Goal: Task Accomplishment & Management: Complete application form

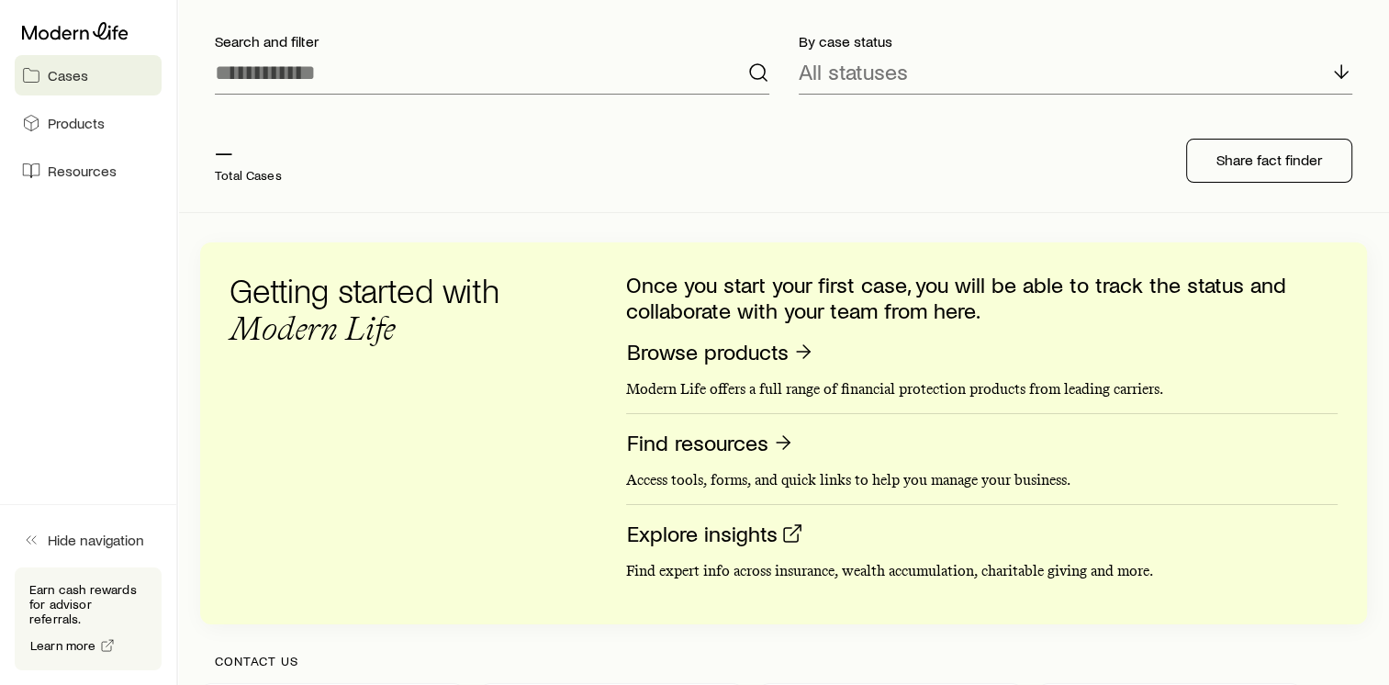
scroll to position [106, 0]
click at [516, 460] on div "Getting started with Modern Life Once you start your first case, you will be ab…" at bounding box center [783, 435] width 1108 height 323
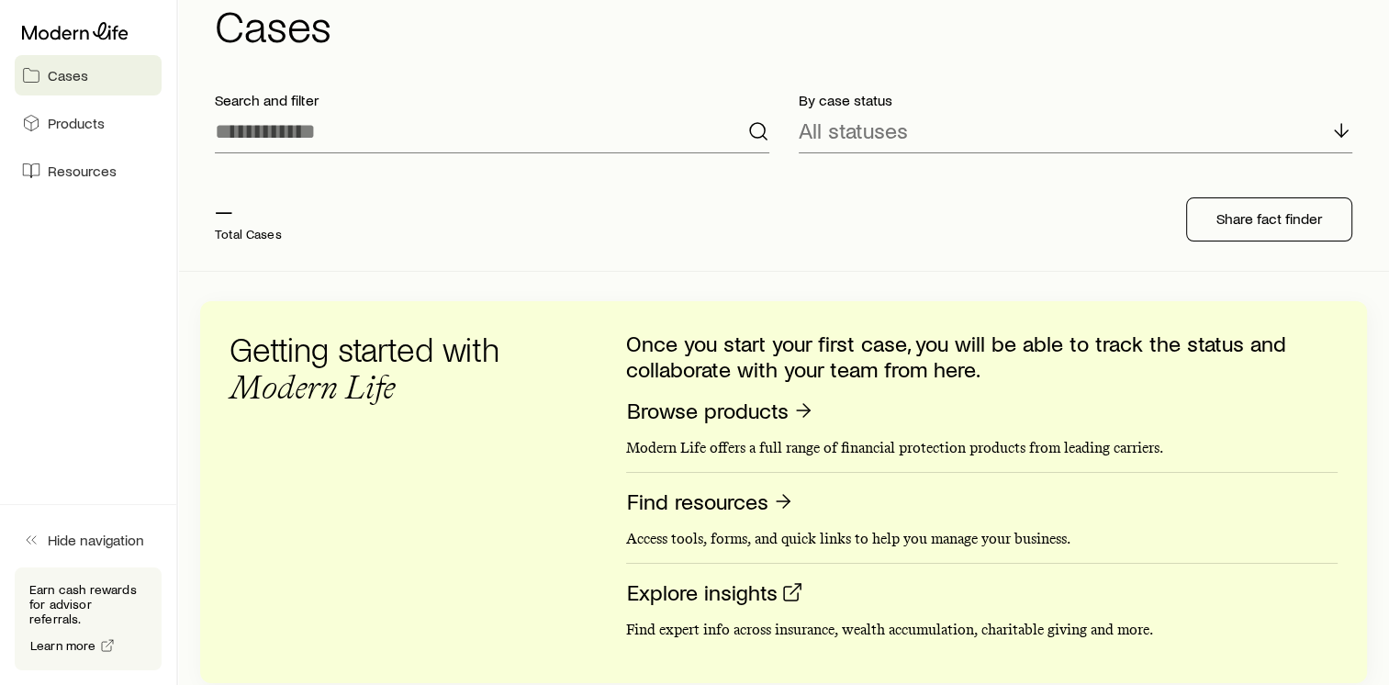
scroll to position [49, 0]
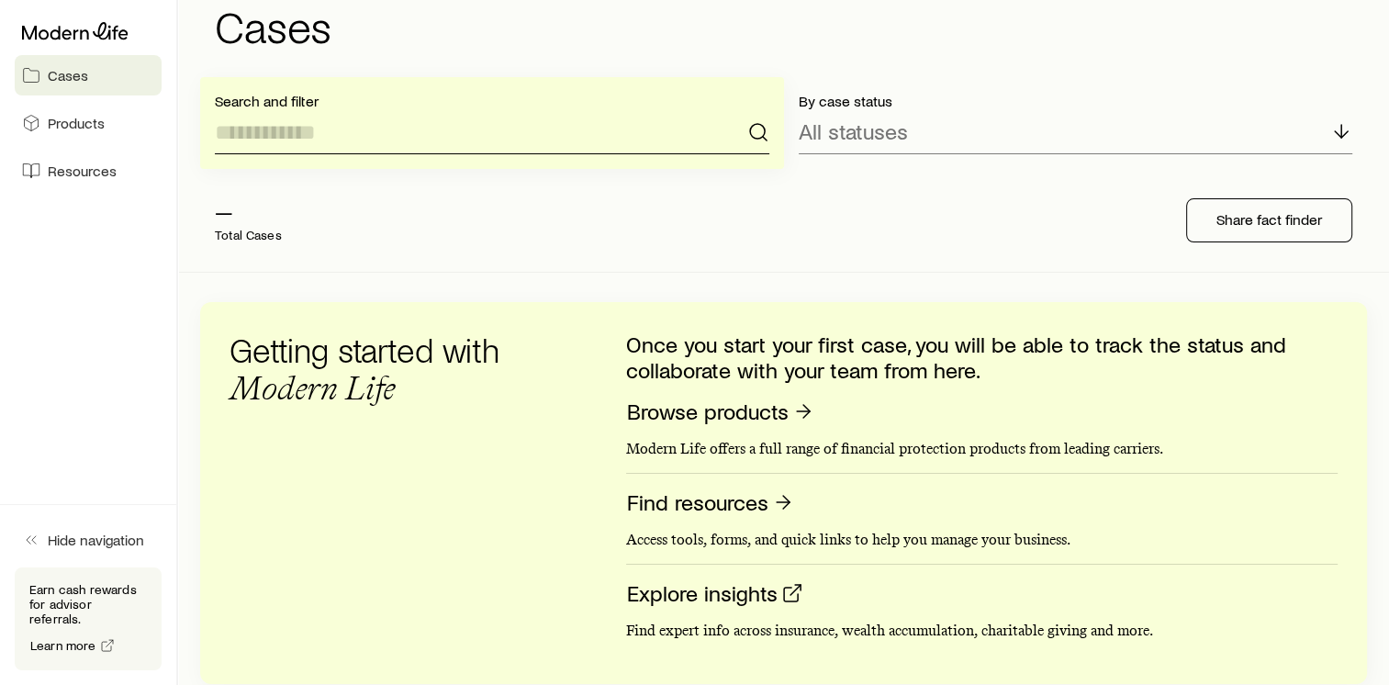
drag, startPoint x: 584, startPoint y: 193, endPoint x: 692, endPoint y: 135, distance: 122.8
click at [692, 135] on input at bounding box center [492, 132] width 554 height 44
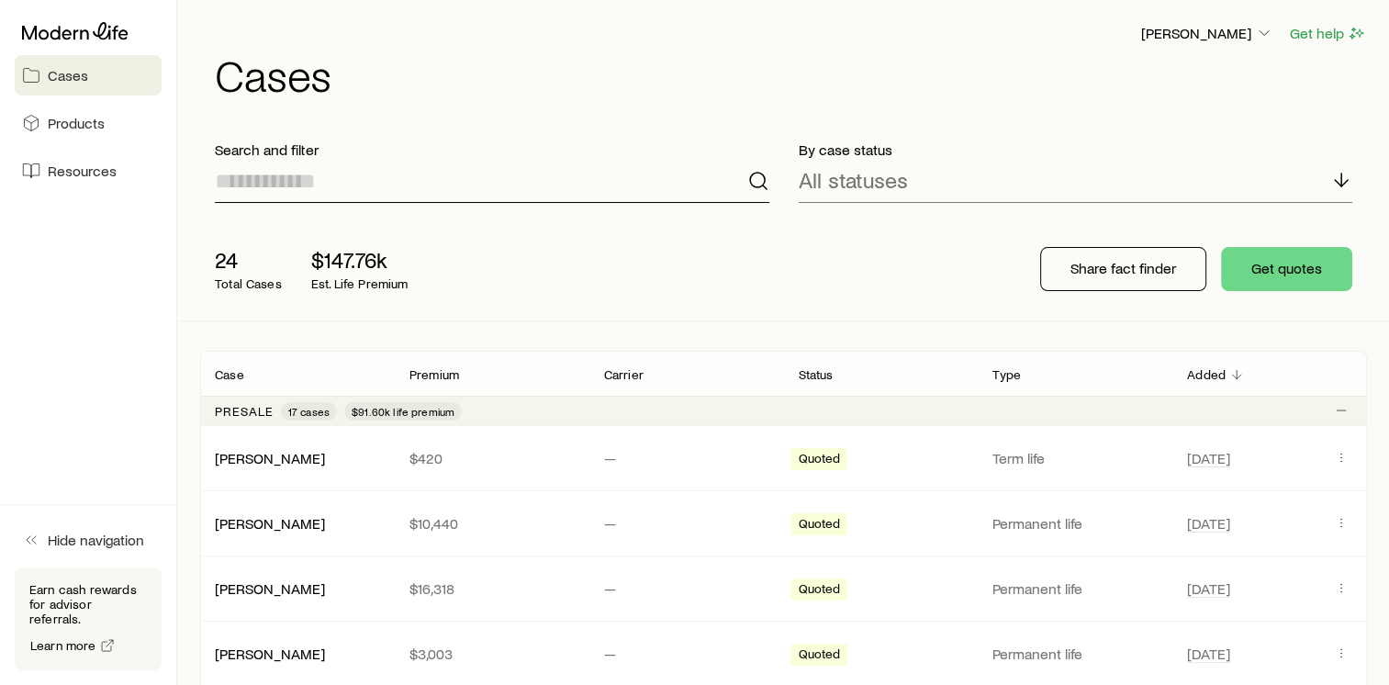
click at [226, 187] on input at bounding box center [492, 181] width 554 height 44
click at [187, 179] on div "Search and filter By case status All statuses 24 Total Cases $147.76k Est. Life…" at bounding box center [783, 223] width 1211 height 195
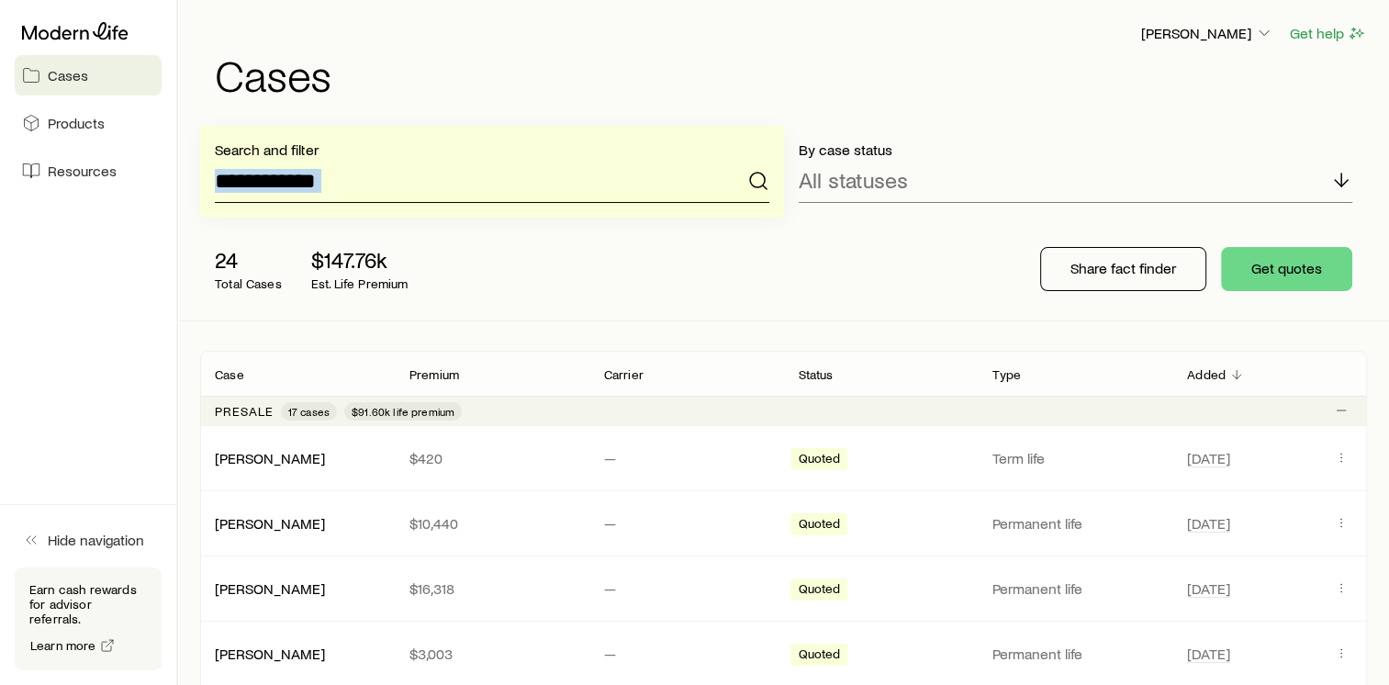
click at [342, 173] on input at bounding box center [492, 181] width 554 height 44
click at [342, 173] on input "*" at bounding box center [492, 181] width 554 height 44
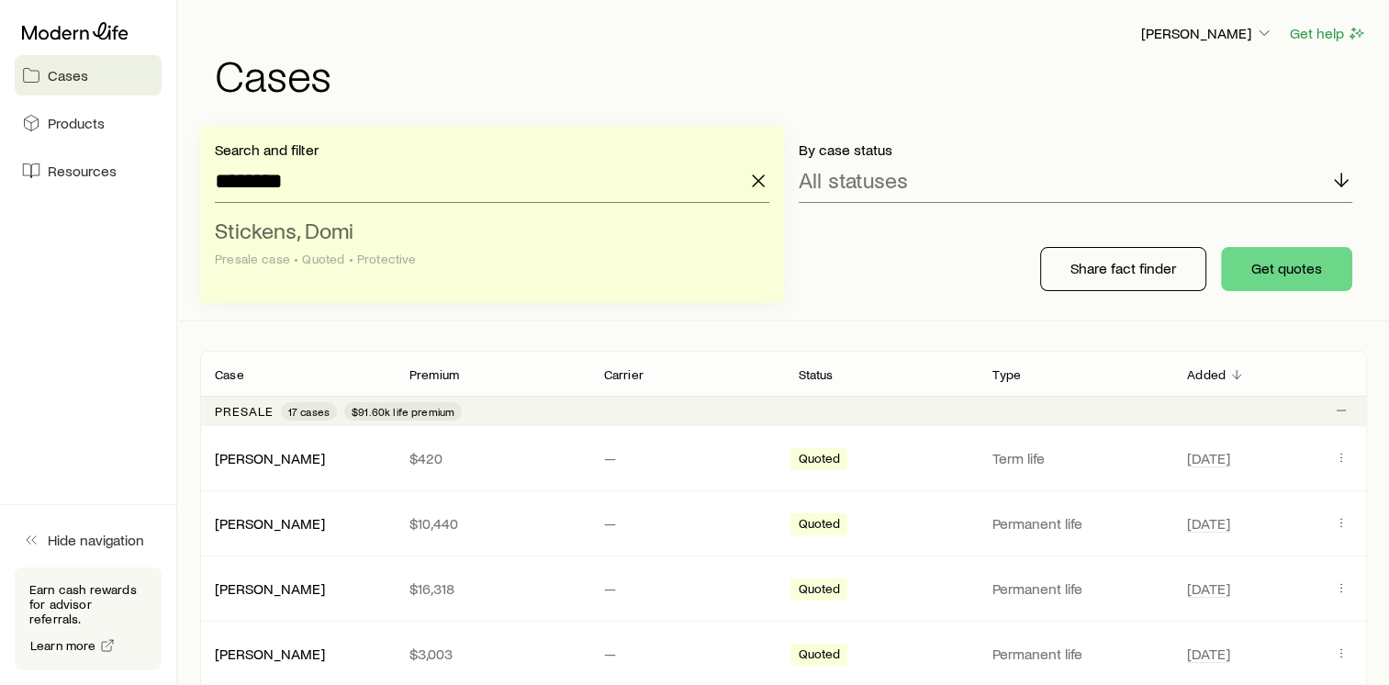
click at [299, 239] on span "Stickens, Domi" at bounding box center [284, 230] width 139 height 27
type input "**********"
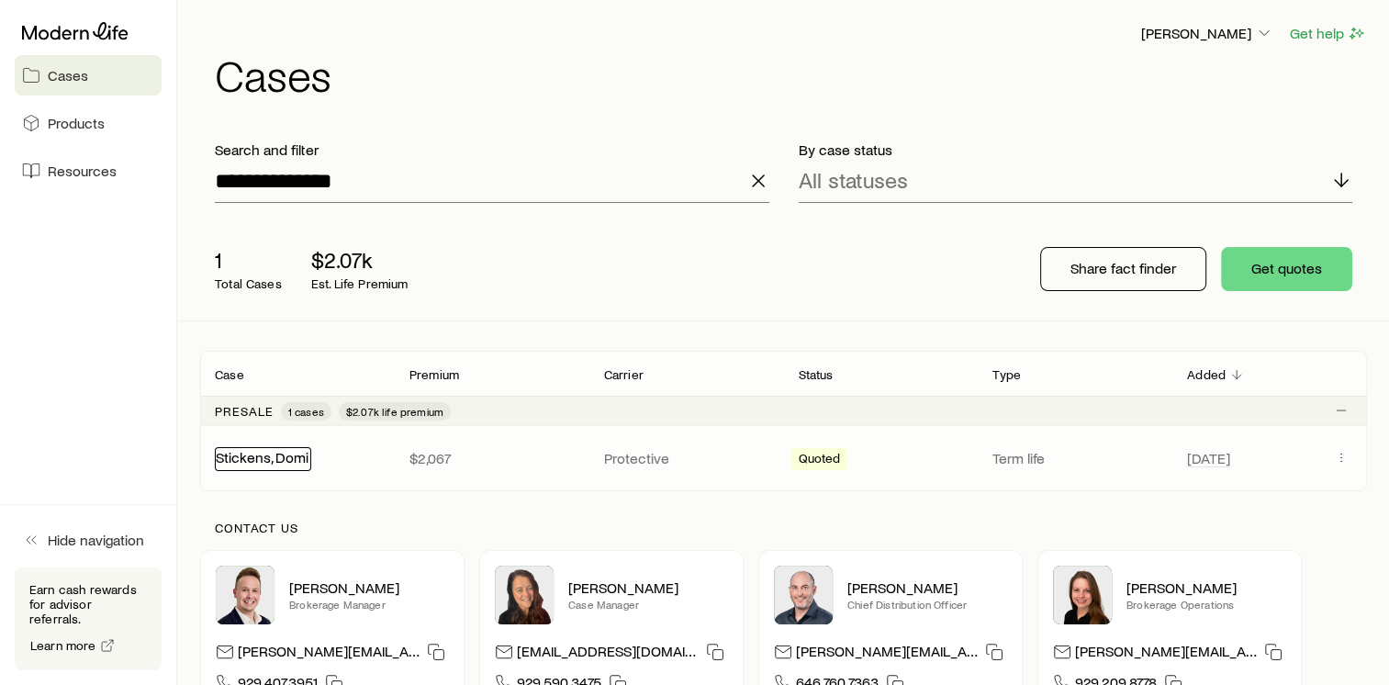
click at [238, 459] on link "Stickens, Domi" at bounding box center [262, 456] width 93 height 17
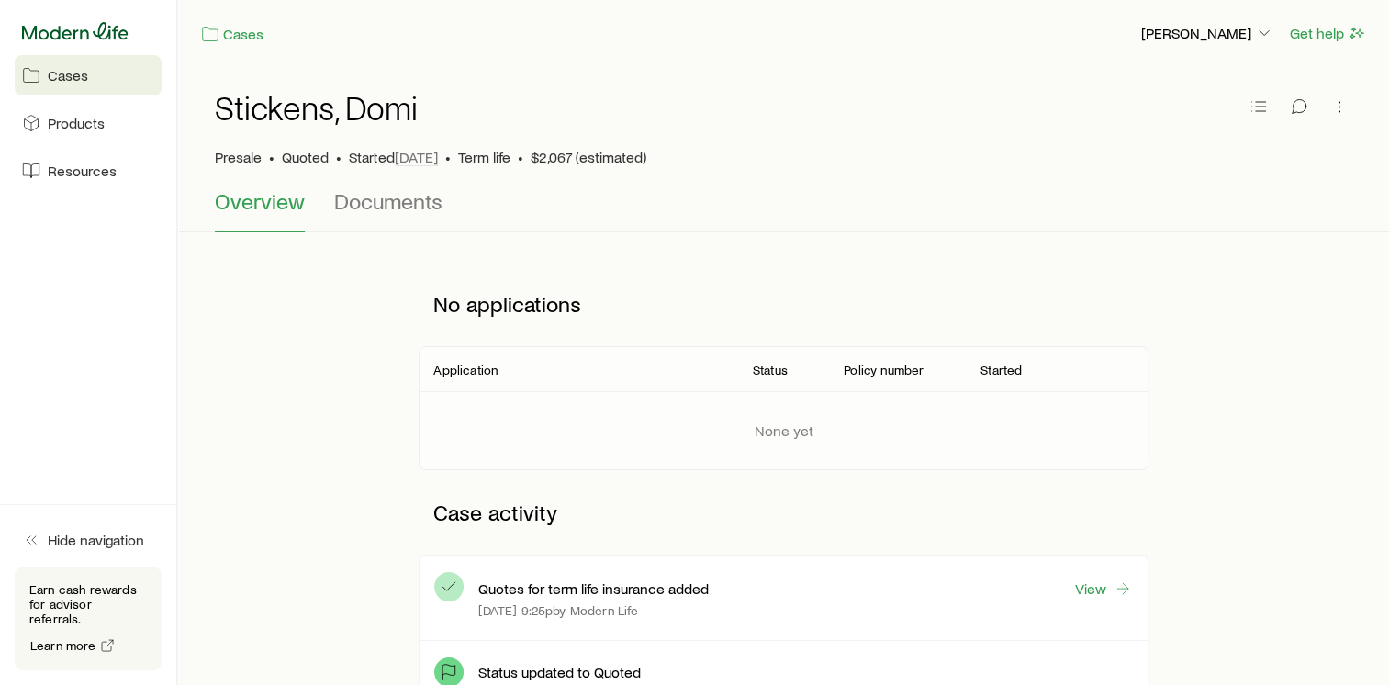
click at [86, 35] on icon at bounding box center [75, 31] width 106 height 18
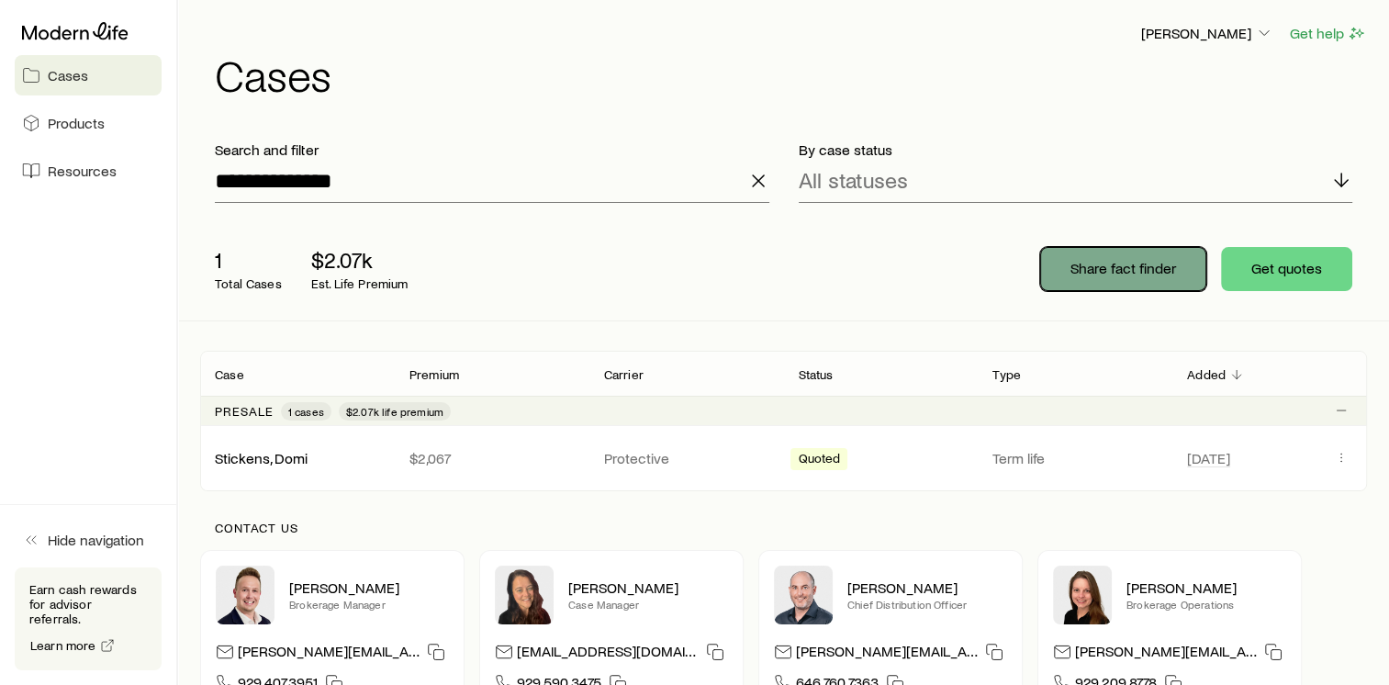
click at [1059, 273] on button "Share fact finder" at bounding box center [1123, 269] width 166 height 44
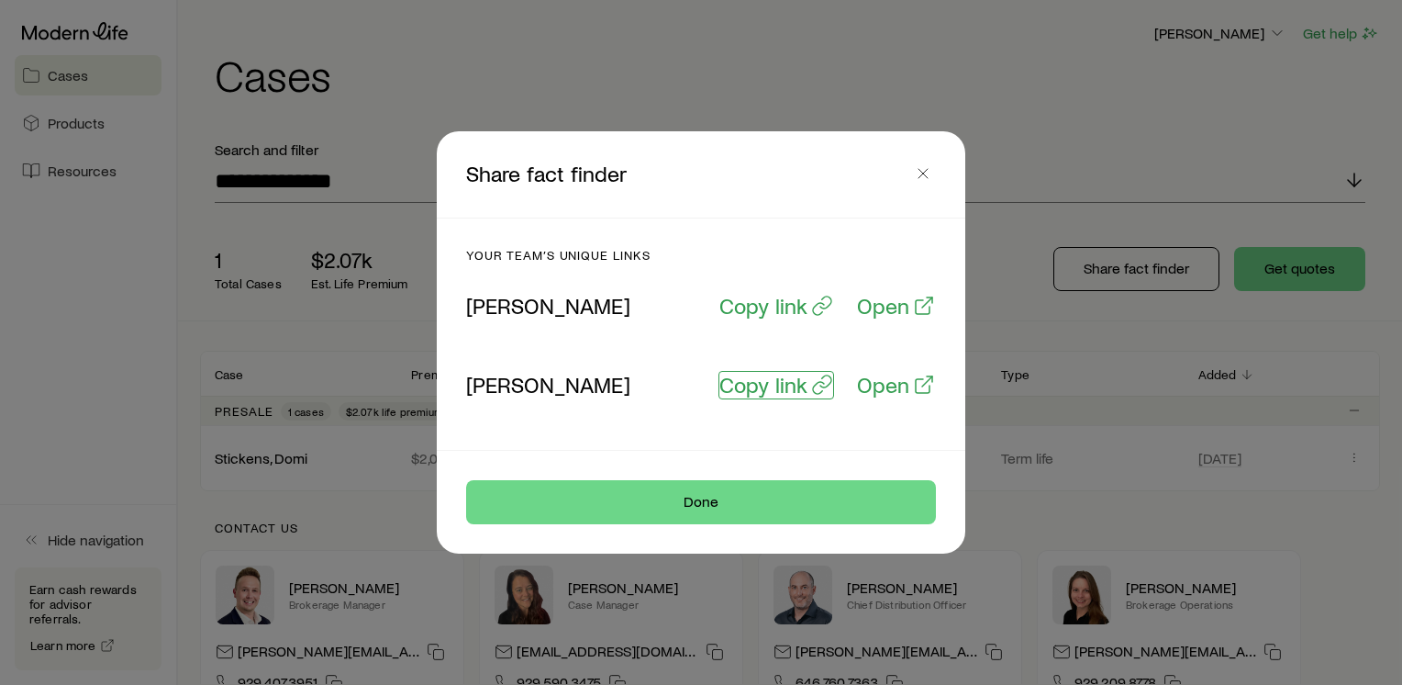
click at [781, 389] on p "Copy link" at bounding box center [764, 385] width 88 height 26
click at [921, 384] on icon at bounding box center [924, 385] width 22 height 22
click at [444, 73] on div at bounding box center [701, 342] width 1402 height 685
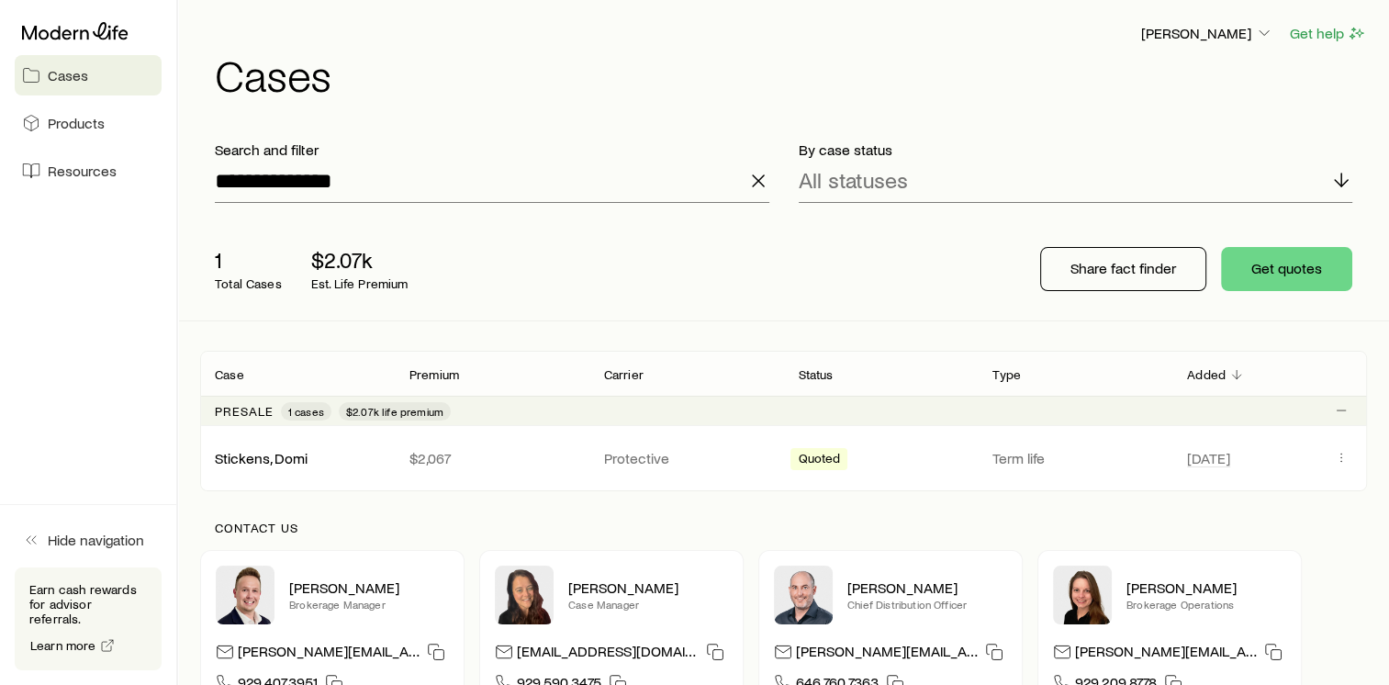
click at [760, 176] on icon "button" at bounding box center [758, 181] width 22 height 22
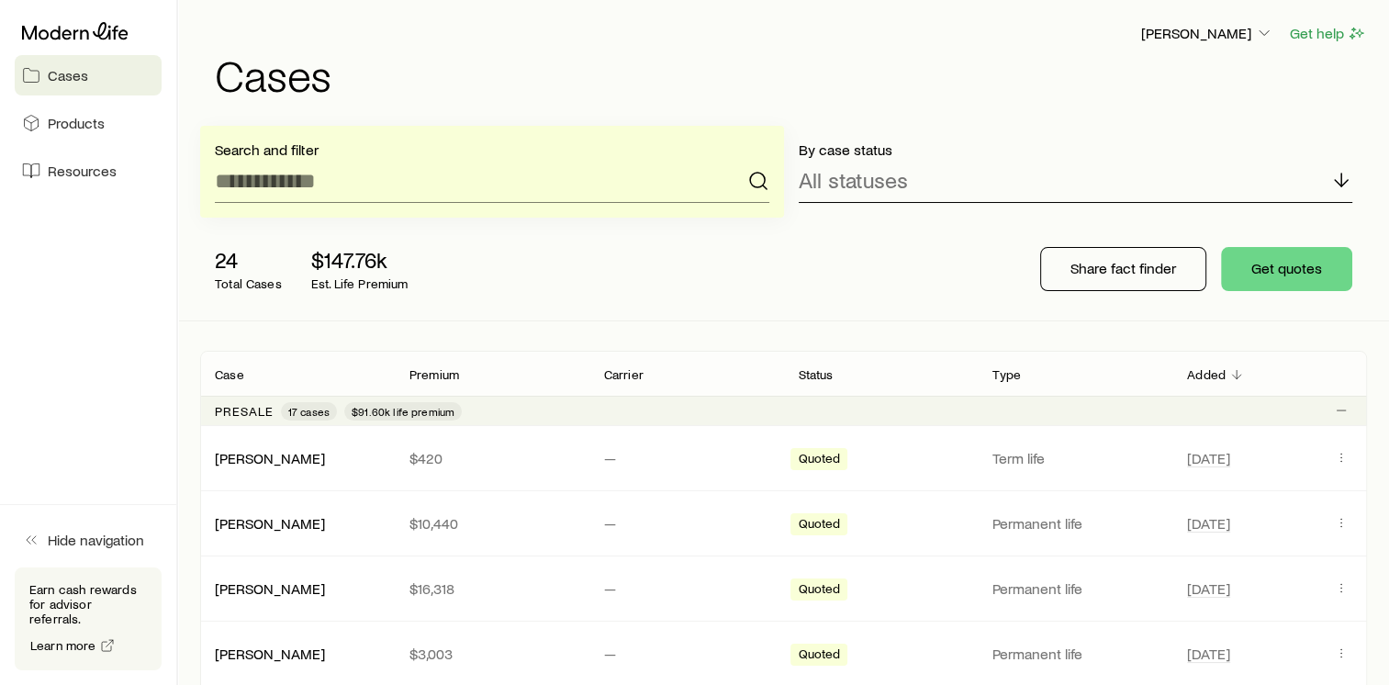
click at [811, 186] on p "All statuses" at bounding box center [852, 180] width 109 height 26
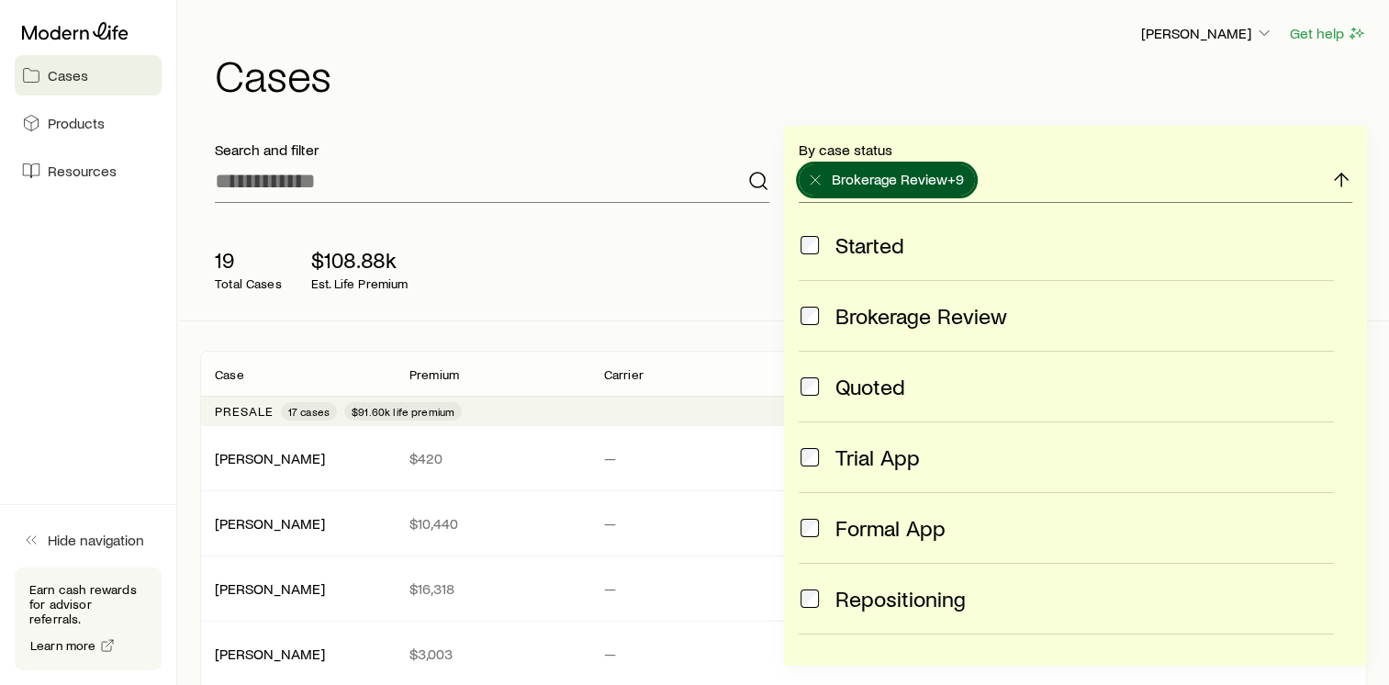
click at [816, 587] on span at bounding box center [809, 599] width 22 height 26
click at [821, 318] on div "Brokerage Review" at bounding box center [1066, 316] width 536 height 26
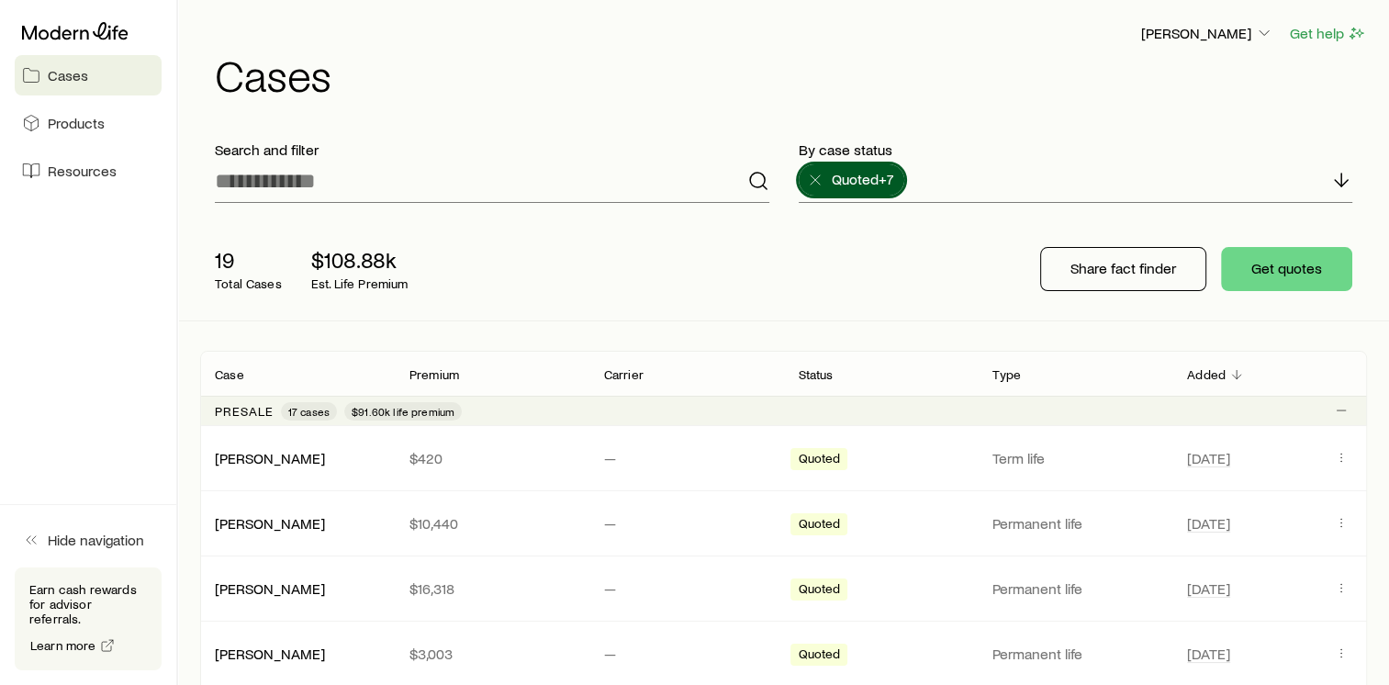
click at [830, 19] on div "[PERSON_NAME] Get help Cases" at bounding box center [783, 59] width 1167 height 118
click at [616, 307] on div "19 Total Cases $108.88k Est. Life Premium Share fact finder Get quotes" at bounding box center [783, 269] width 1167 height 103
click at [1267, 275] on button "Get quotes" at bounding box center [1286, 269] width 131 height 44
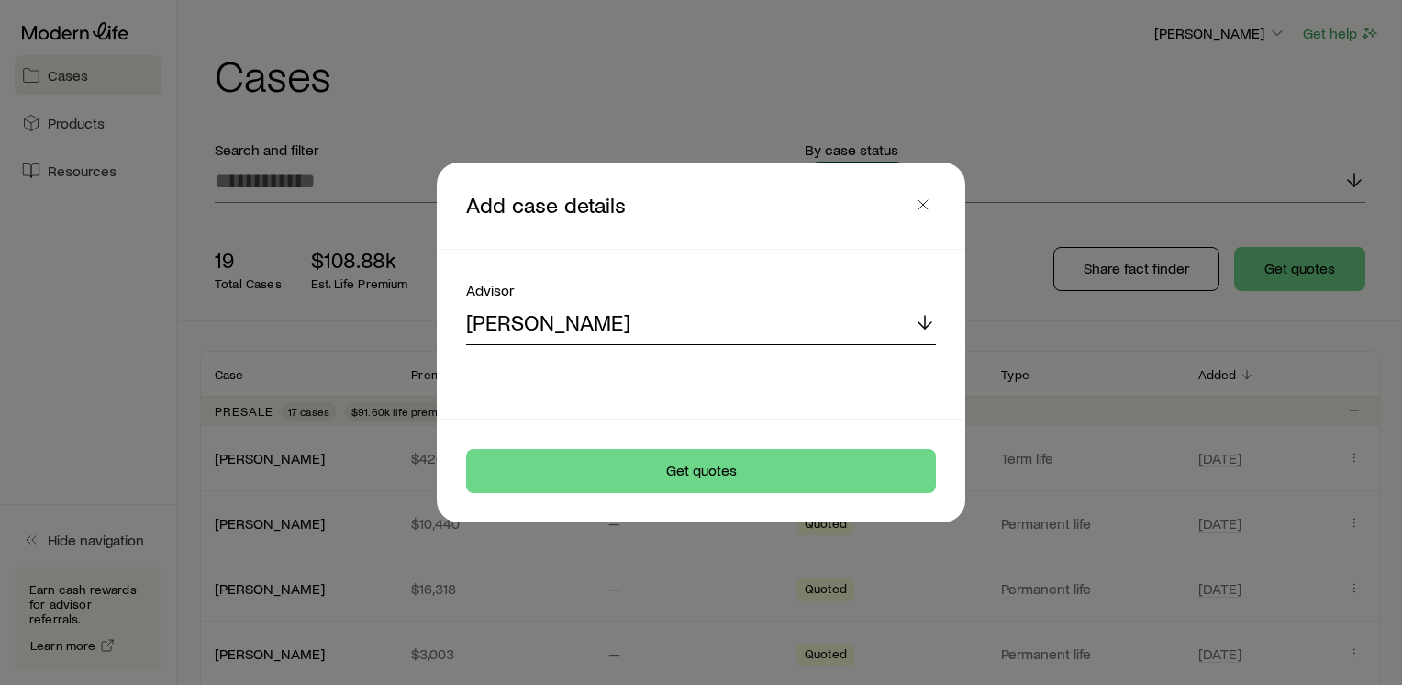
click at [921, 321] on icon at bounding box center [925, 322] width 22 height 22
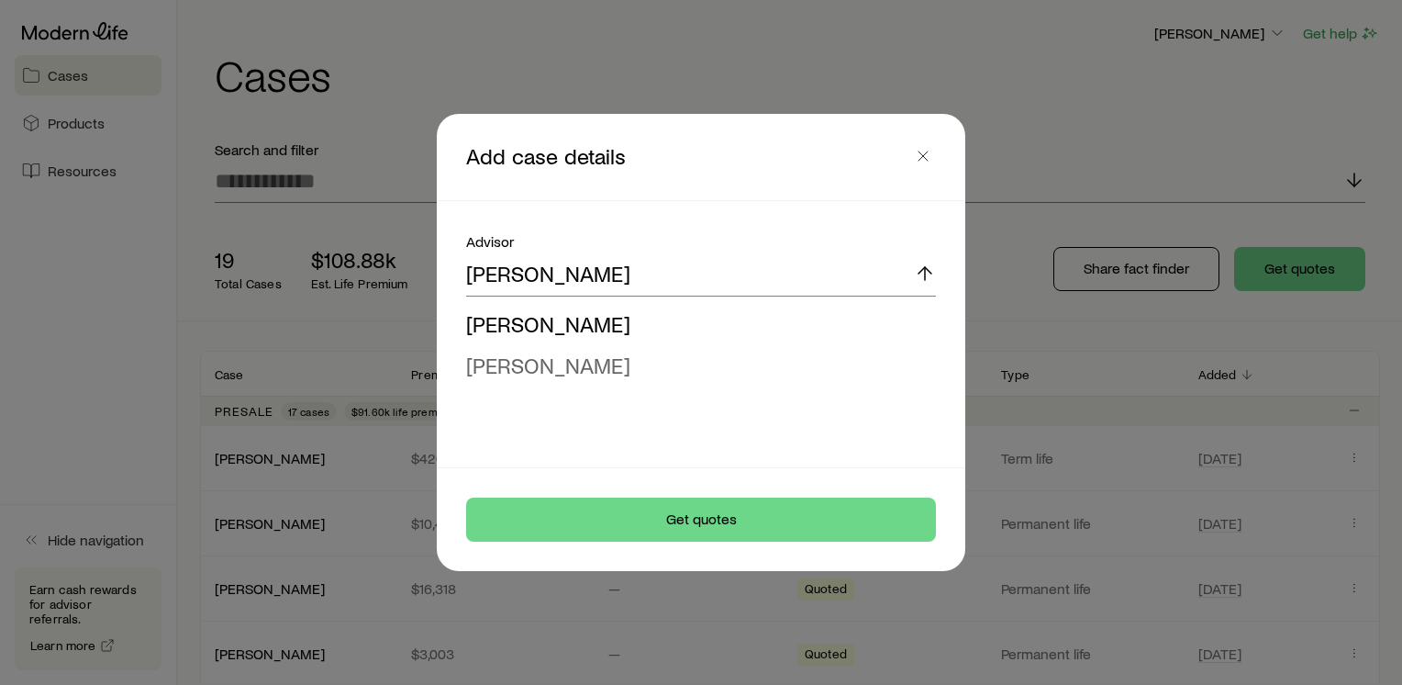
click at [584, 363] on span "[PERSON_NAME]" at bounding box center [548, 365] width 164 height 27
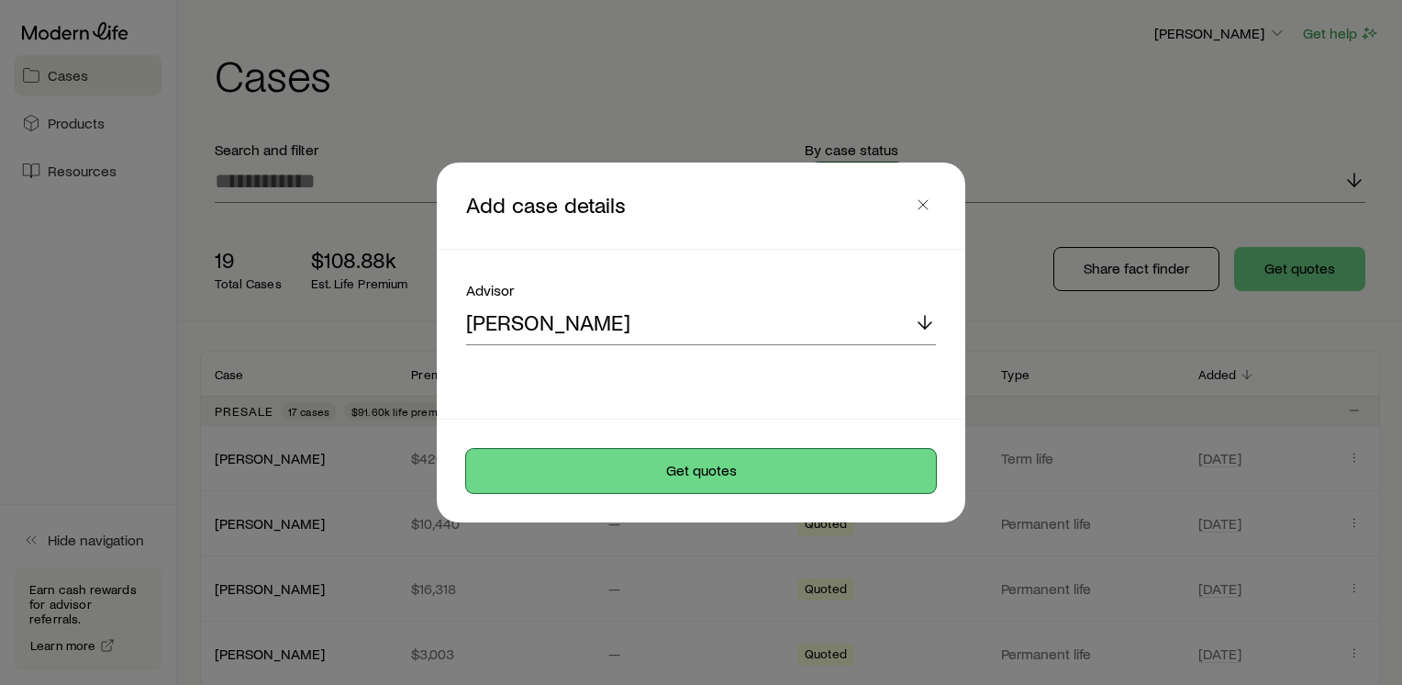
click at [684, 466] on button "Get quotes" at bounding box center [701, 471] width 470 height 44
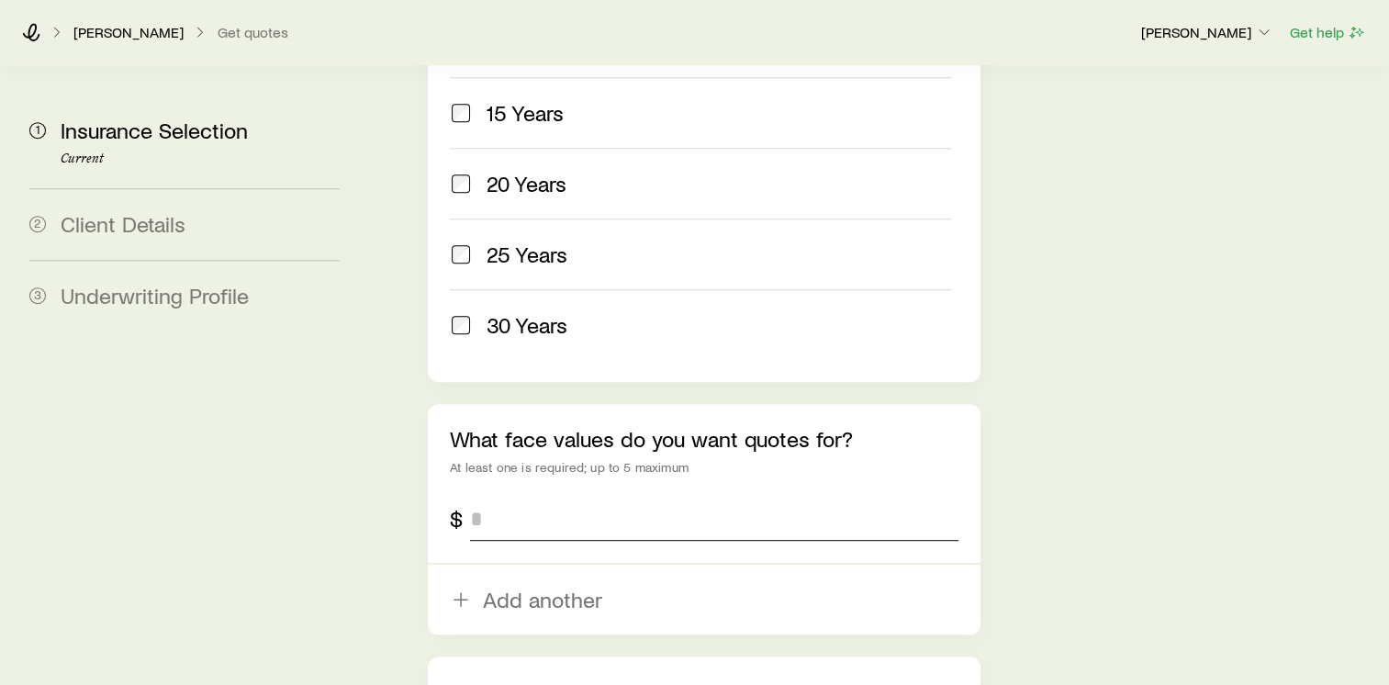
scroll to position [1079, 0]
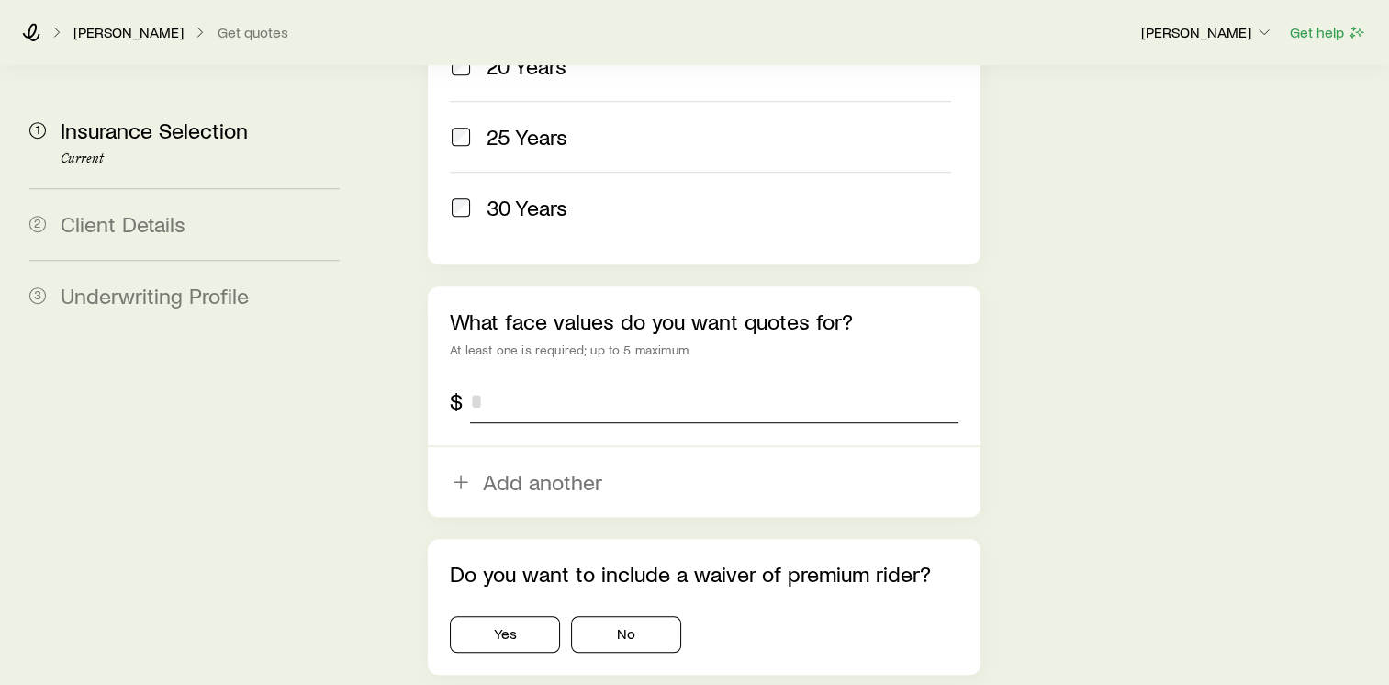
click at [628, 379] on input "tel" at bounding box center [714, 401] width 488 height 44
type input "*"
type input "*******"
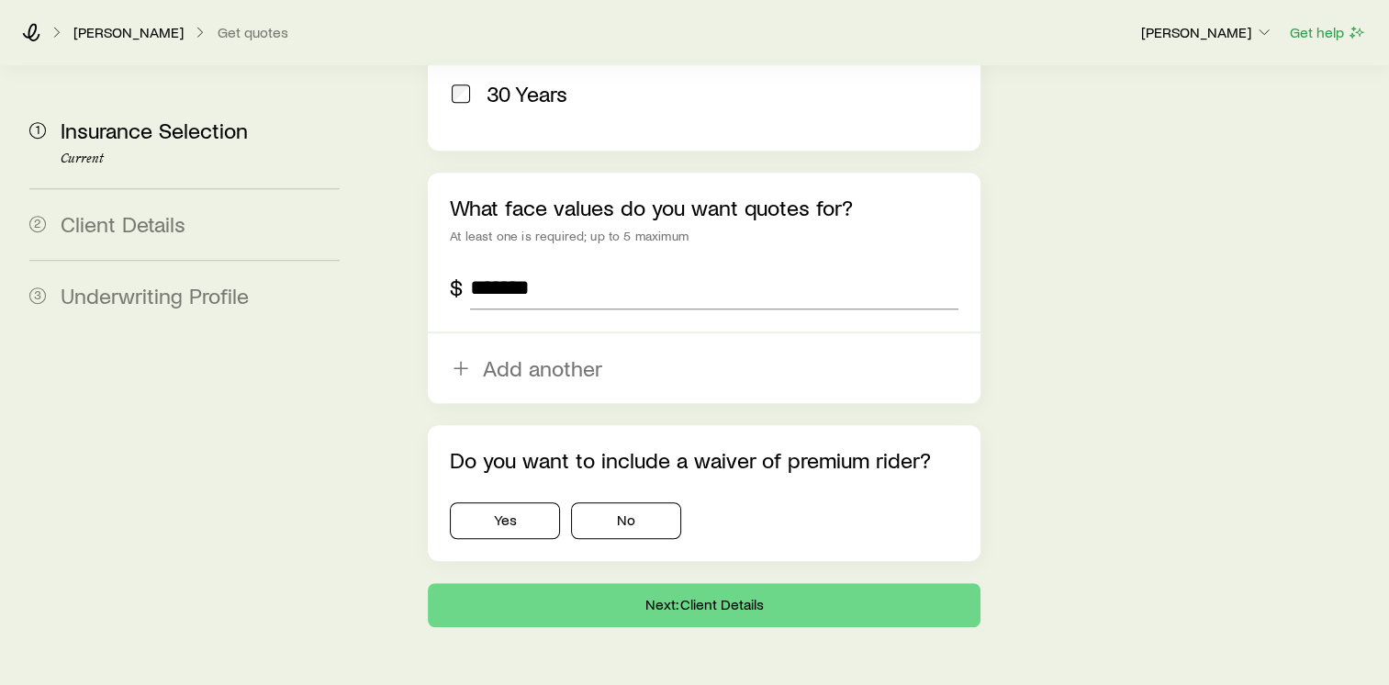
scroll to position [1193, 0]
click at [503, 502] on button "Yes" at bounding box center [505, 520] width 110 height 37
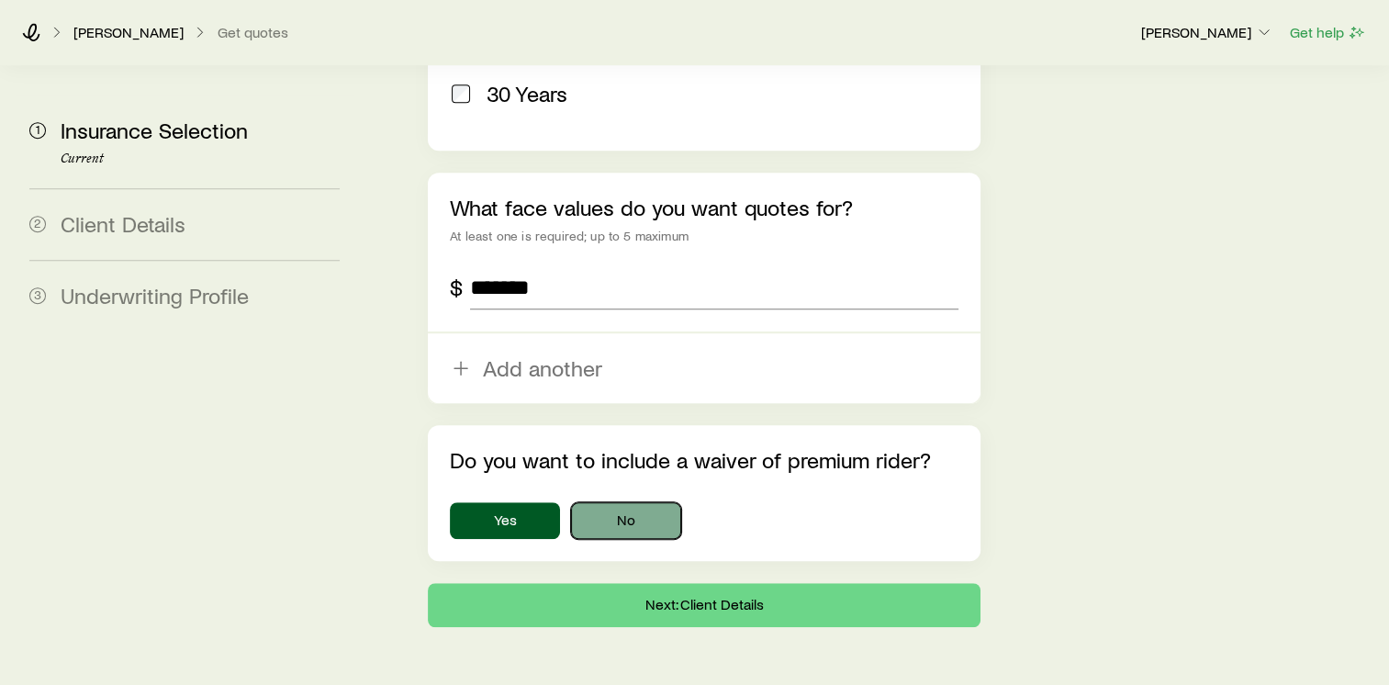
click at [626, 502] on button "No" at bounding box center [626, 520] width 110 height 37
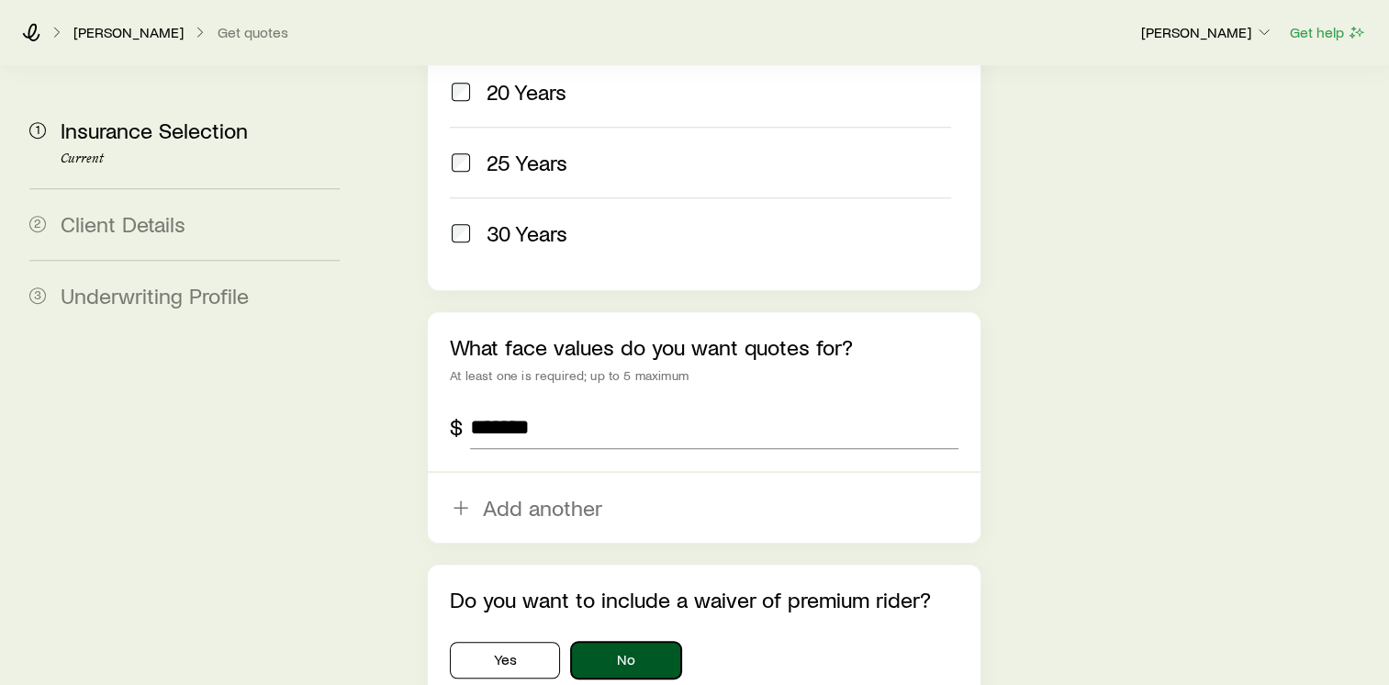
scroll to position [1206, 0]
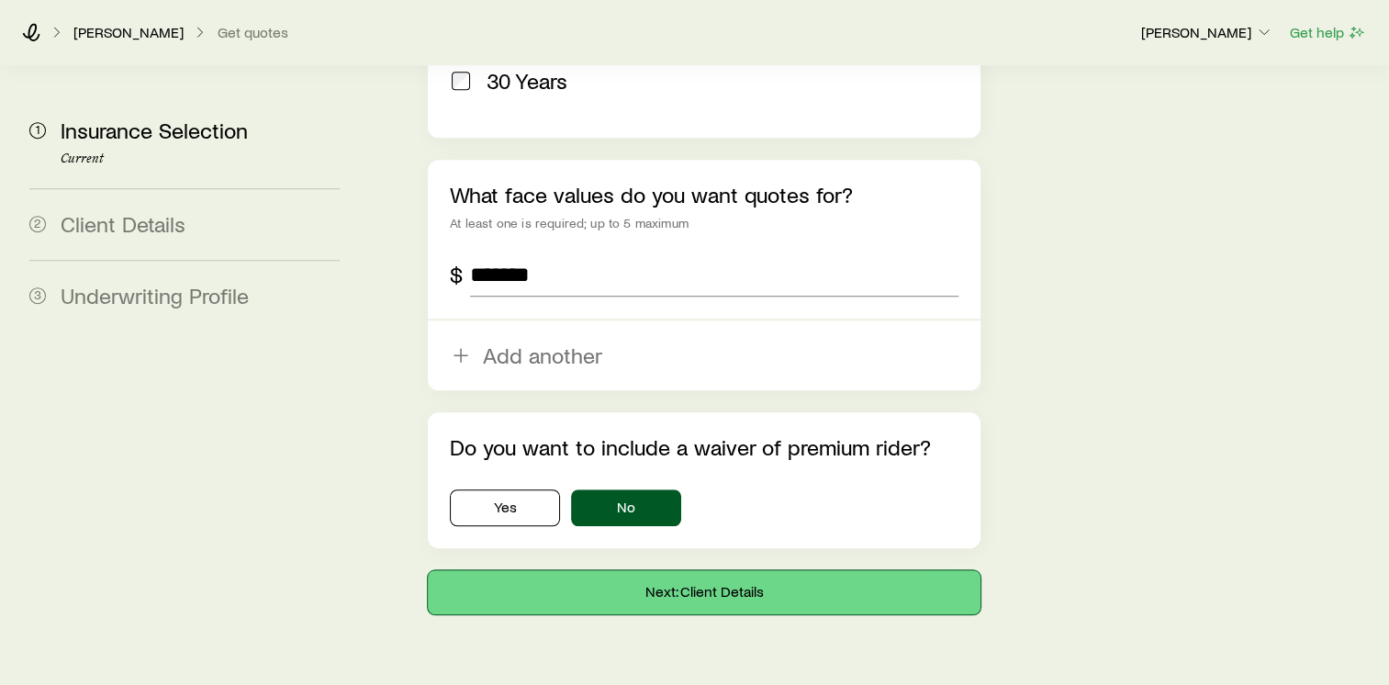
click at [660, 570] on button "Next: Client Details" at bounding box center [704, 592] width 553 height 44
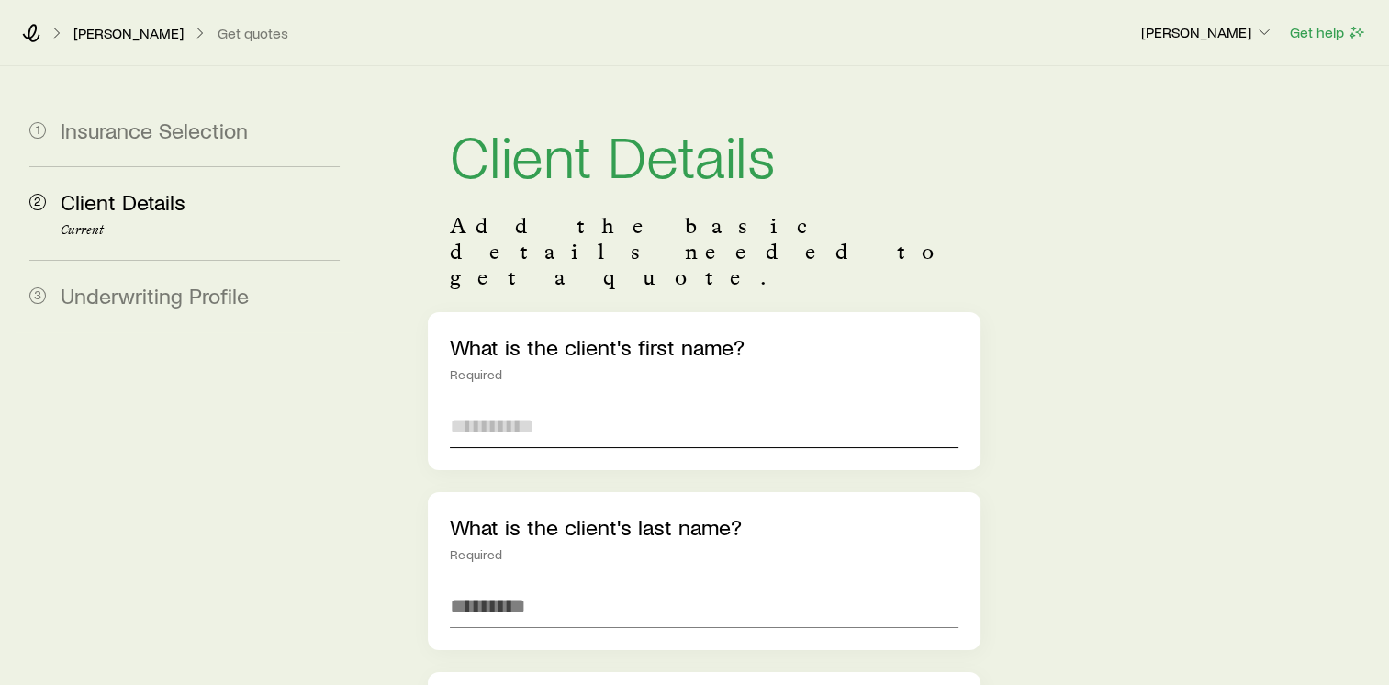
click at [580, 404] on input "text" at bounding box center [704, 426] width 508 height 44
type input "****"
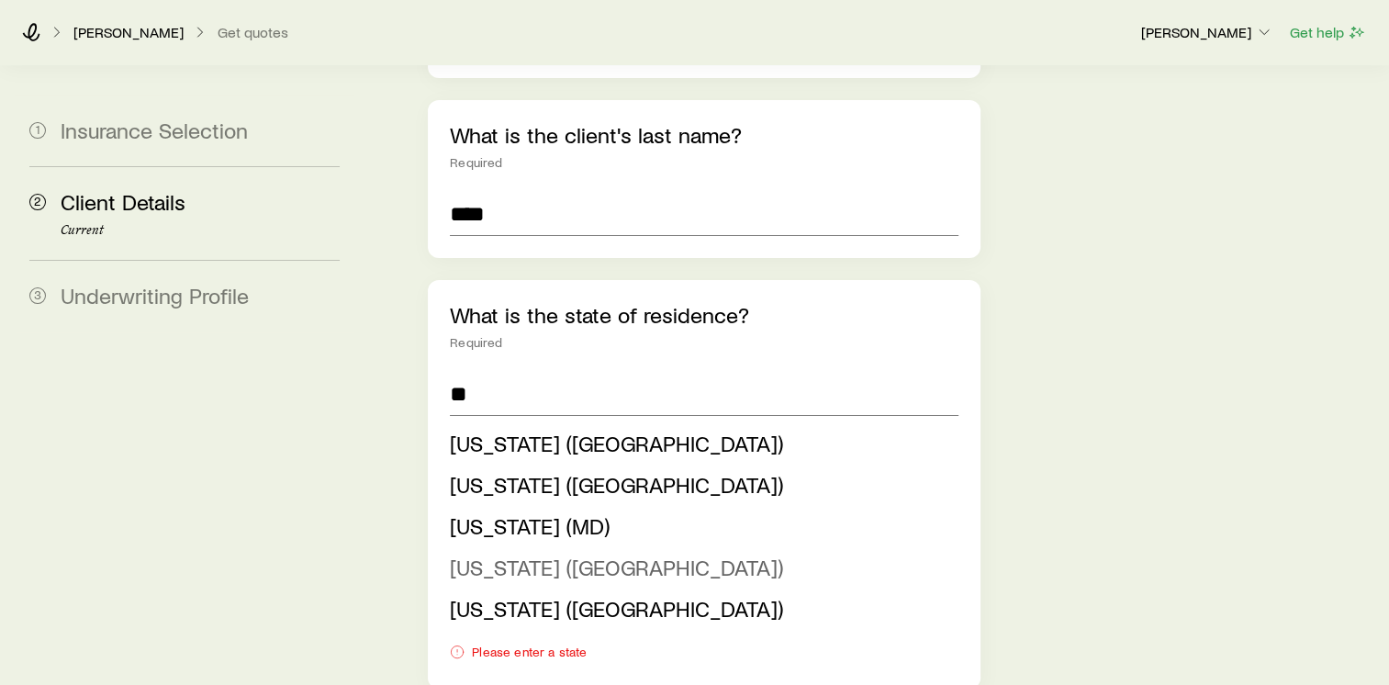
click at [496, 553] on span "[US_STATE] ([GEOGRAPHIC_DATA])" at bounding box center [616, 566] width 333 height 27
type input "**********"
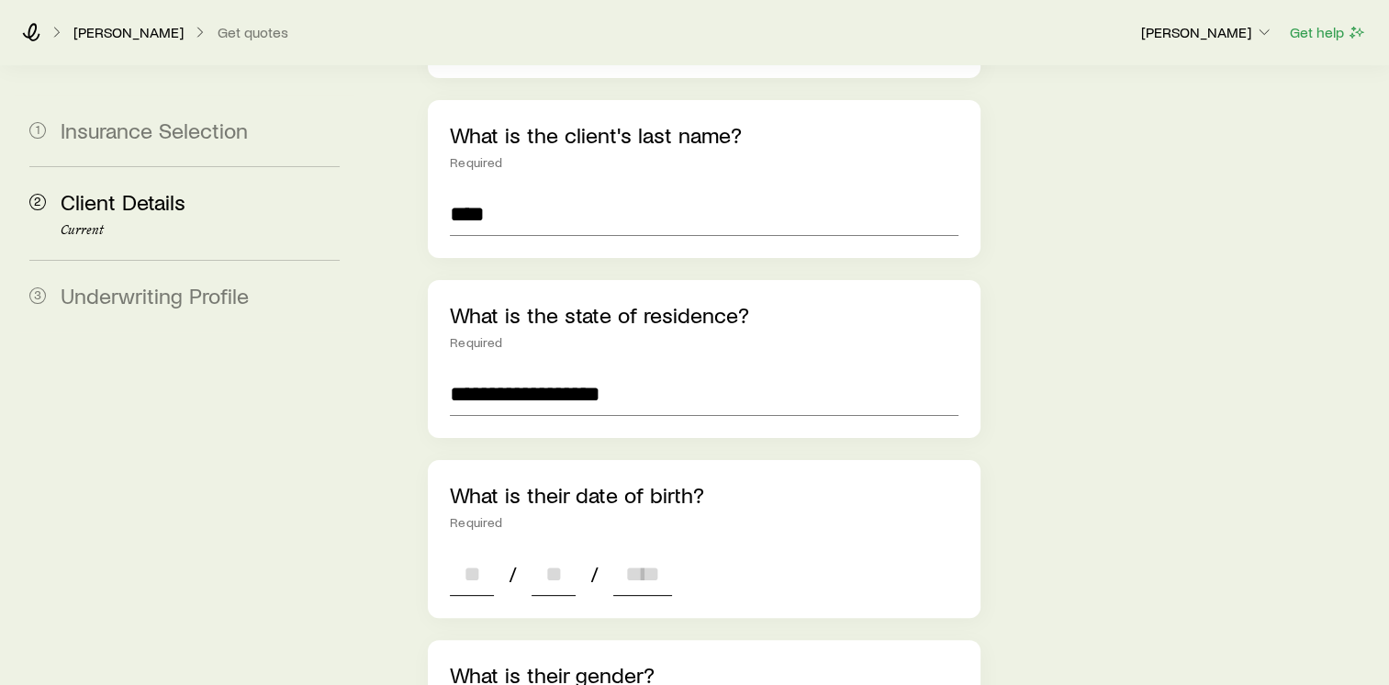
click at [488, 552] on input at bounding box center [472, 574] width 44 height 44
type input "**"
type input "*"
type input "**"
type input "****"
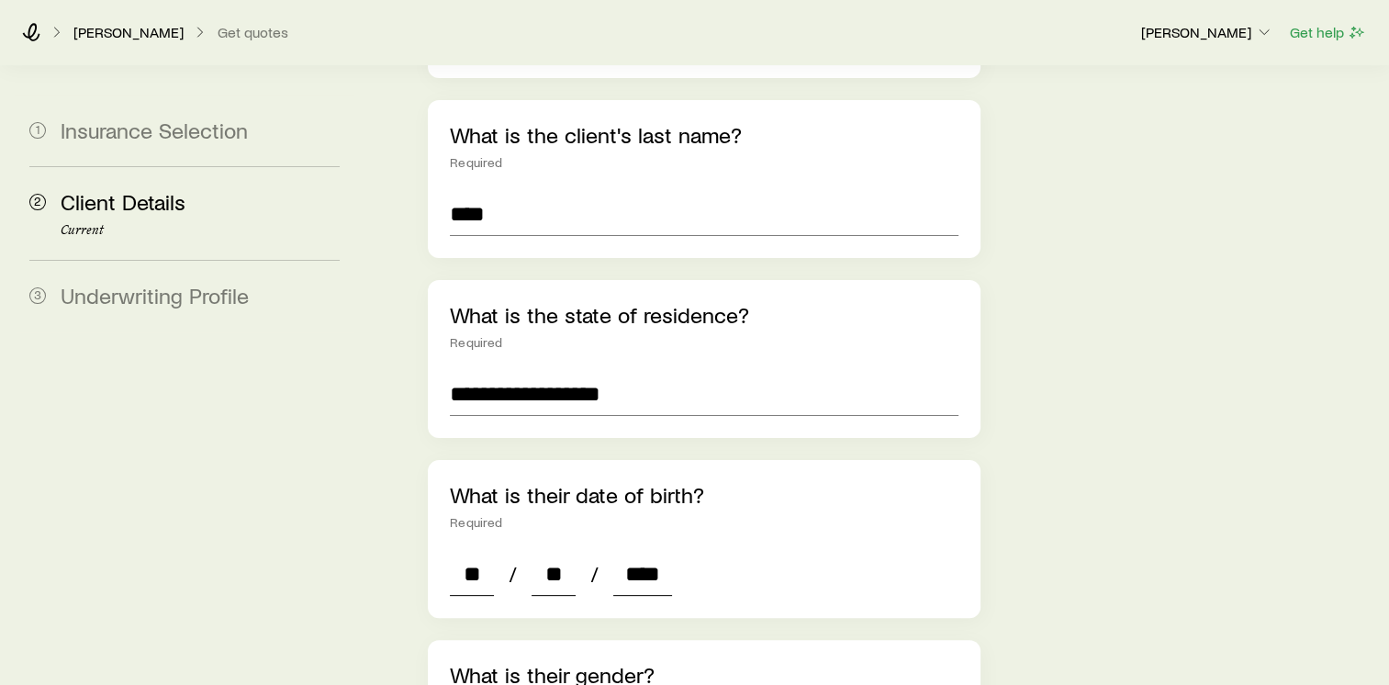
type input "*"
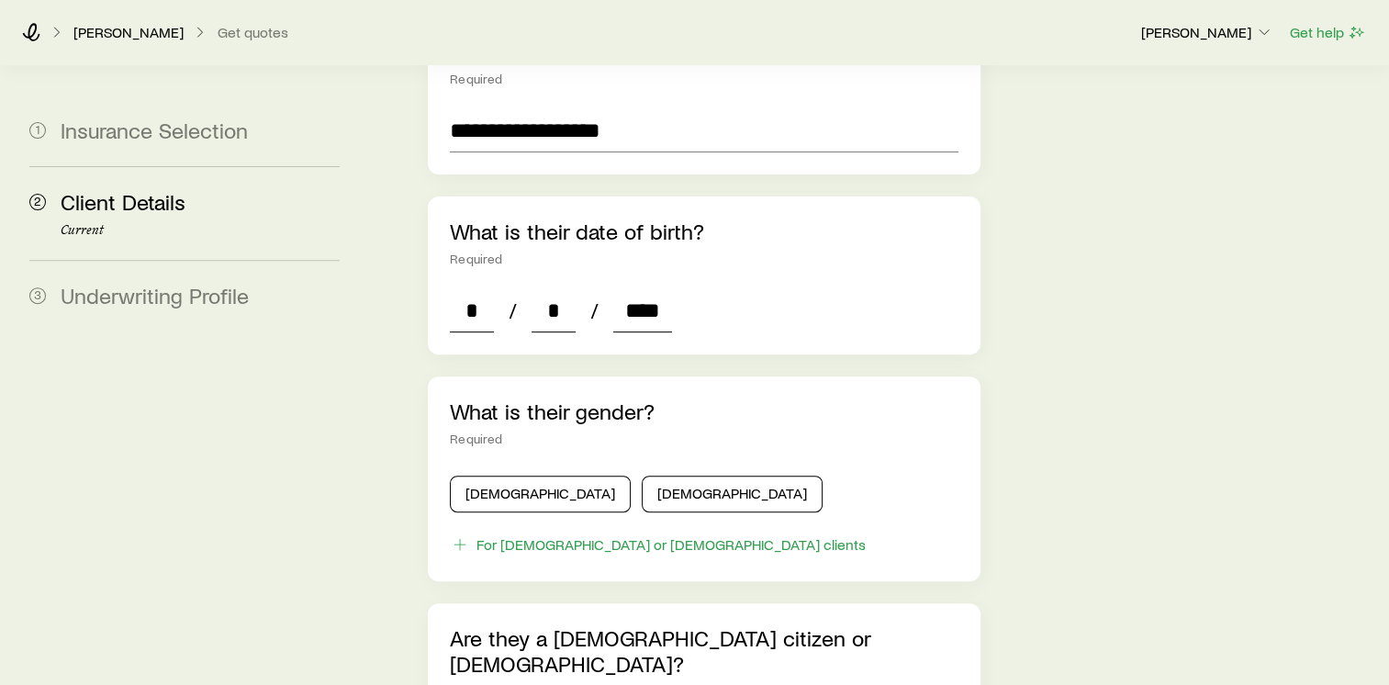
scroll to position [656, 0]
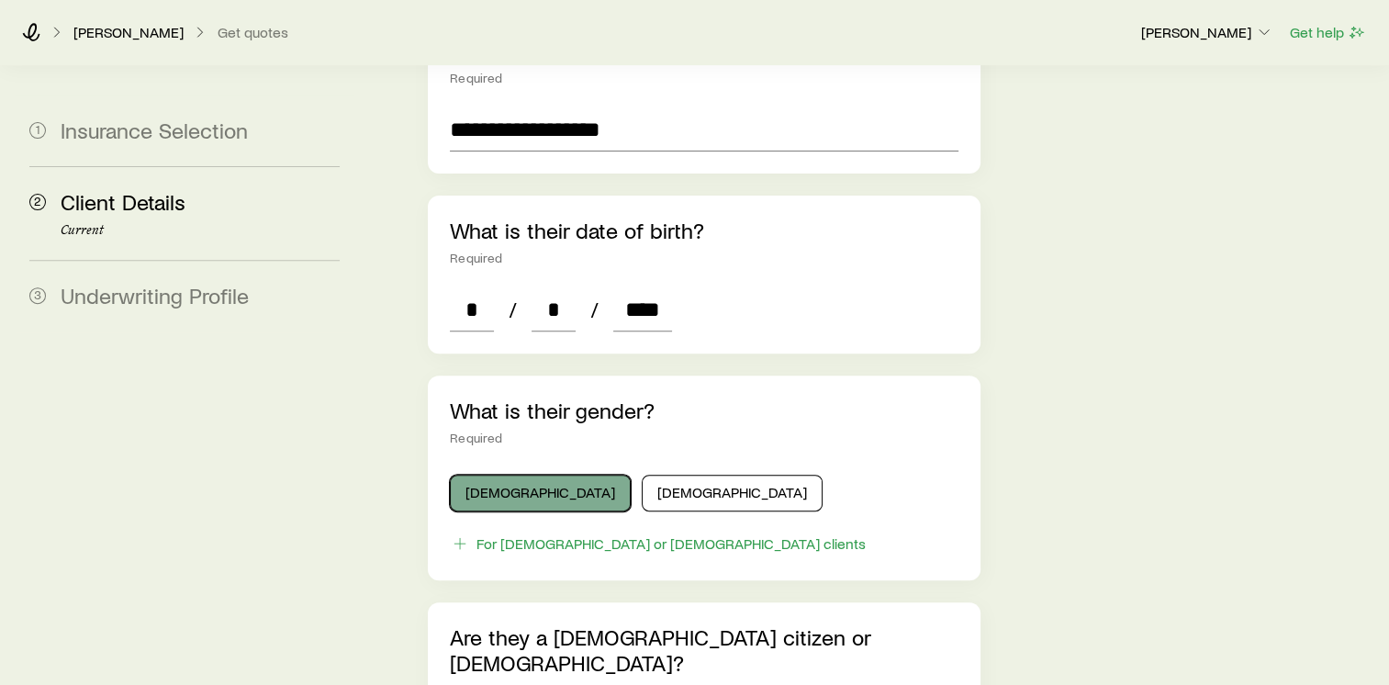
click at [530, 475] on button "[DEMOGRAPHIC_DATA]" at bounding box center [540, 493] width 181 height 37
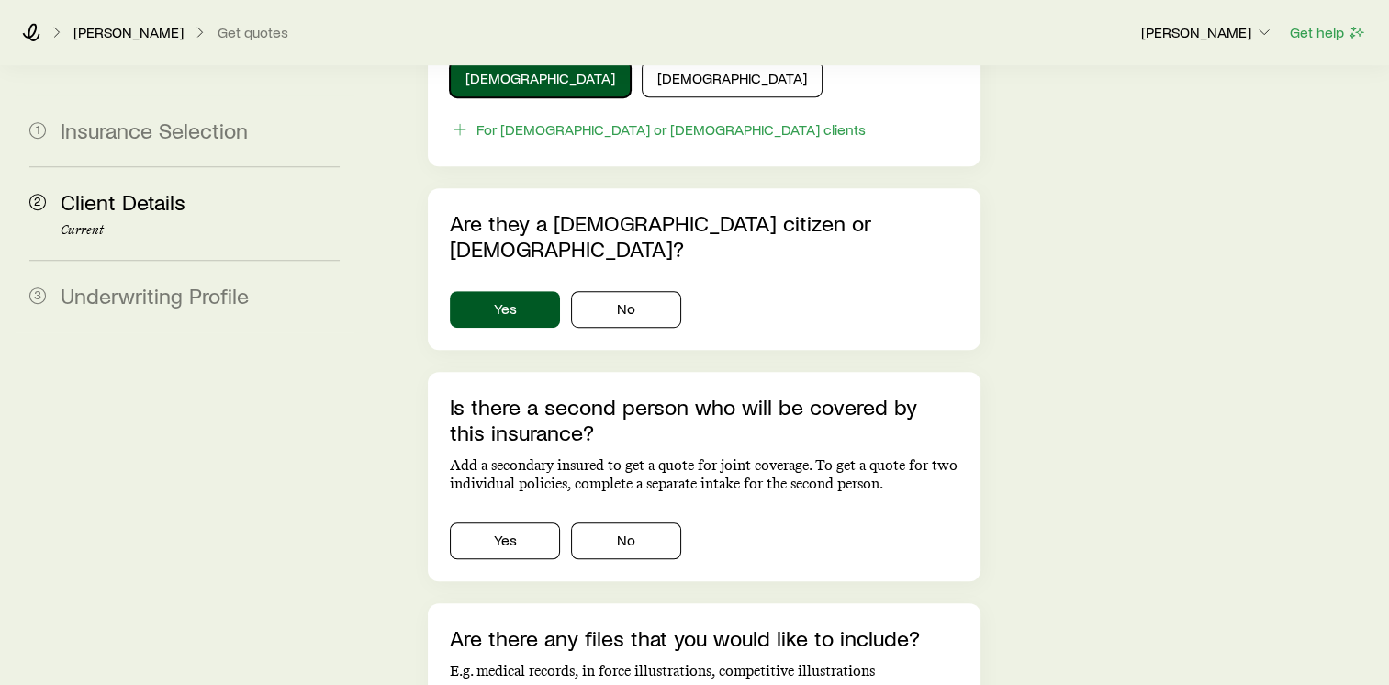
scroll to position [1088, 0]
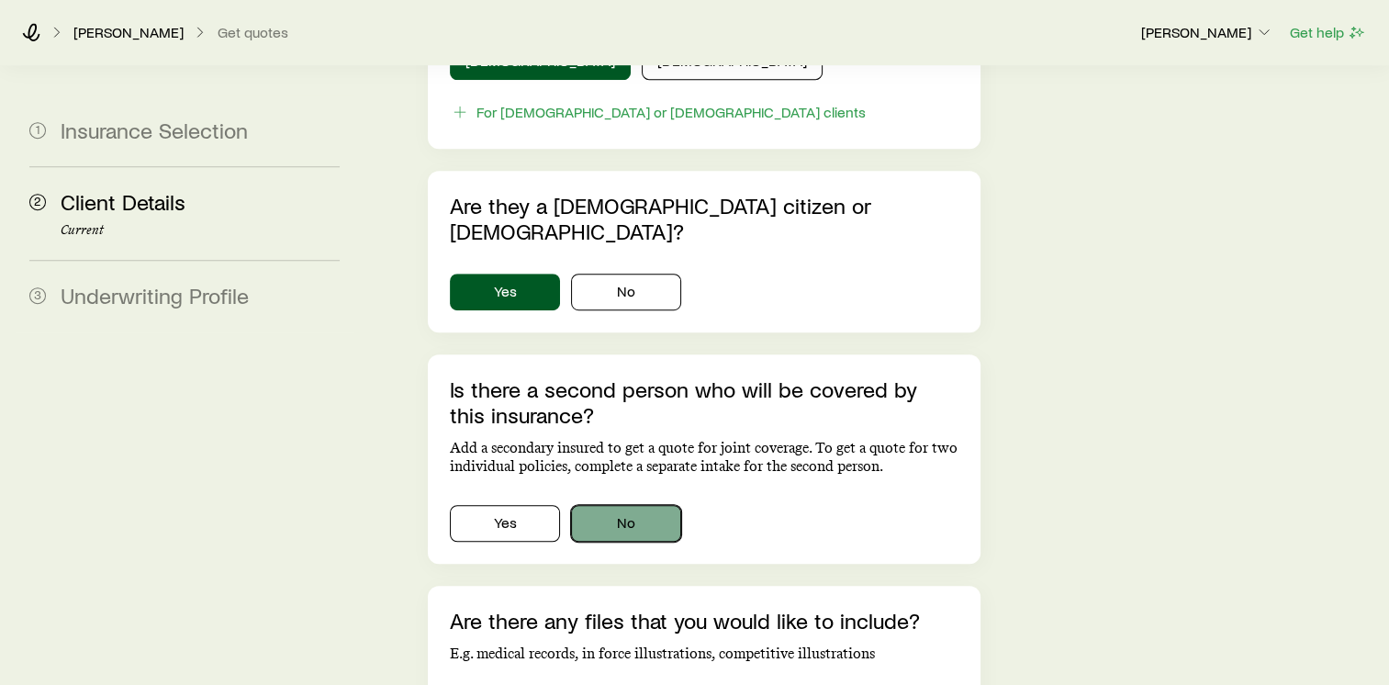
click at [631, 505] on button "No" at bounding box center [626, 523] width 110 height 37
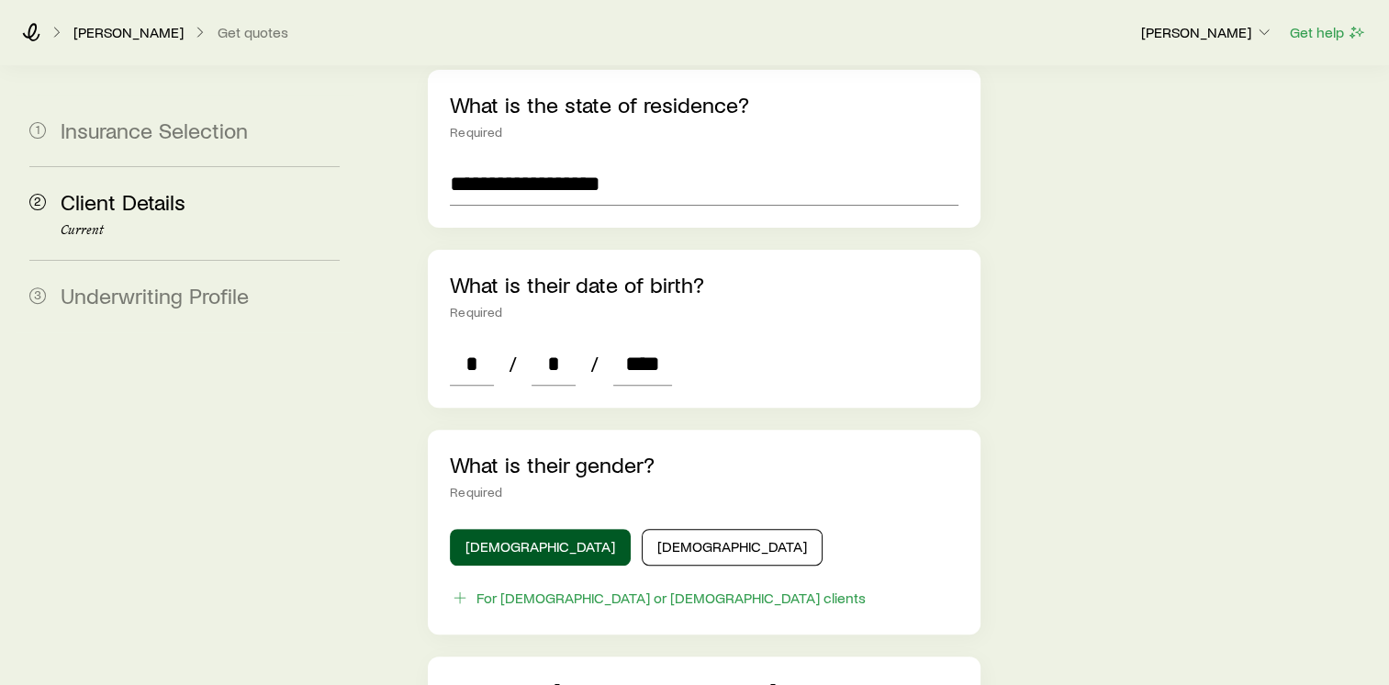
scroll to position [598, 0]
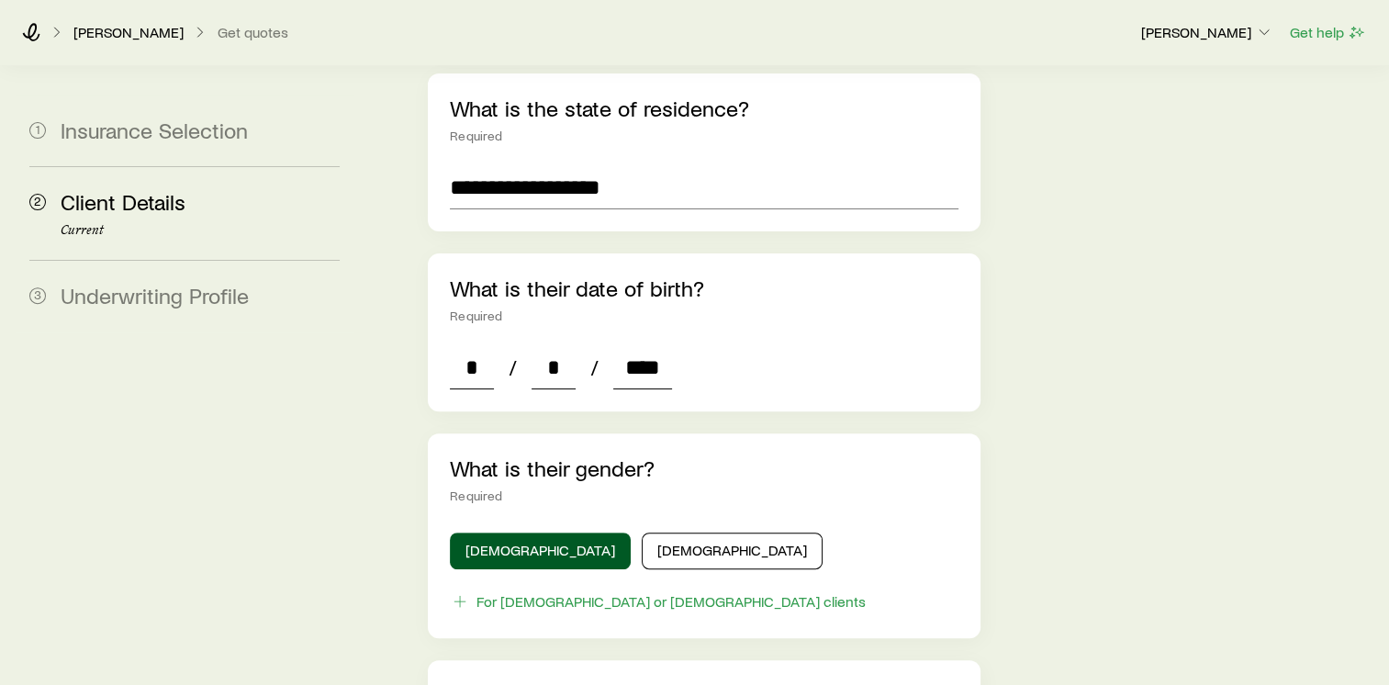
click at [665, 345] on input "****" at bounding box center [642, 367] width 59 height 44
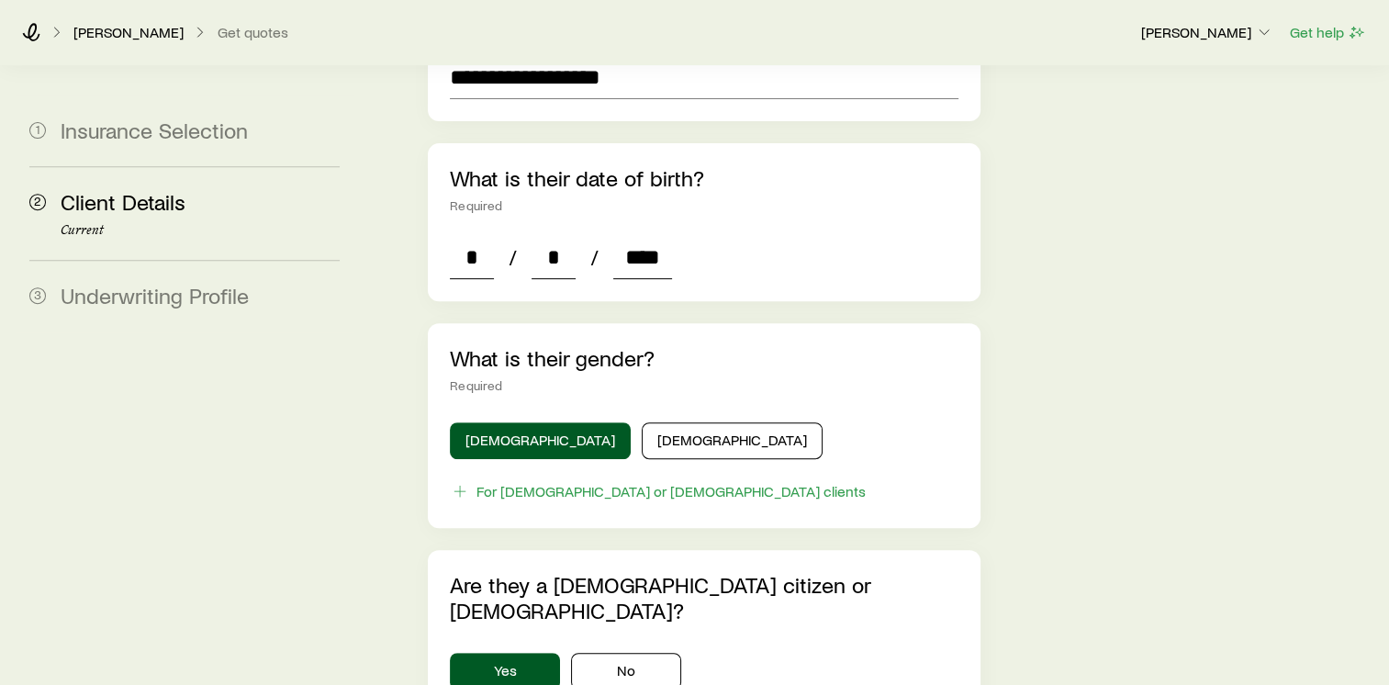
scroll to position [708, 0]
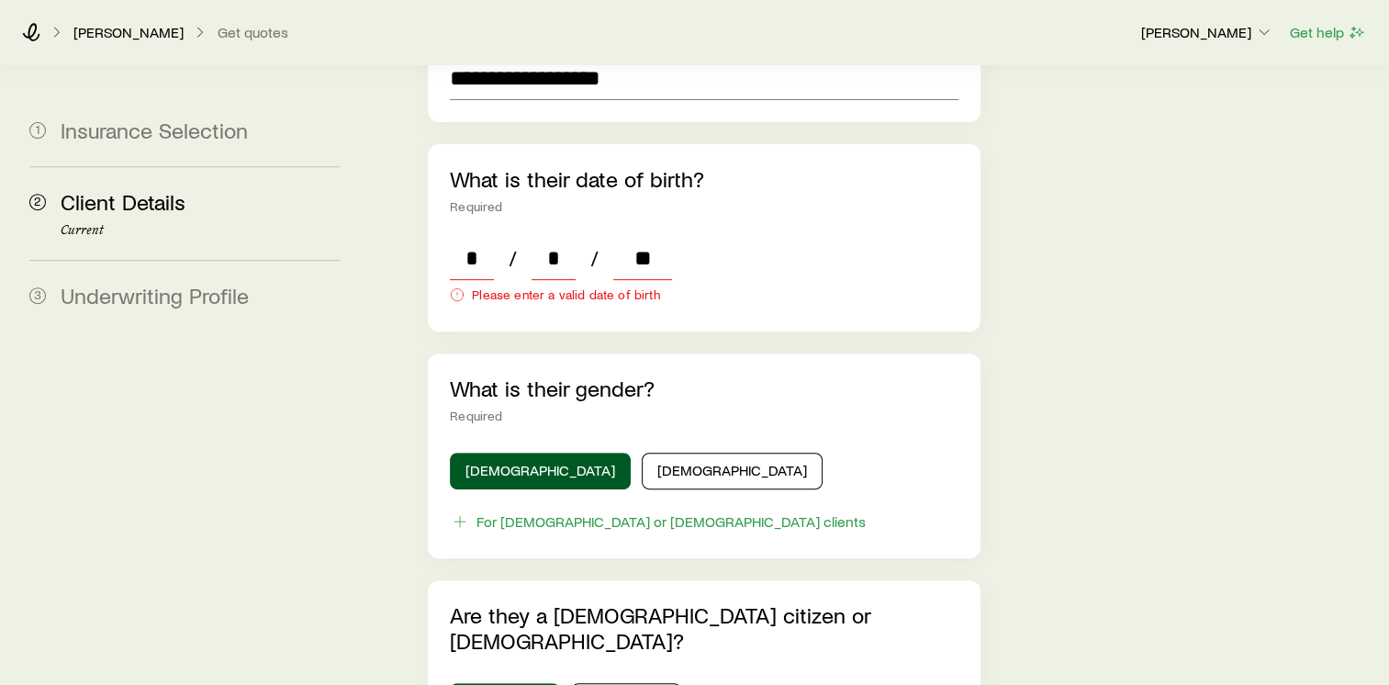
type input "*"
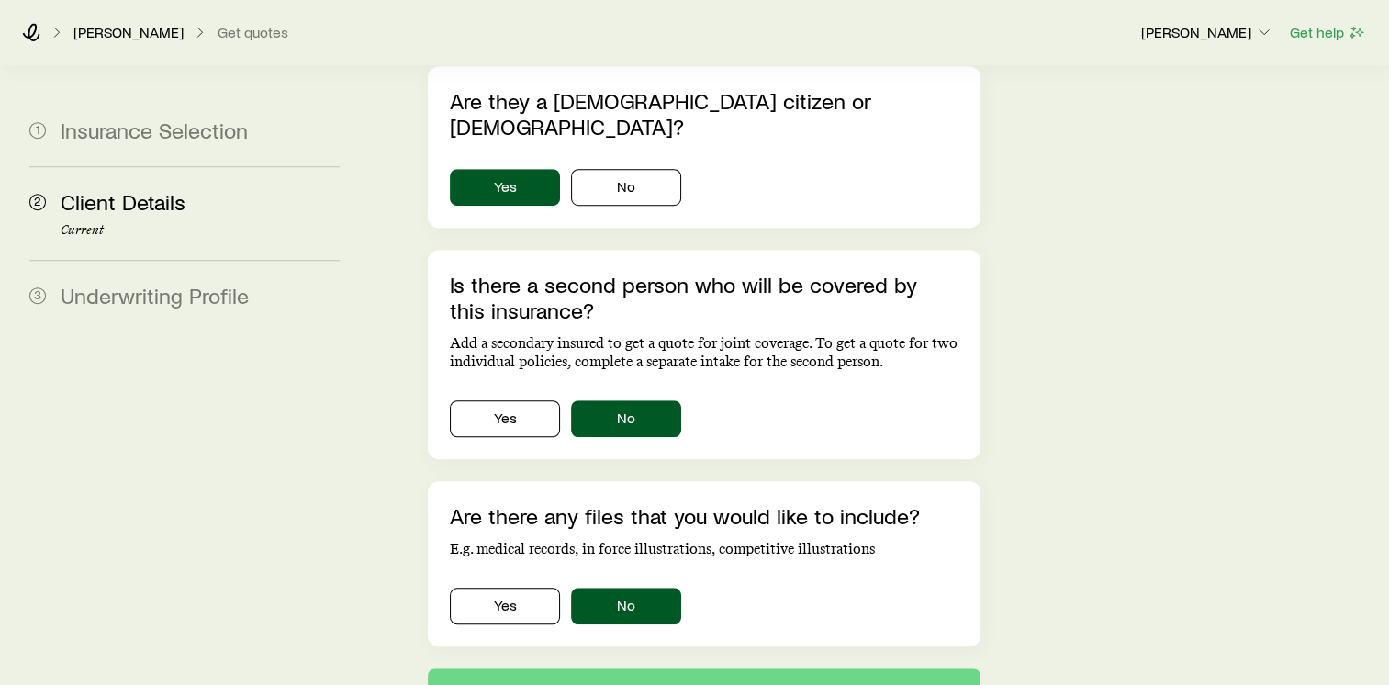
scroll to position [1235, 0]
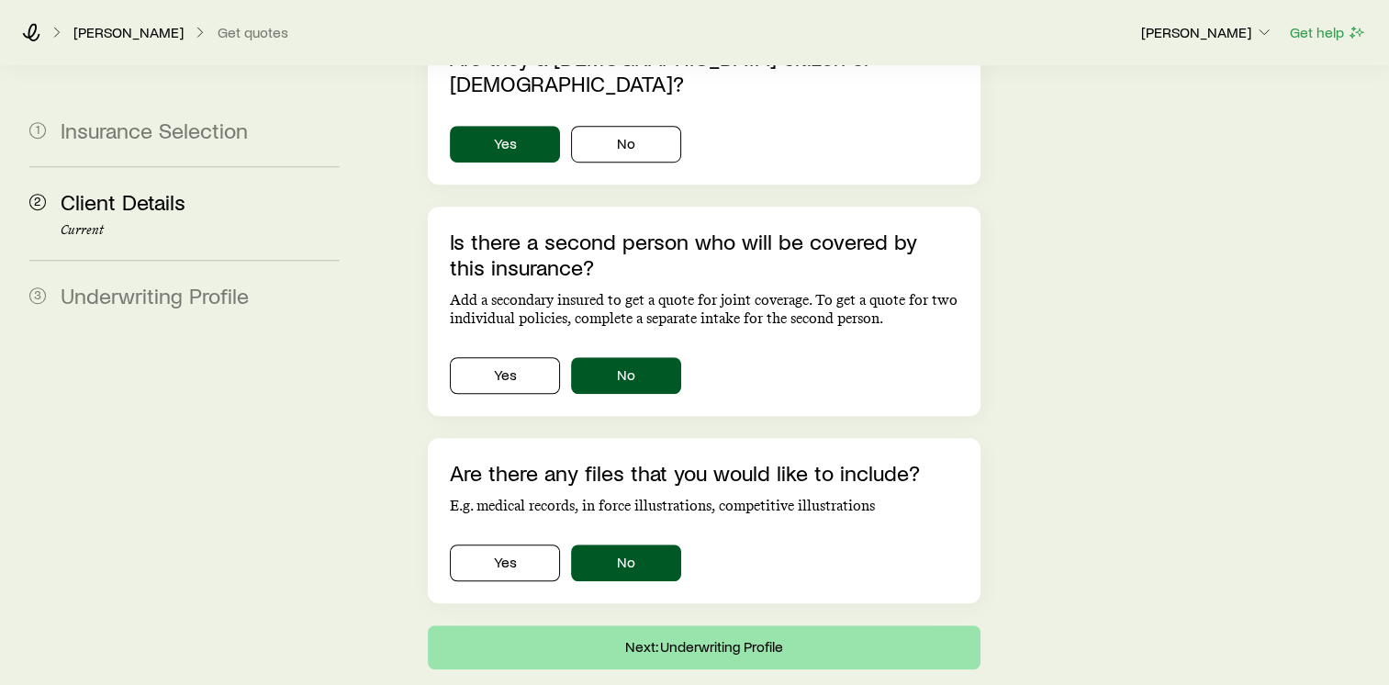
type input "****"
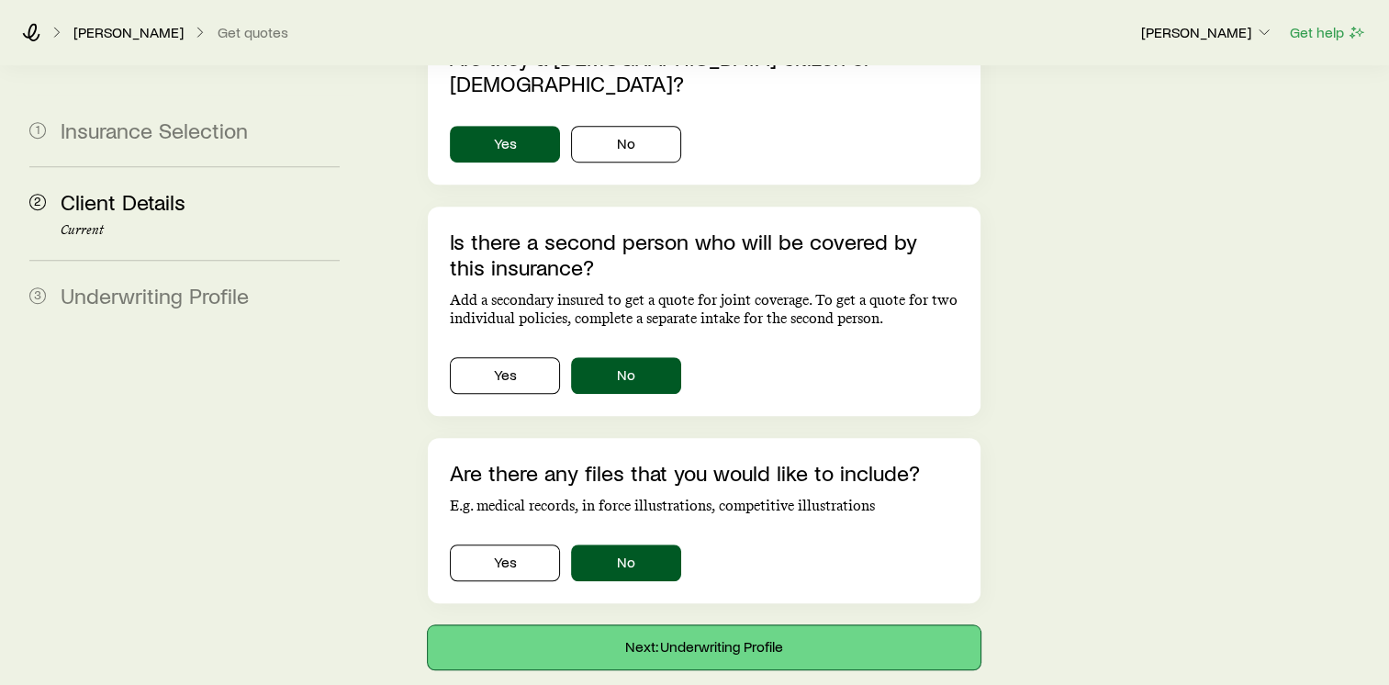
click at [724, 625] on button "Next: Underwriting Profile" at bounding box center [704, 647] width 553 height 44
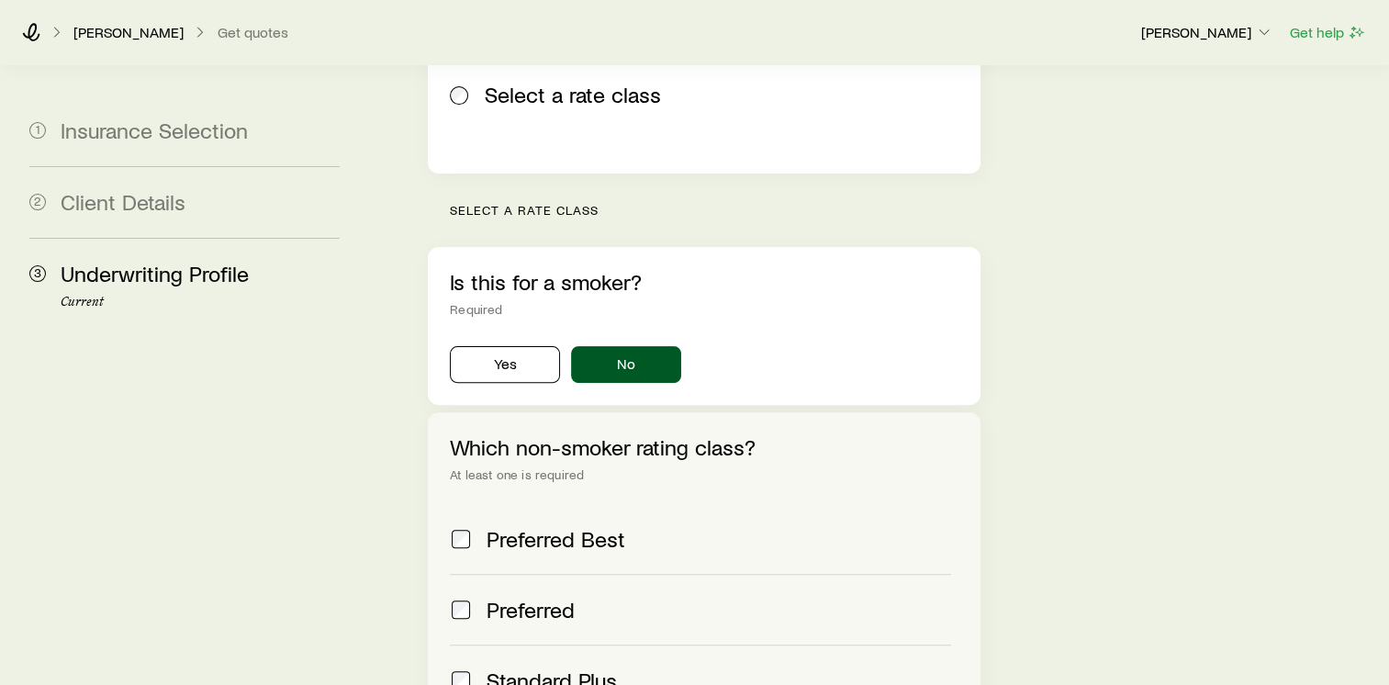
scroll to position [624, 0]
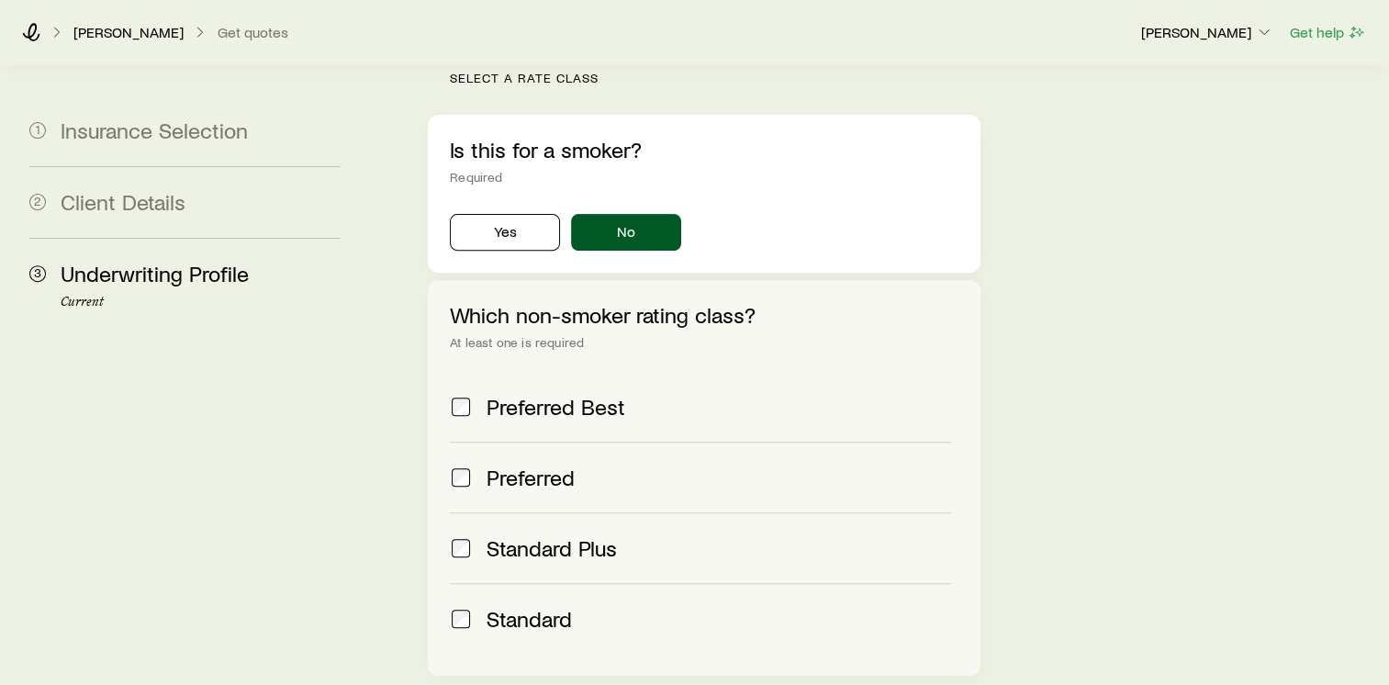
click at [455, 394] on span at bounding box center [461, 407] width 22 height 26
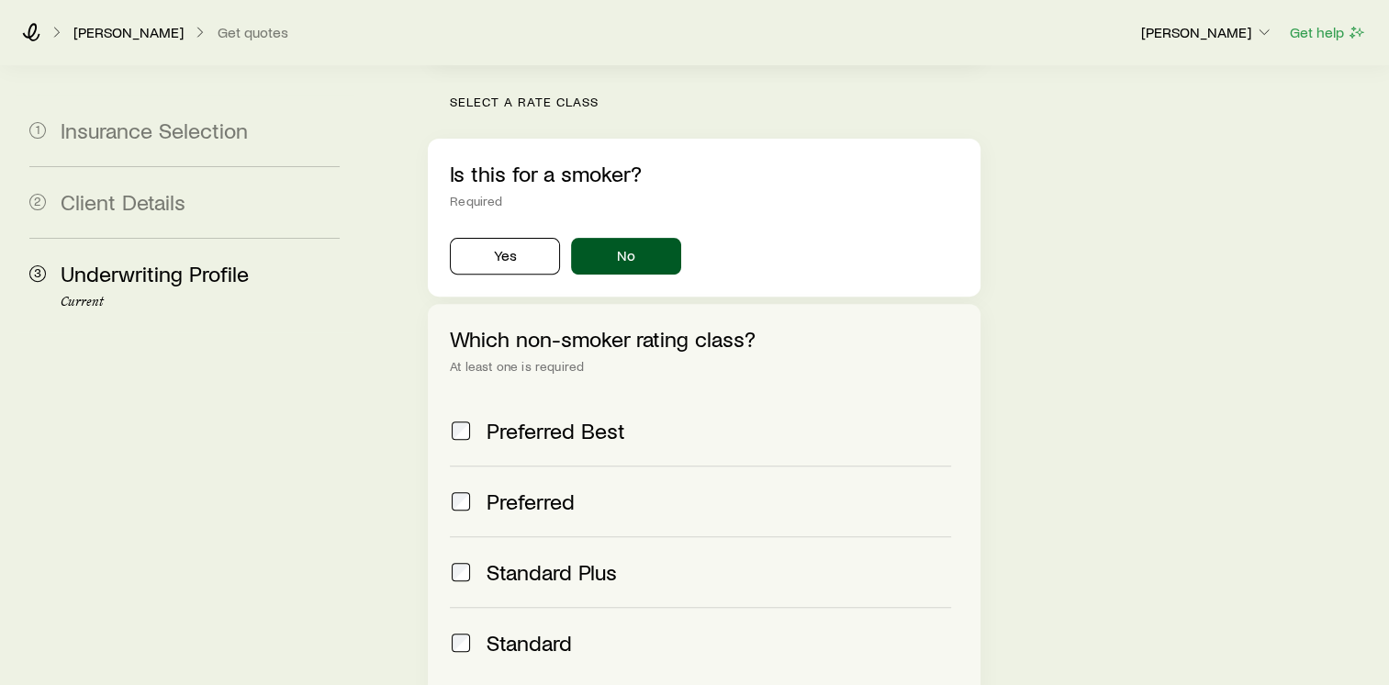
scroll to position [777, 0]
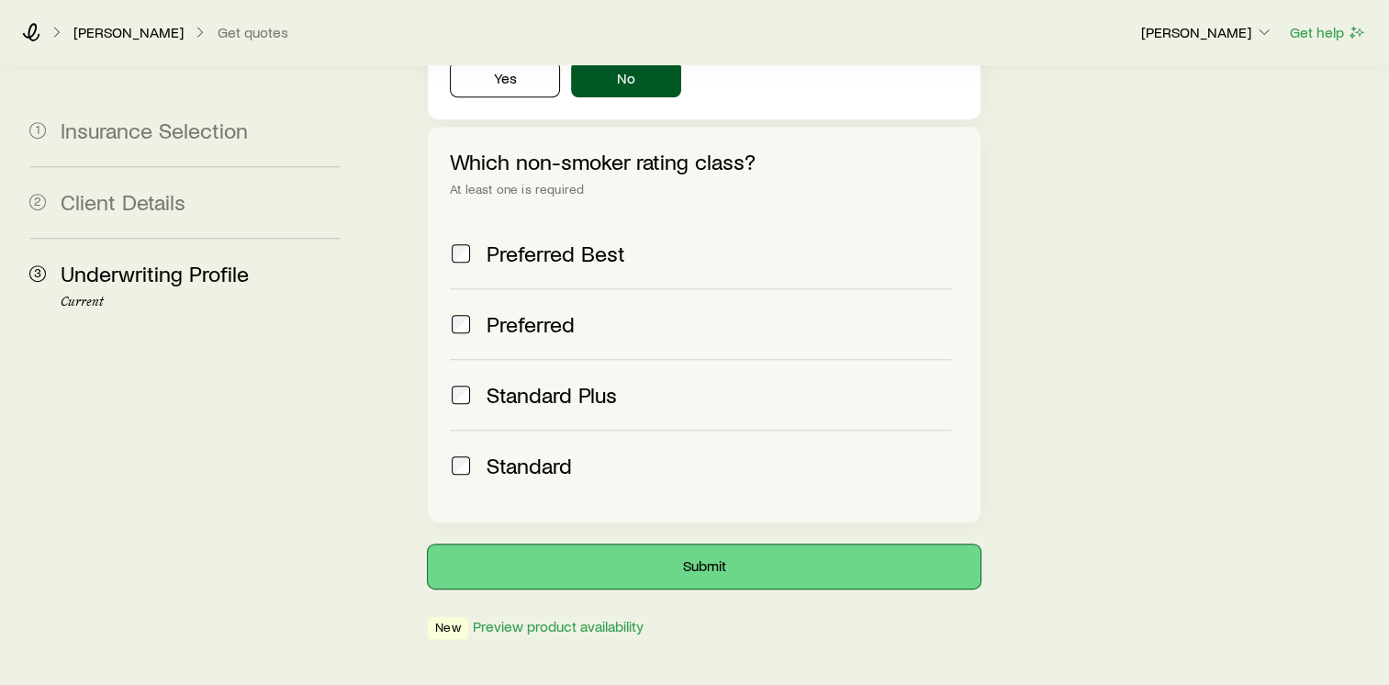
click at [723, 544] on button "Submit" at bounding box center [704, 566] width 553 height 44
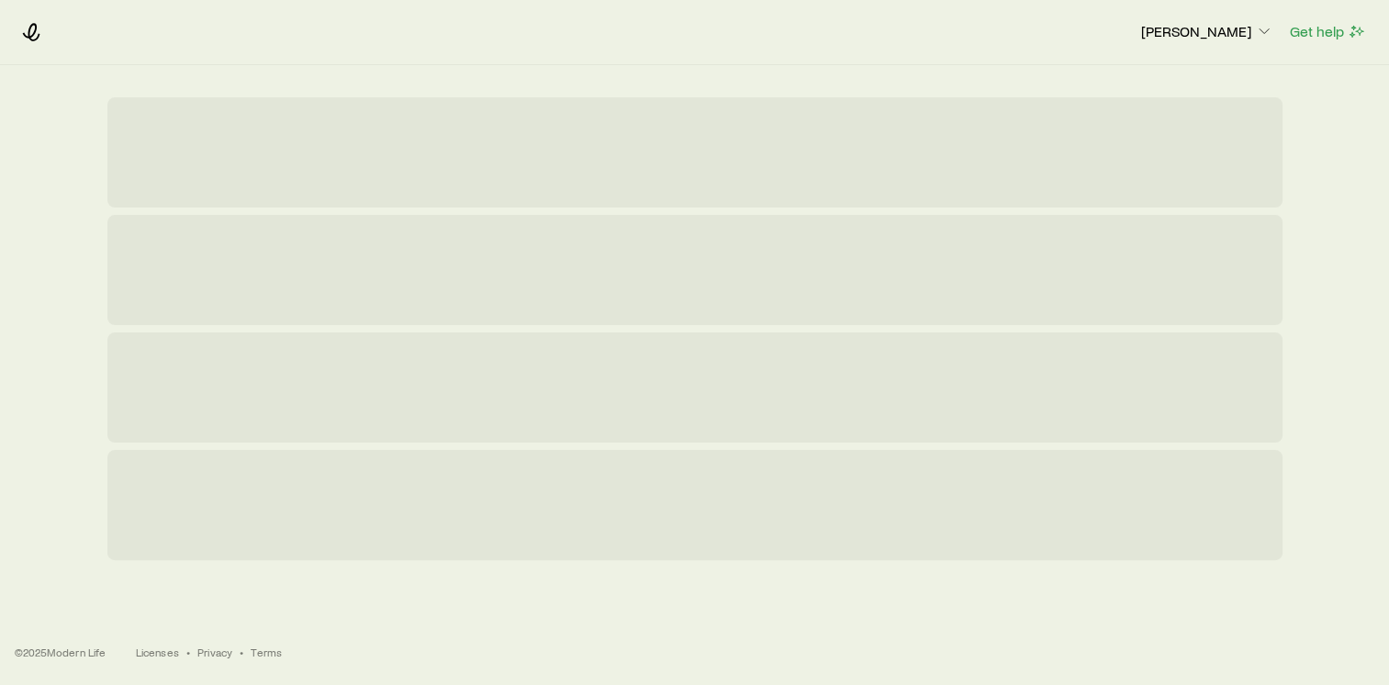
scroll to position [0, 0]
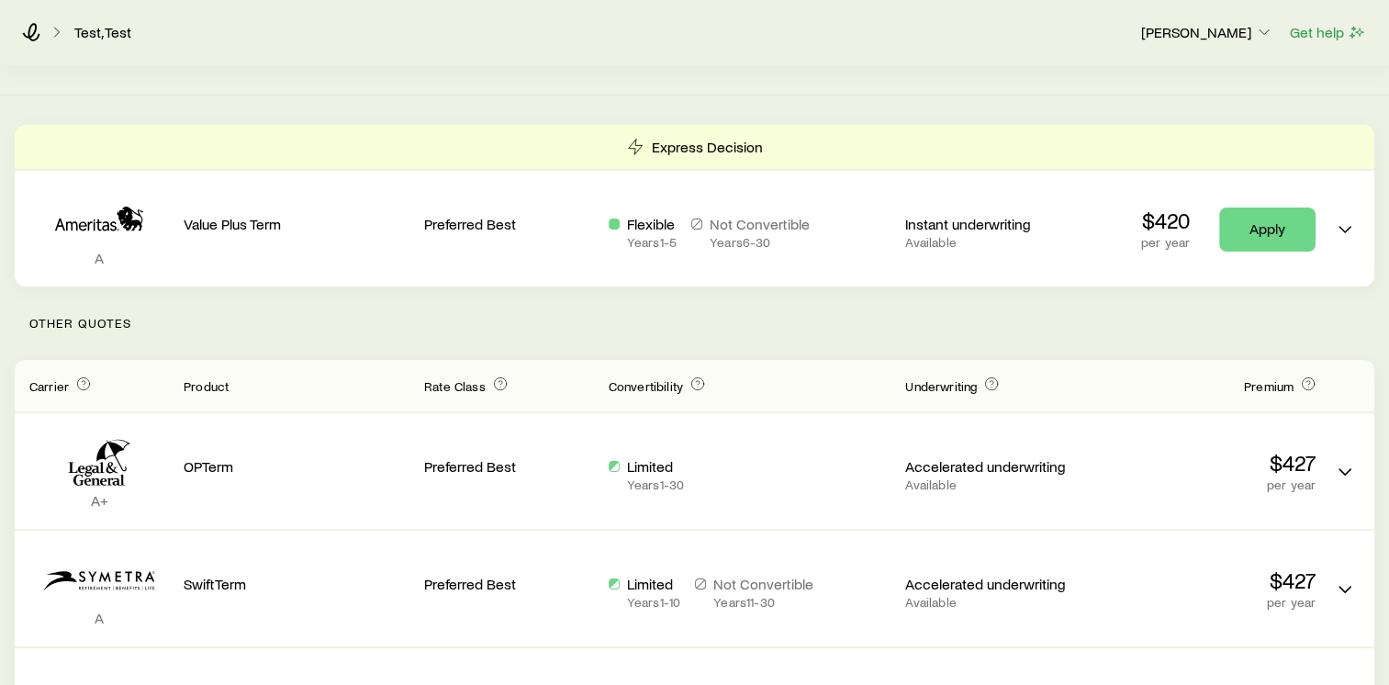
scroll to position [213, 0]
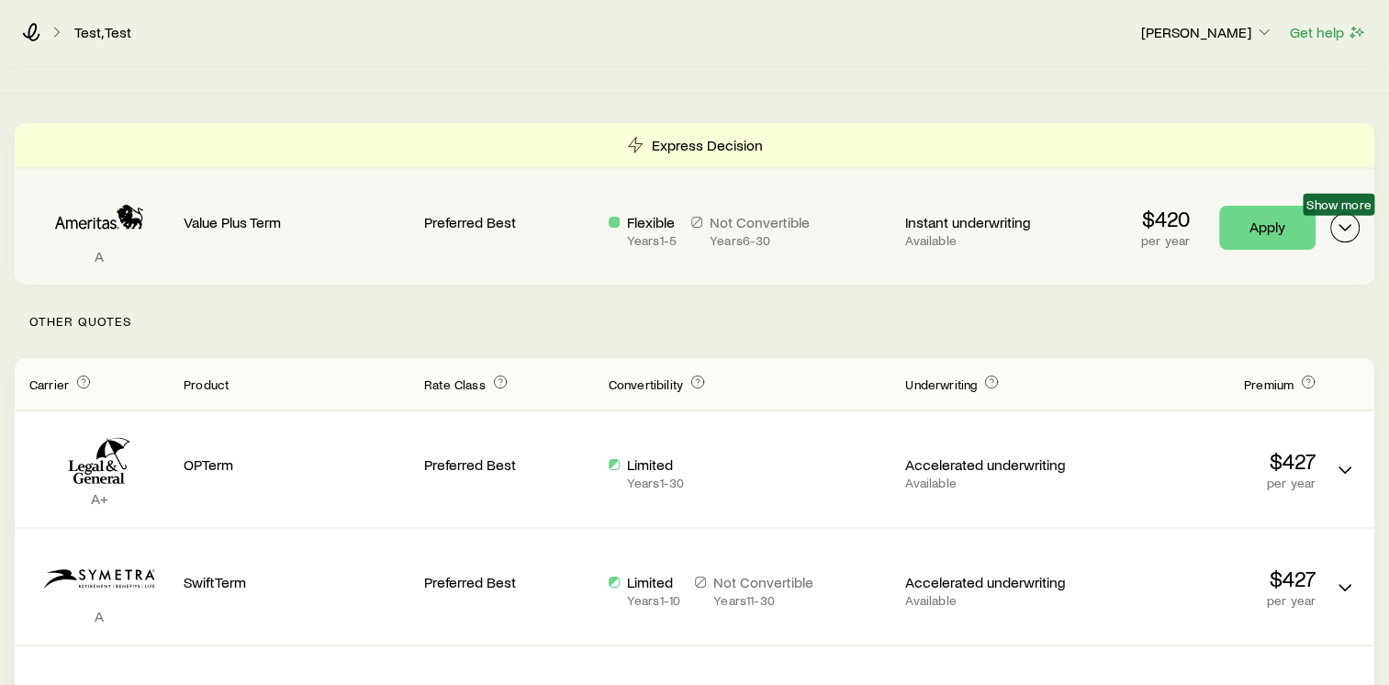
click at [1350, 232] on icon "Term quotes" at bounding box center [1345, 228] width 22 height 22
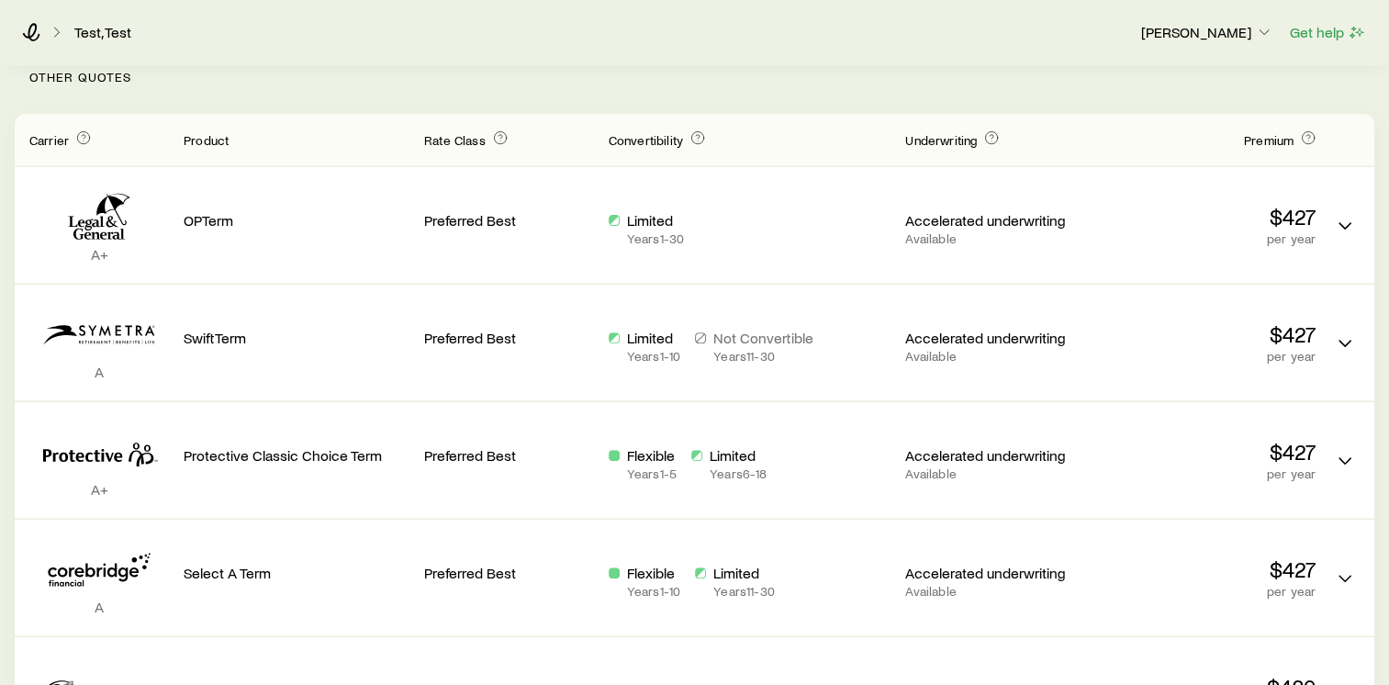
scroll to position [620, 0]
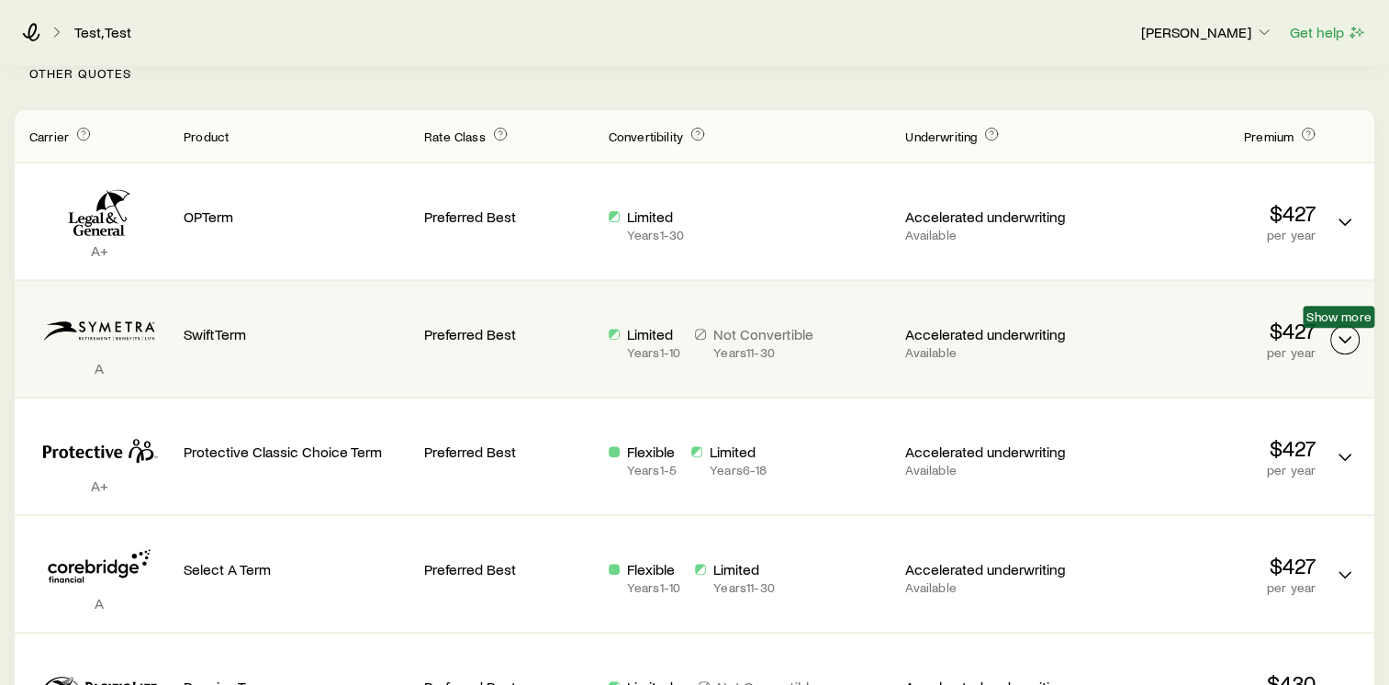
click at [1344, 341] on polyline "Term quotes" at bounding box center [1344, 340] width 11 height 6
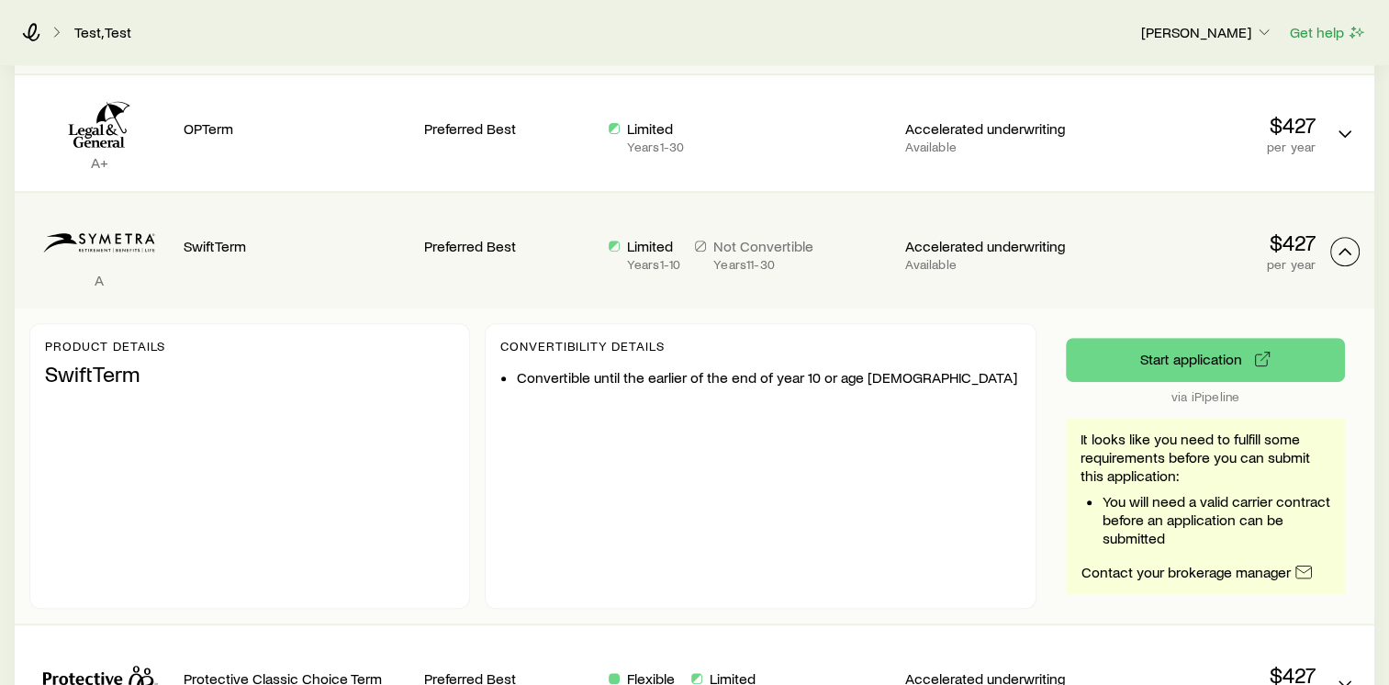
scroll to position [721, 0]
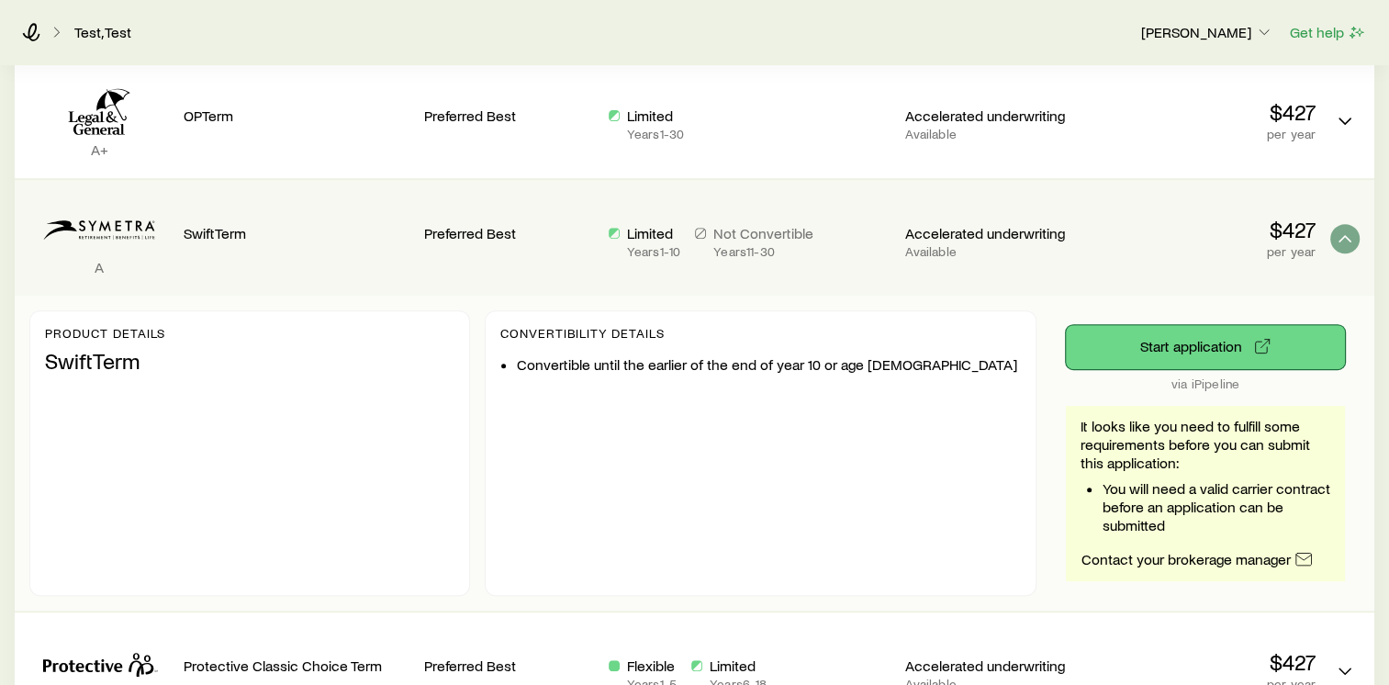
click at [1135, 344] on button "Start application" at bounding box center [1205, 347] width 279 height 44
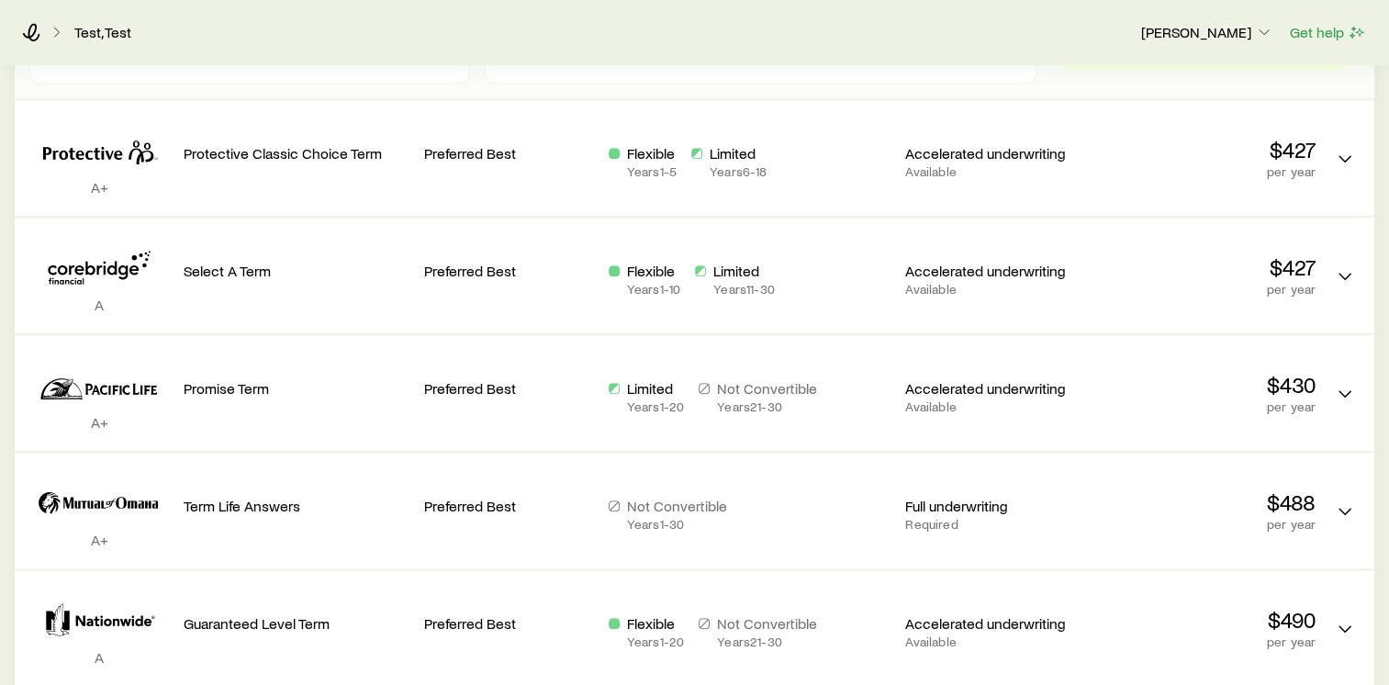
scroll to position [1186, 0]
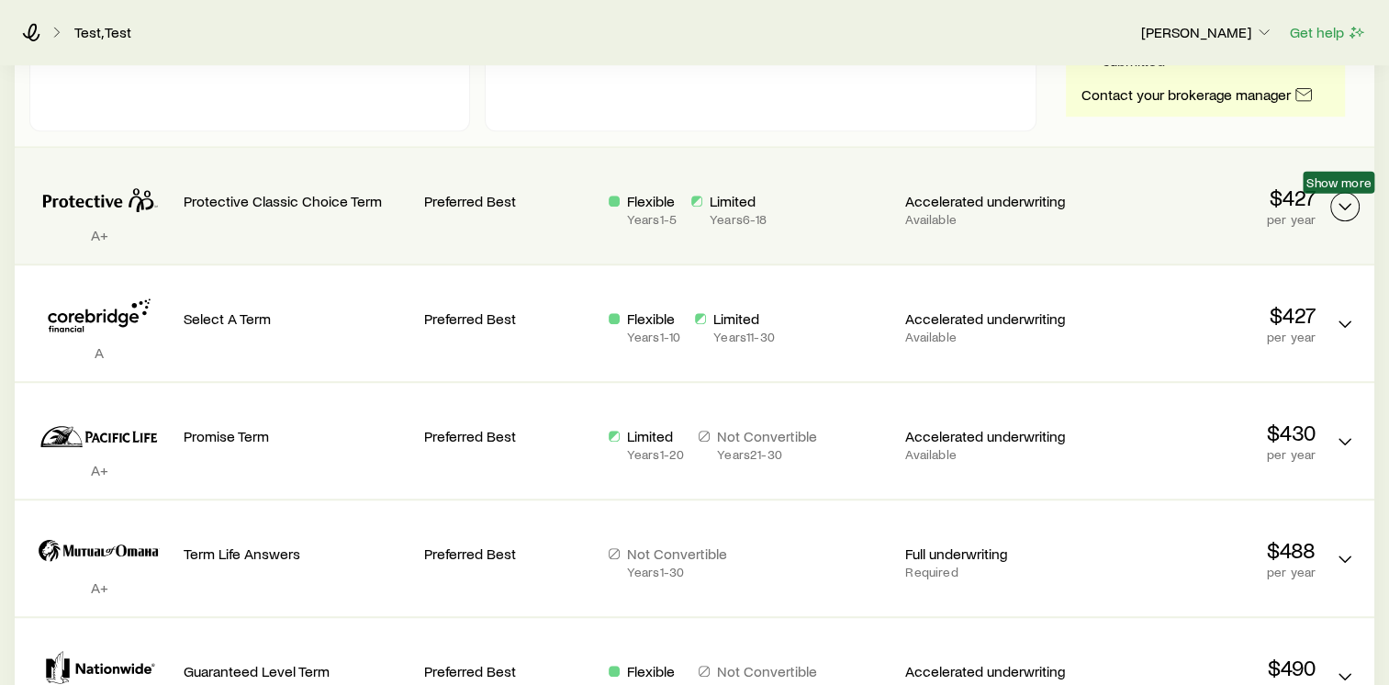
click at [1340, 196] on icon "Term quotes" at bounding box center [1345, 206] width 22 height 22
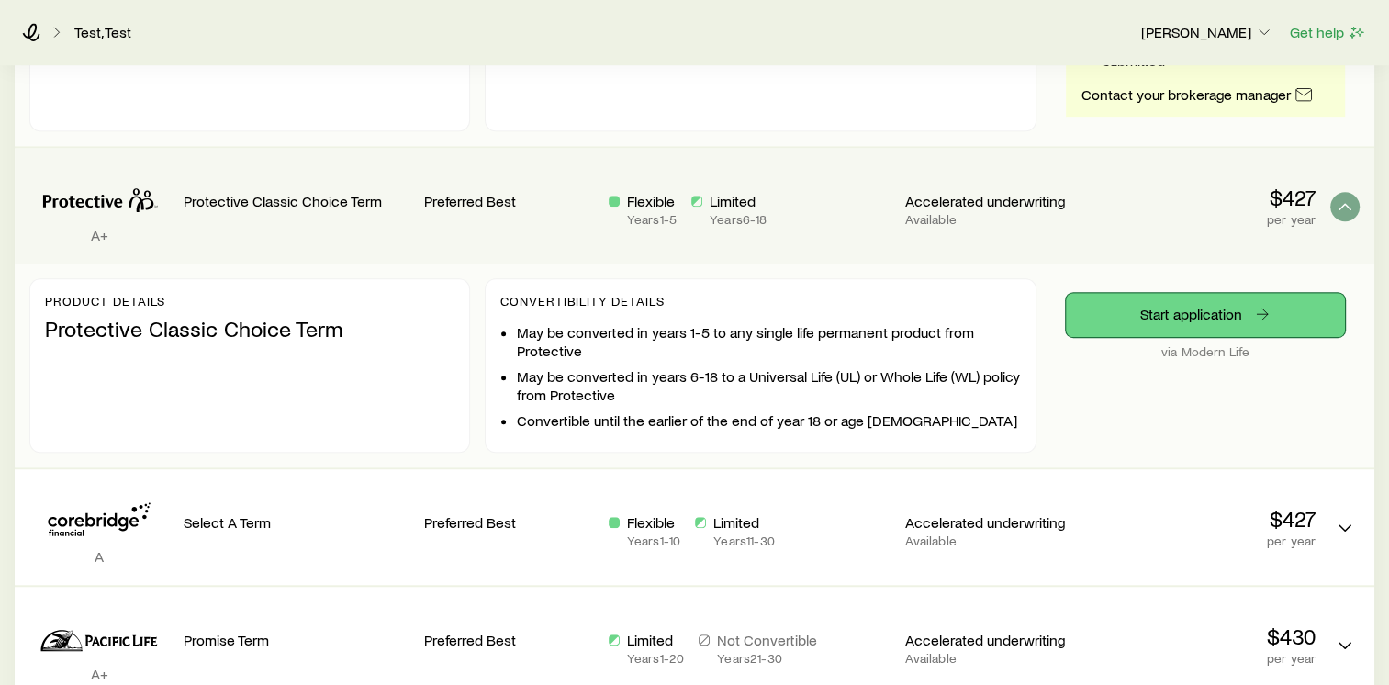
click at [1200, 311] on link "Start application" at bounding box center [1205, 315] width 279 height 44
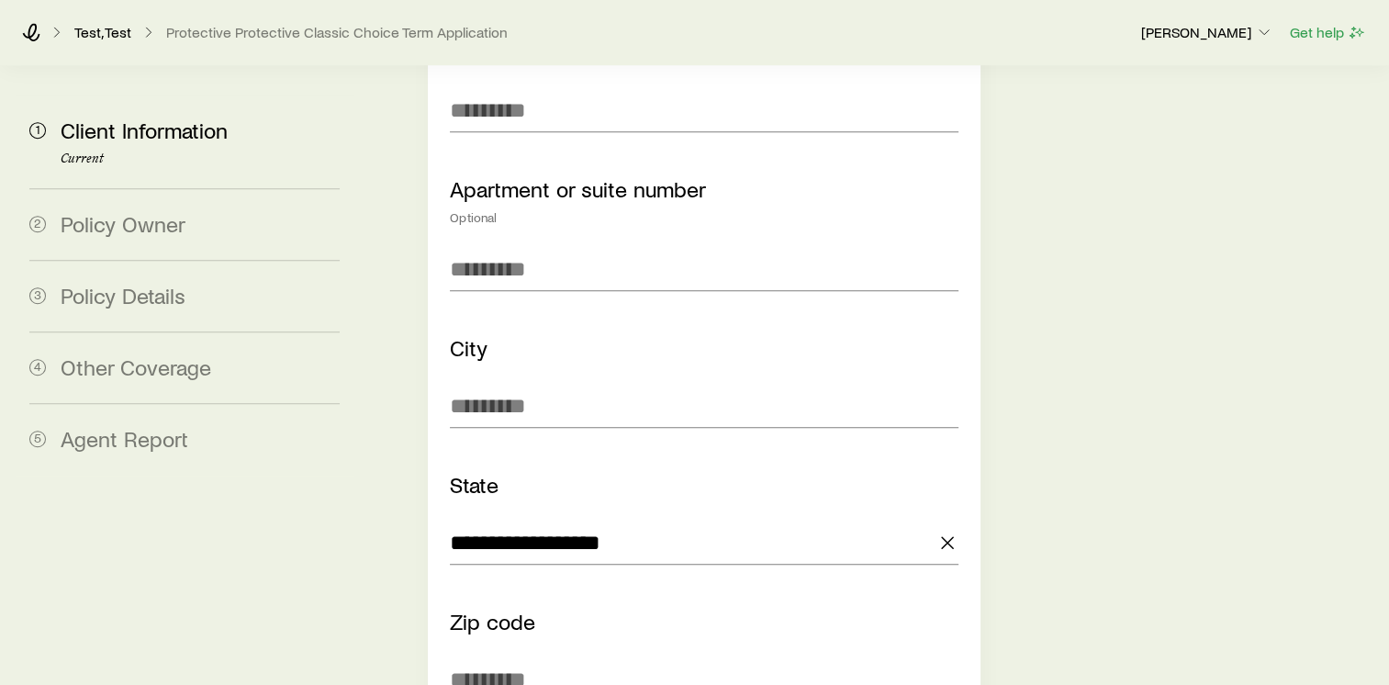
scroll to position [1323, 0]
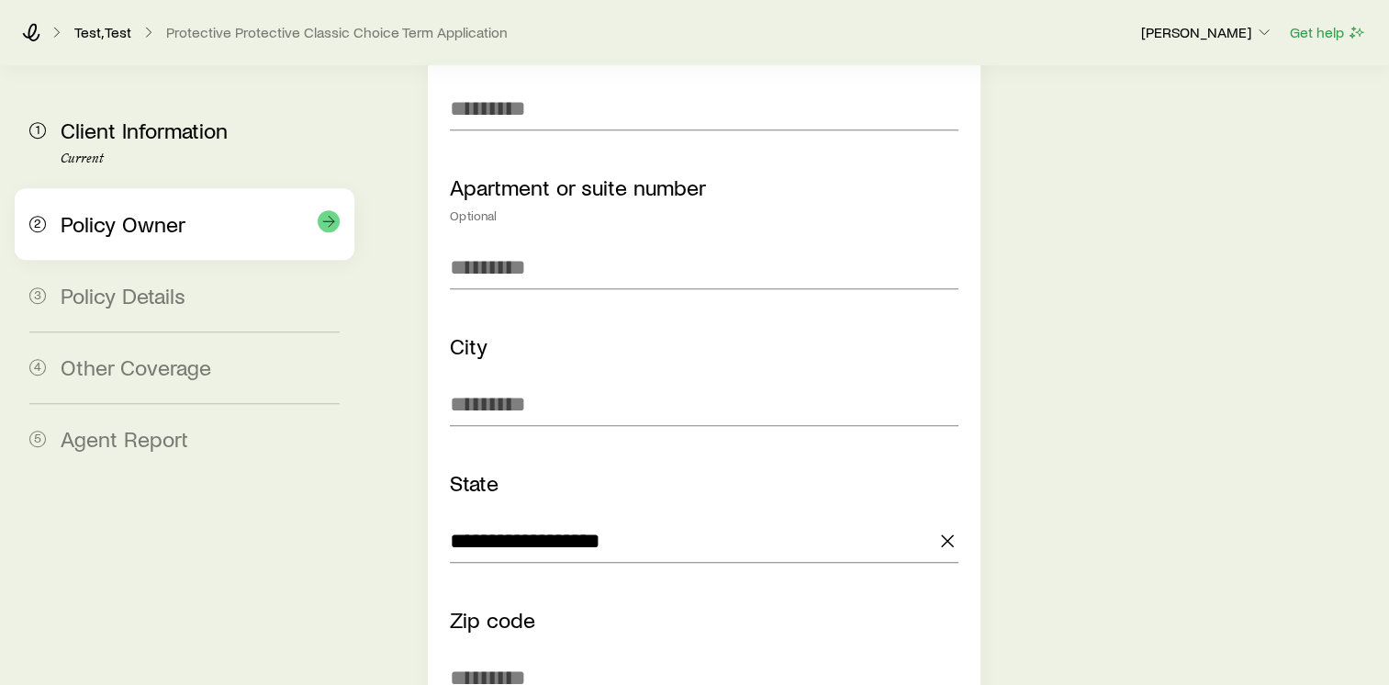
click at [165, 222] on span "Policy Owner" at bounding box center [123, 223] width 125 height 27
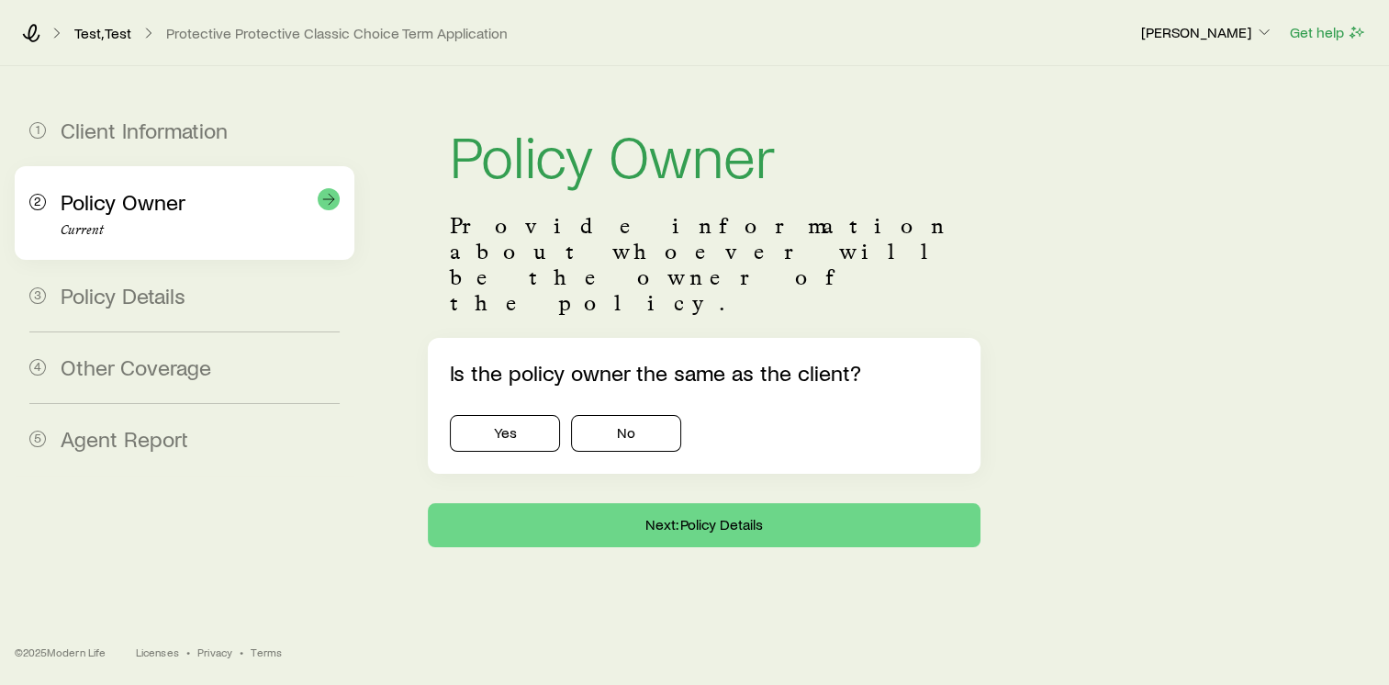
scroll to position [0, 0]
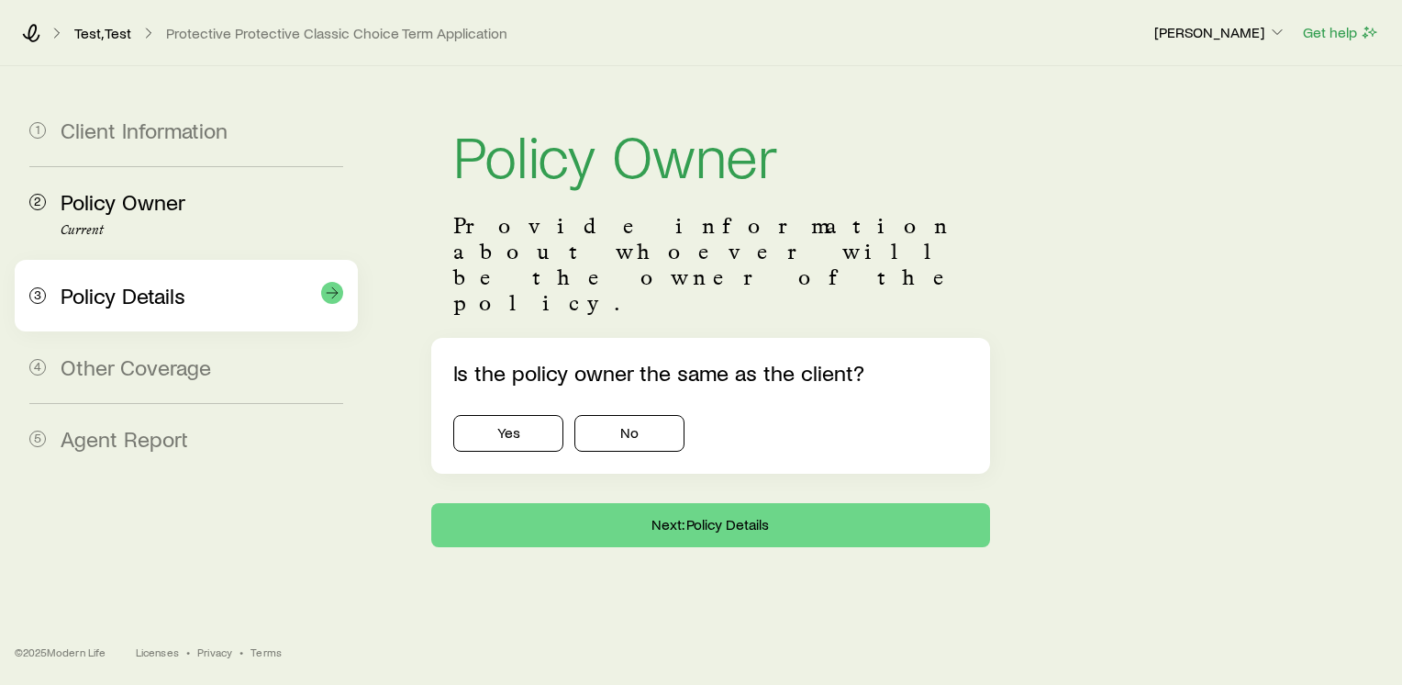
click at [127, 277] on div "3 Policy Details" at bounding box center [186, 296] width 314 height 72
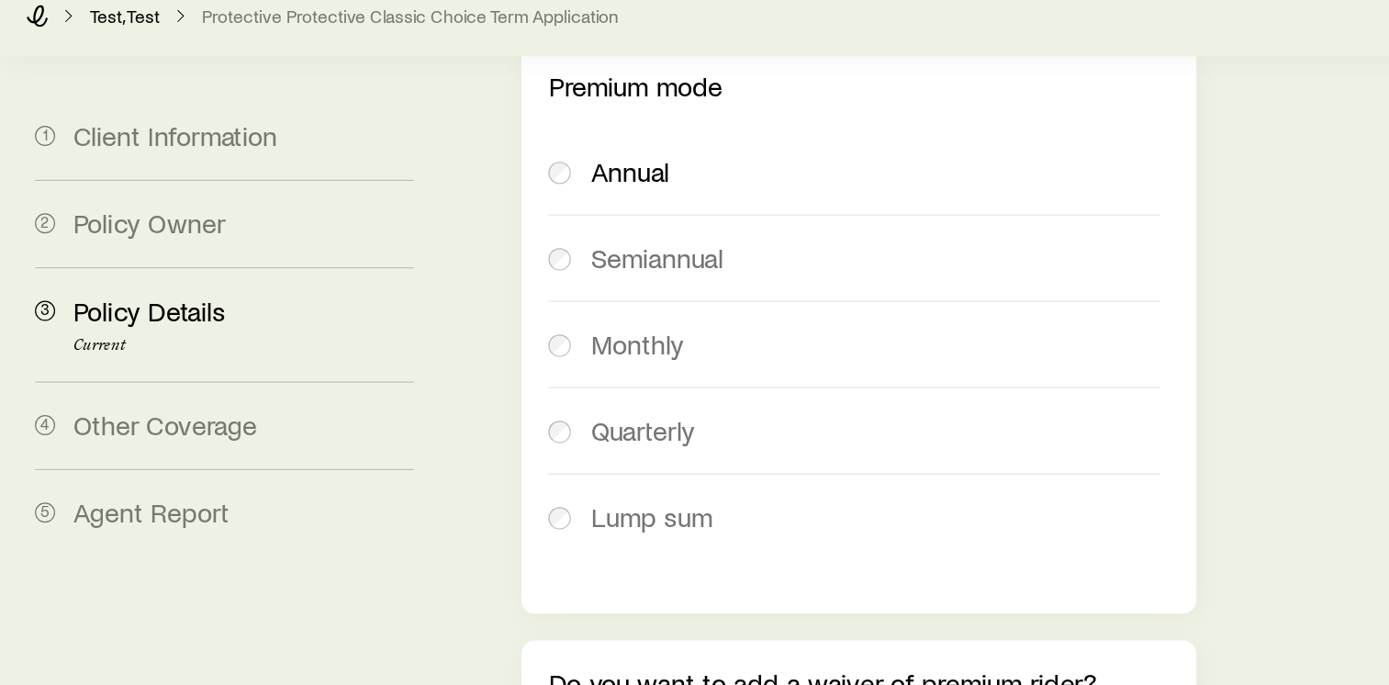
scroll to position [966, 0]
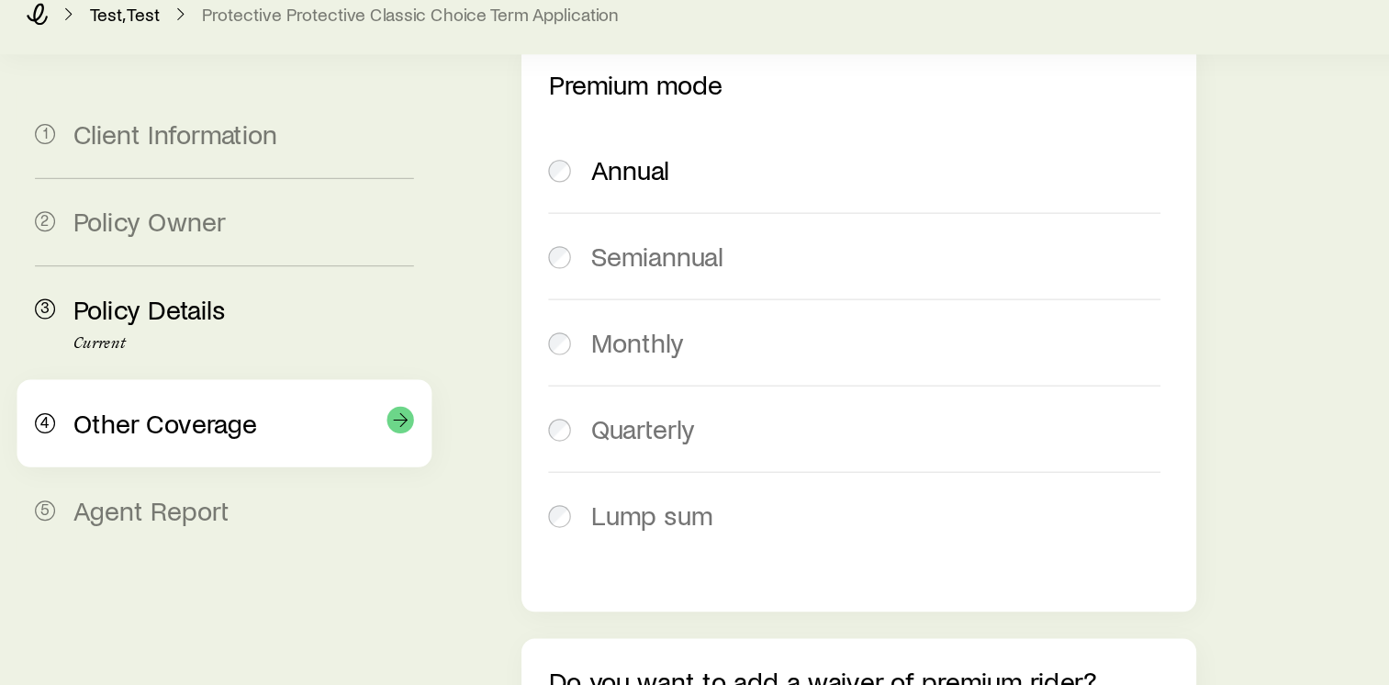
click at [168, 356] on span "Other Coverage" at bounding box center [136, 366] width 151 height 27
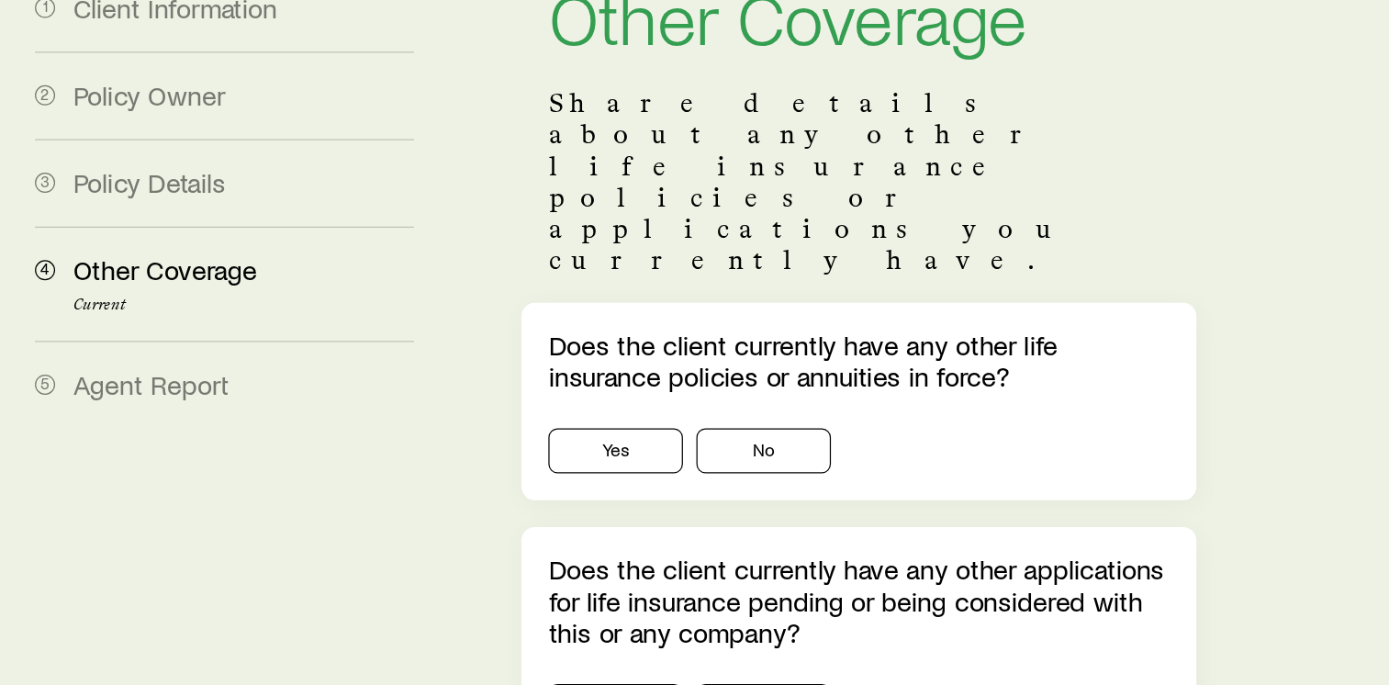
scroll to position [19, 0]
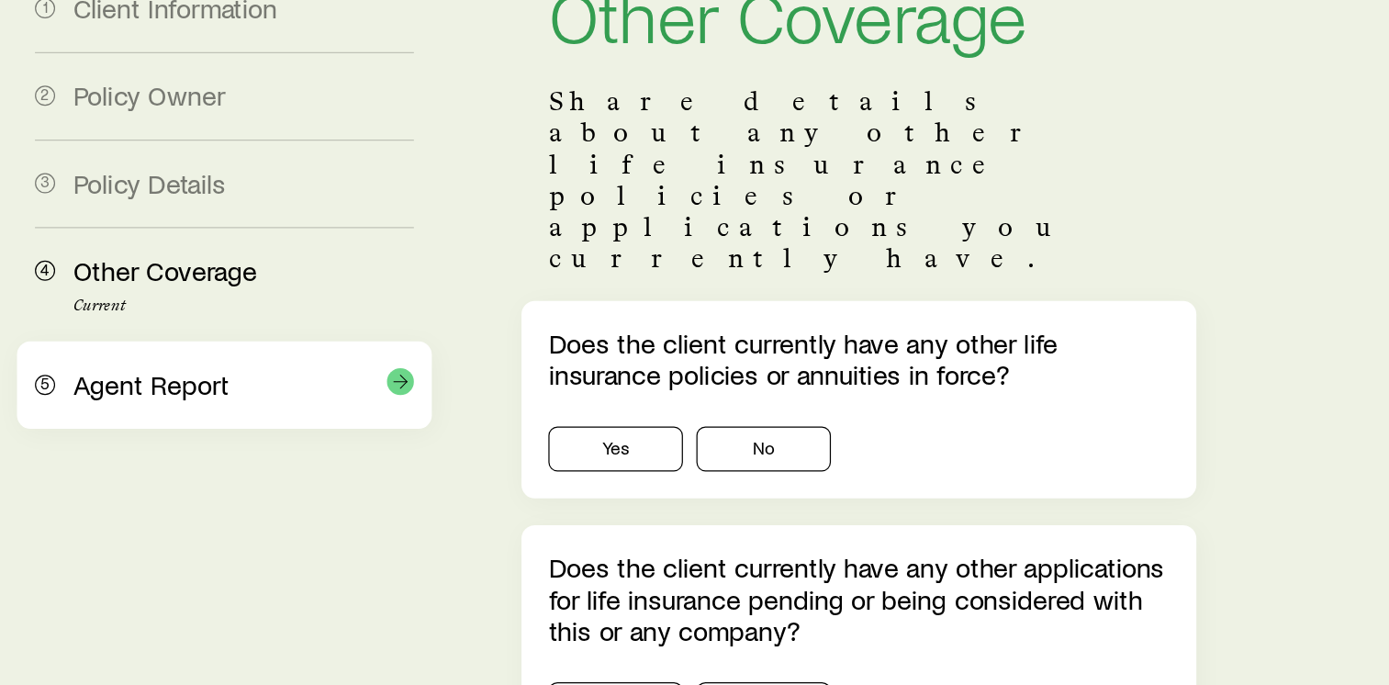
click at [157, 442] on span "Agent Report" at bounding box center [125, 438] width 128 height 27
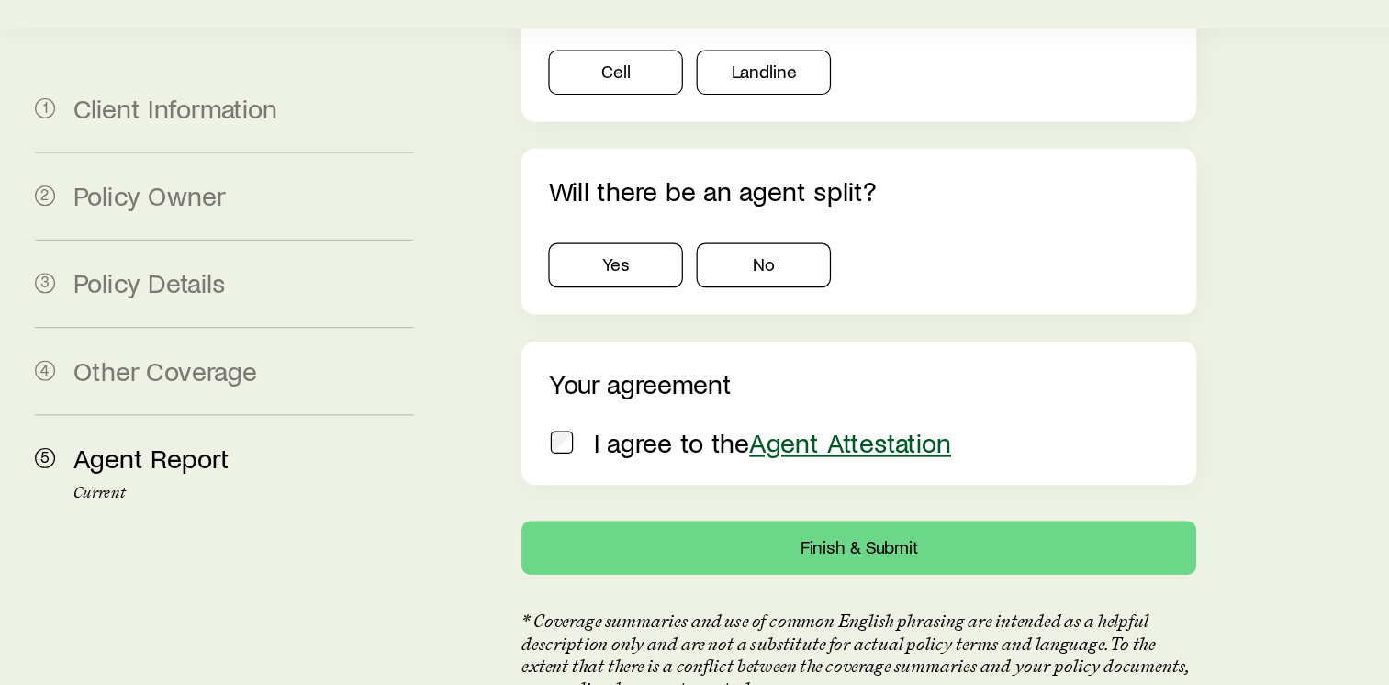
scroll to position [2513, 0]
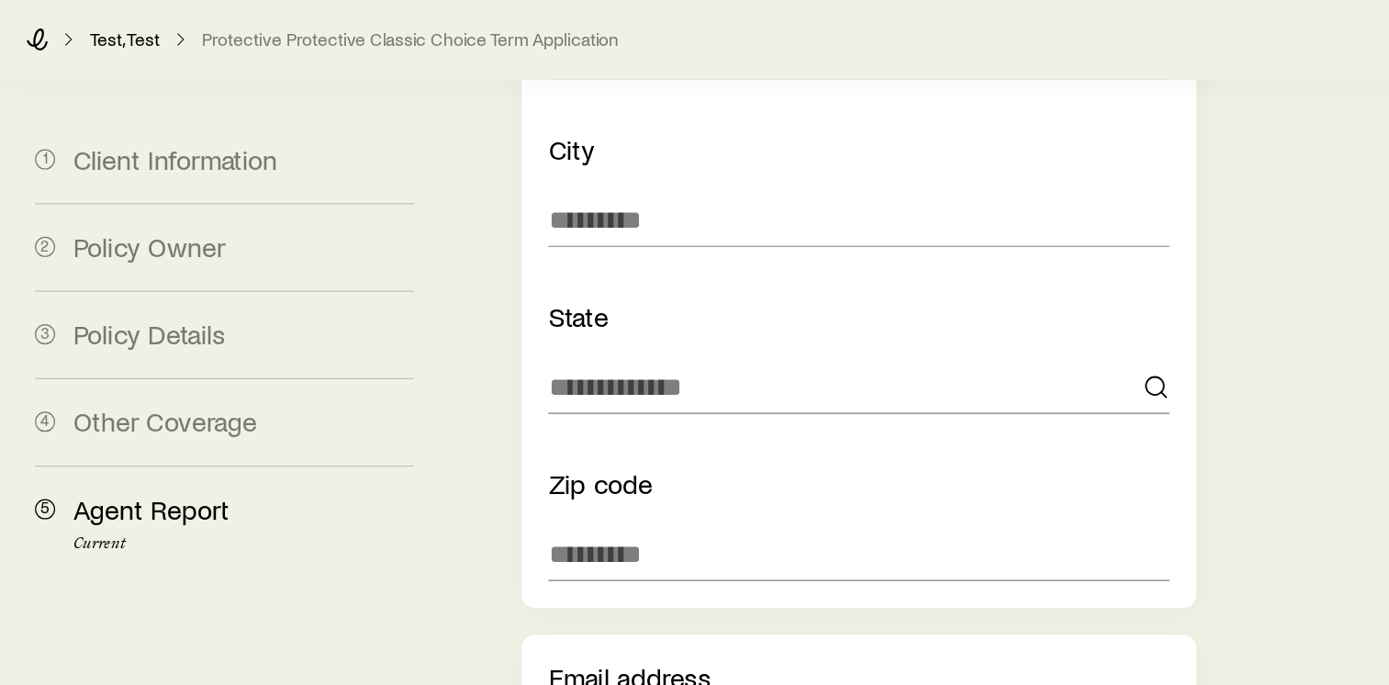
scroll to position [1683, 0]
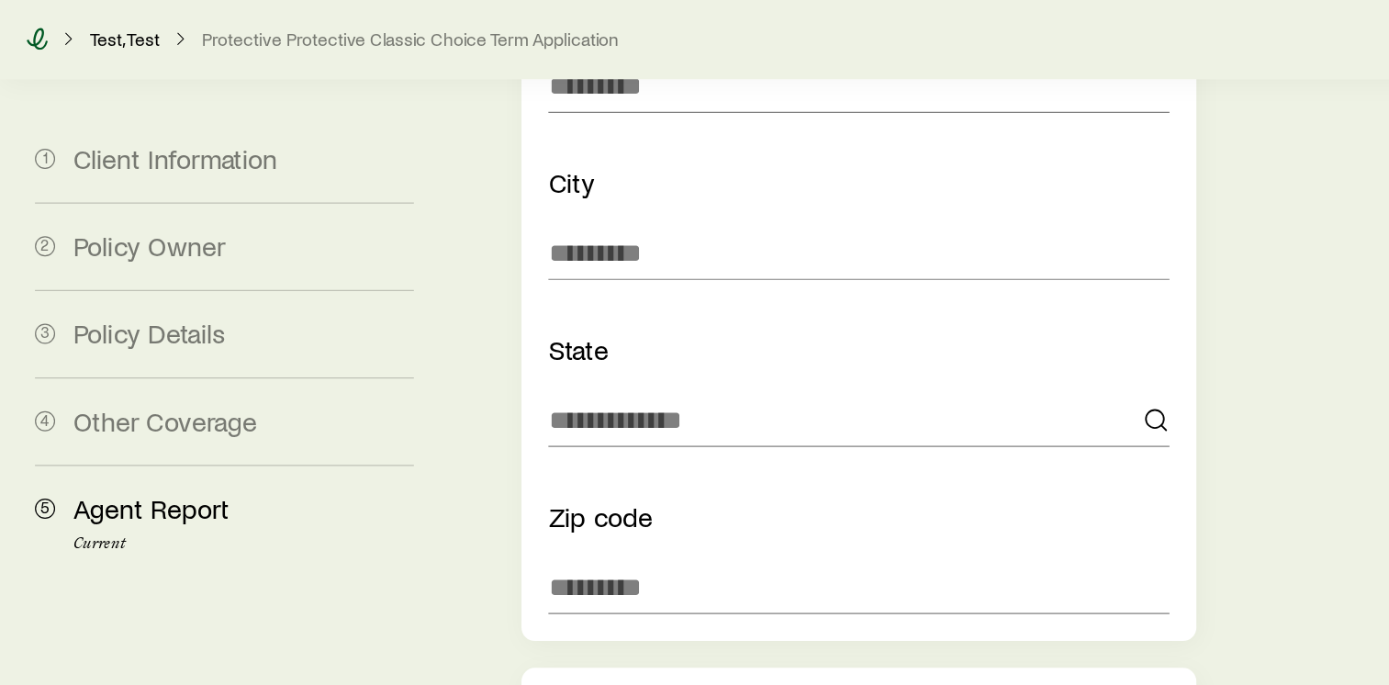
click at [37, 26] on icon at bounding box center [31, 32] width 18 height 18
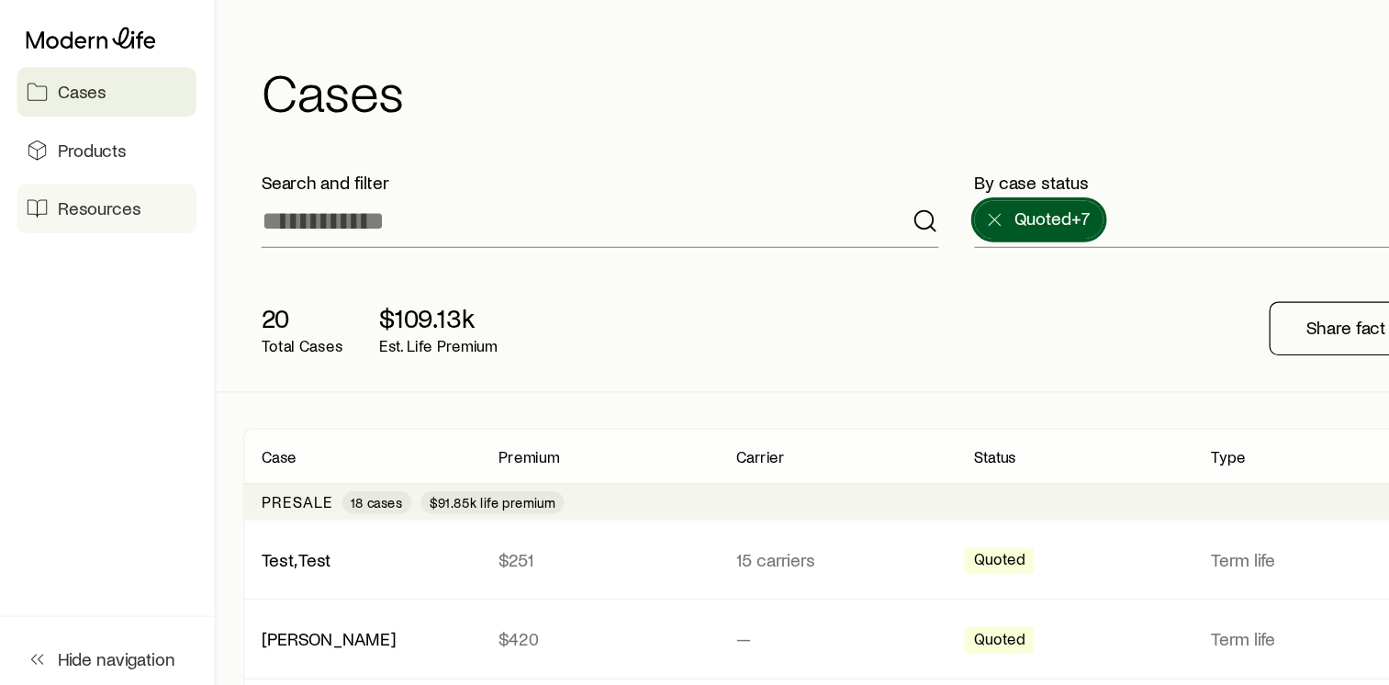
click at [109, 174] on span "Resources" at bounding box center [82, 171] width 69 height 18
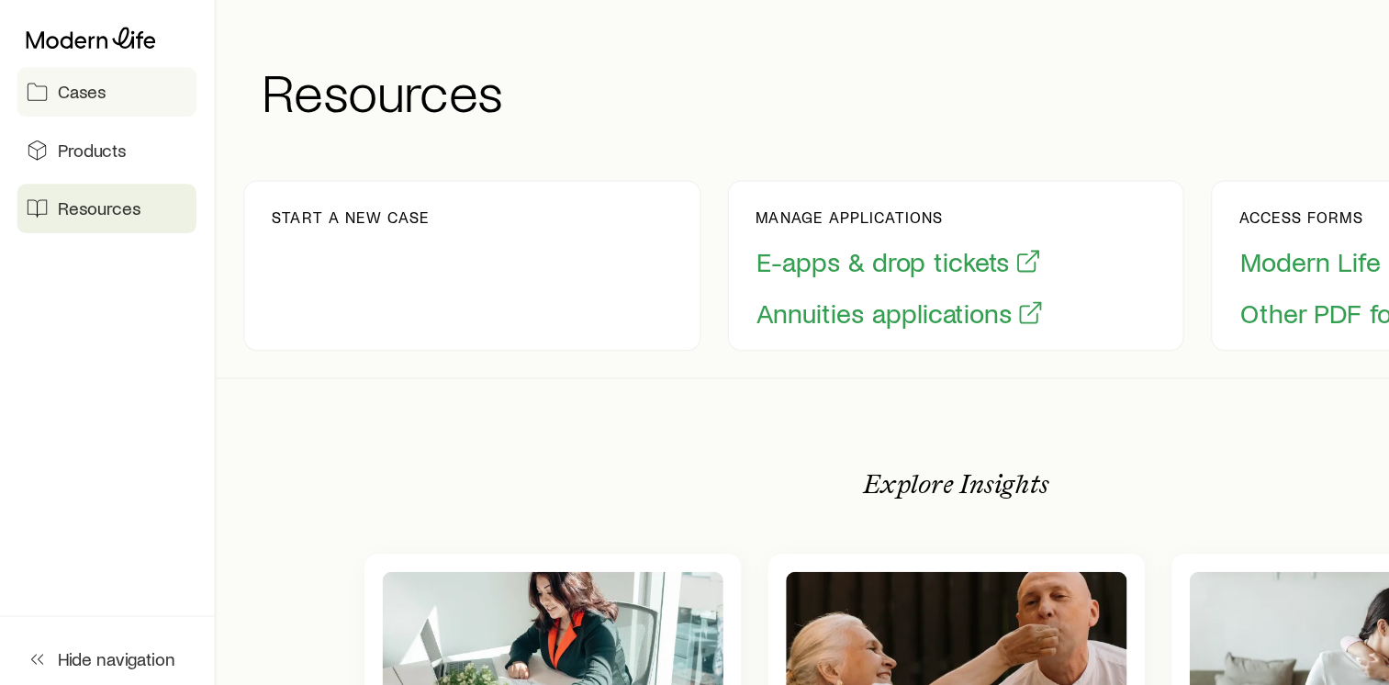
click at [40, 81] on link "Cases" at bounding box center [88, 75] width 147 height 40
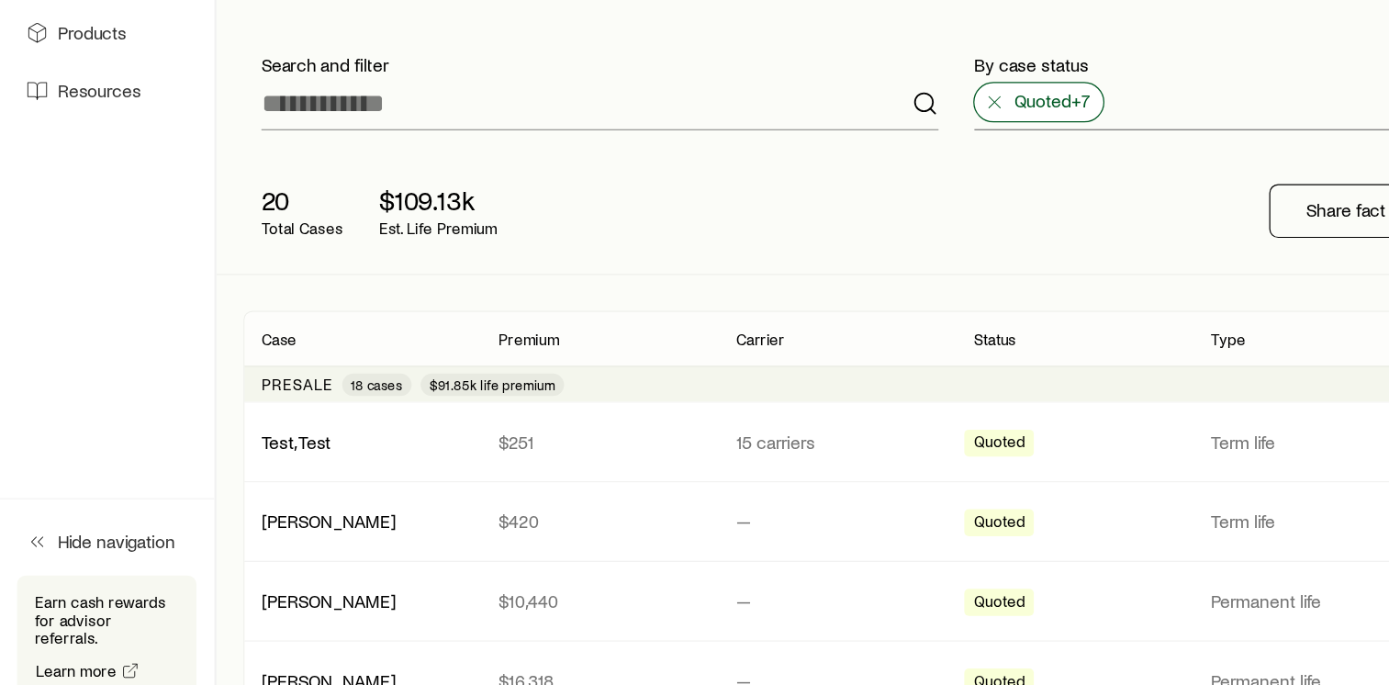
click at [811, 184] on icon at bounding box center [815, 180] width 18 height 18
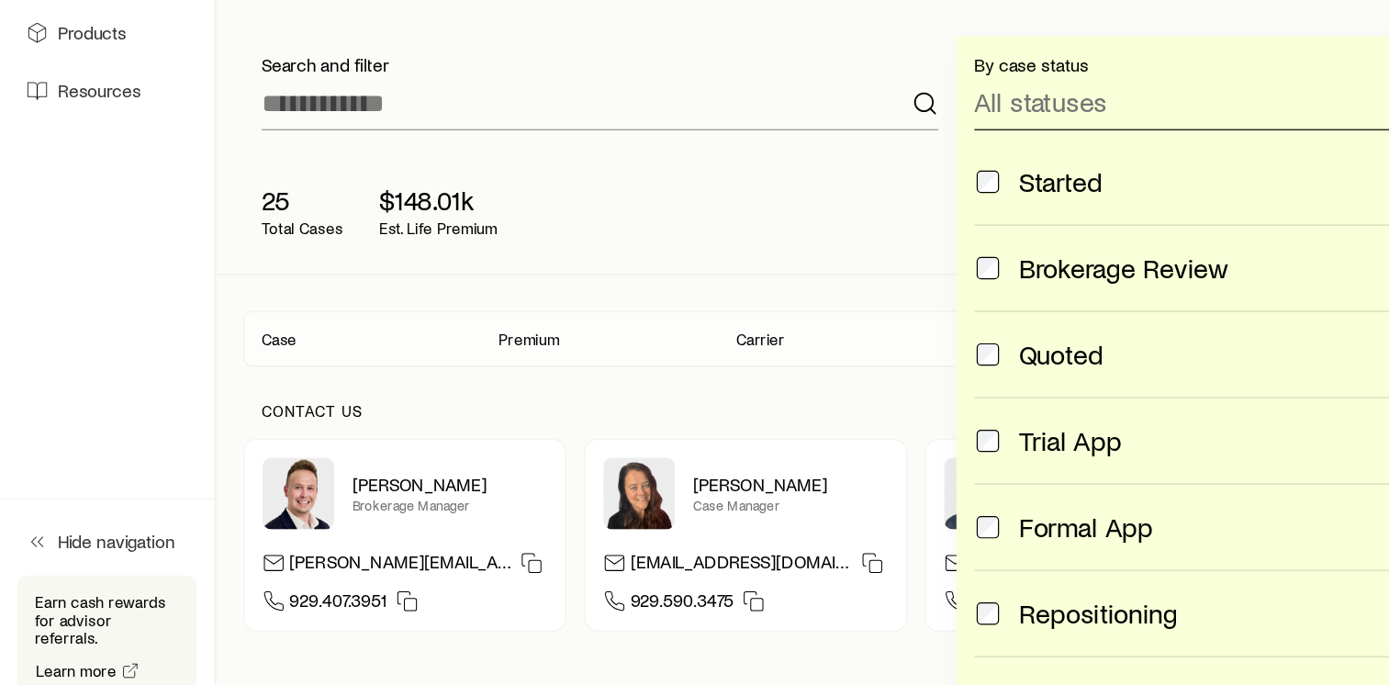
click at [825, 181] on p "All statuses" at bounding box center [852, 180] width 109 height 26
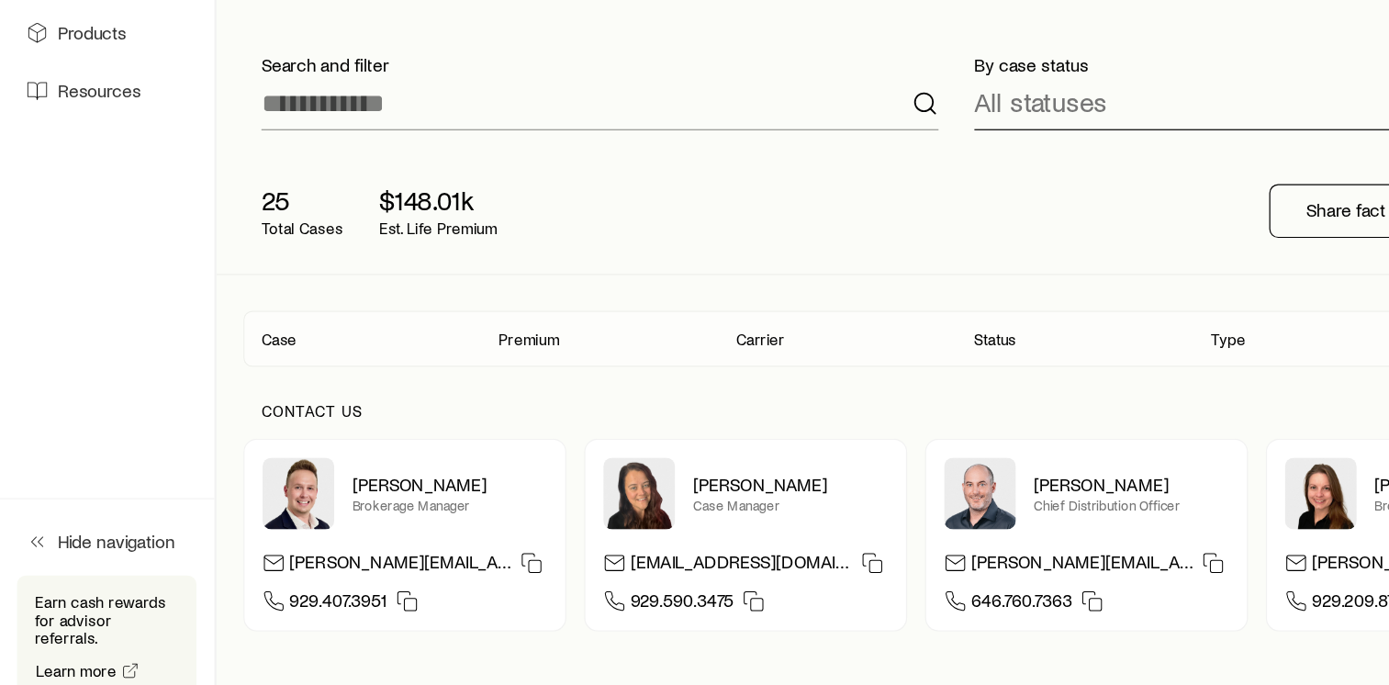
click at [825, 181] on p "All statuses" at bounding box center [852, 180] width 109 height 26
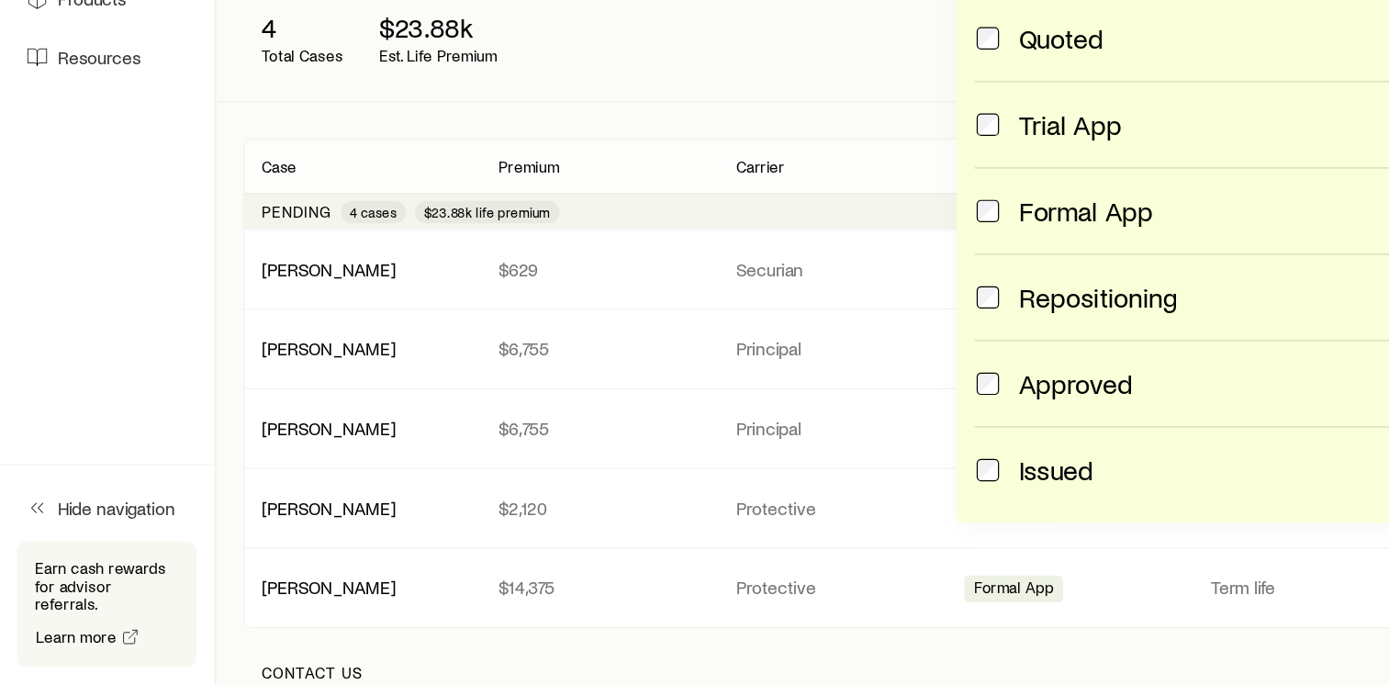
scroll to position [130, 0]
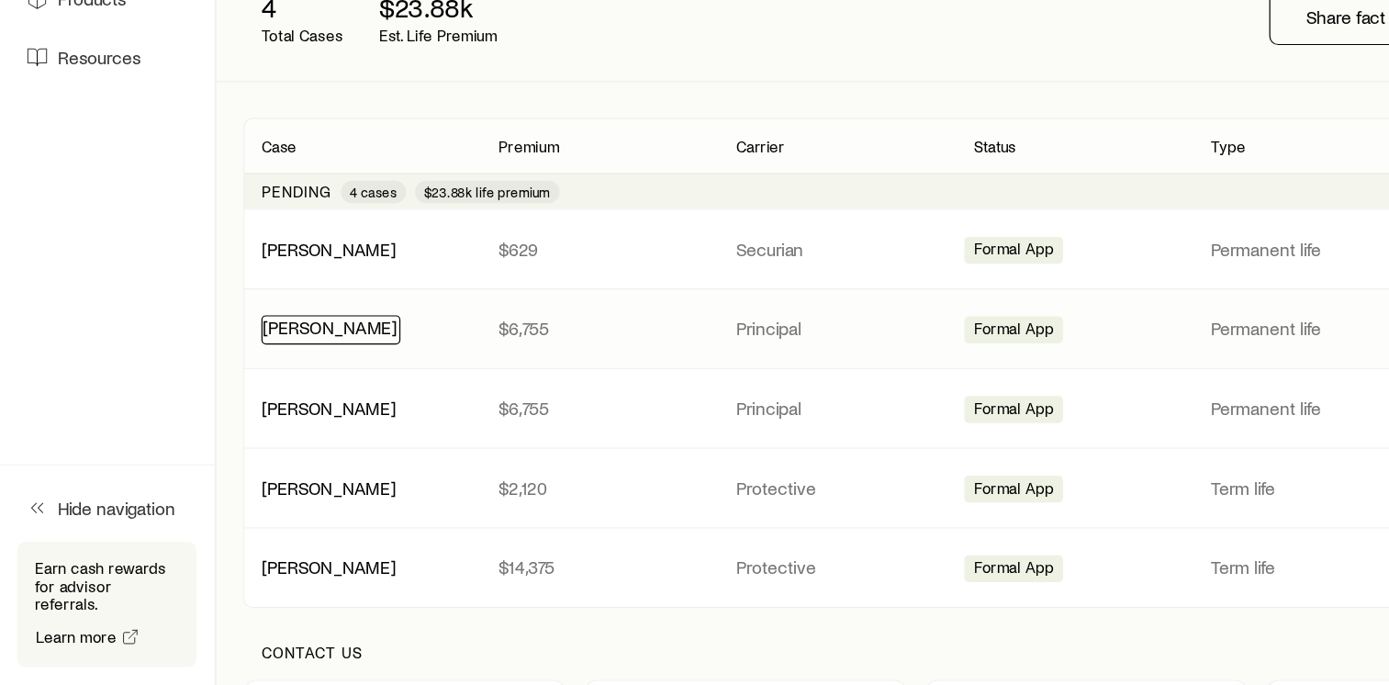
click at [287, 393] on link "[PERSON_NAME]" at bounding box center [271, 391] width 110 height 17
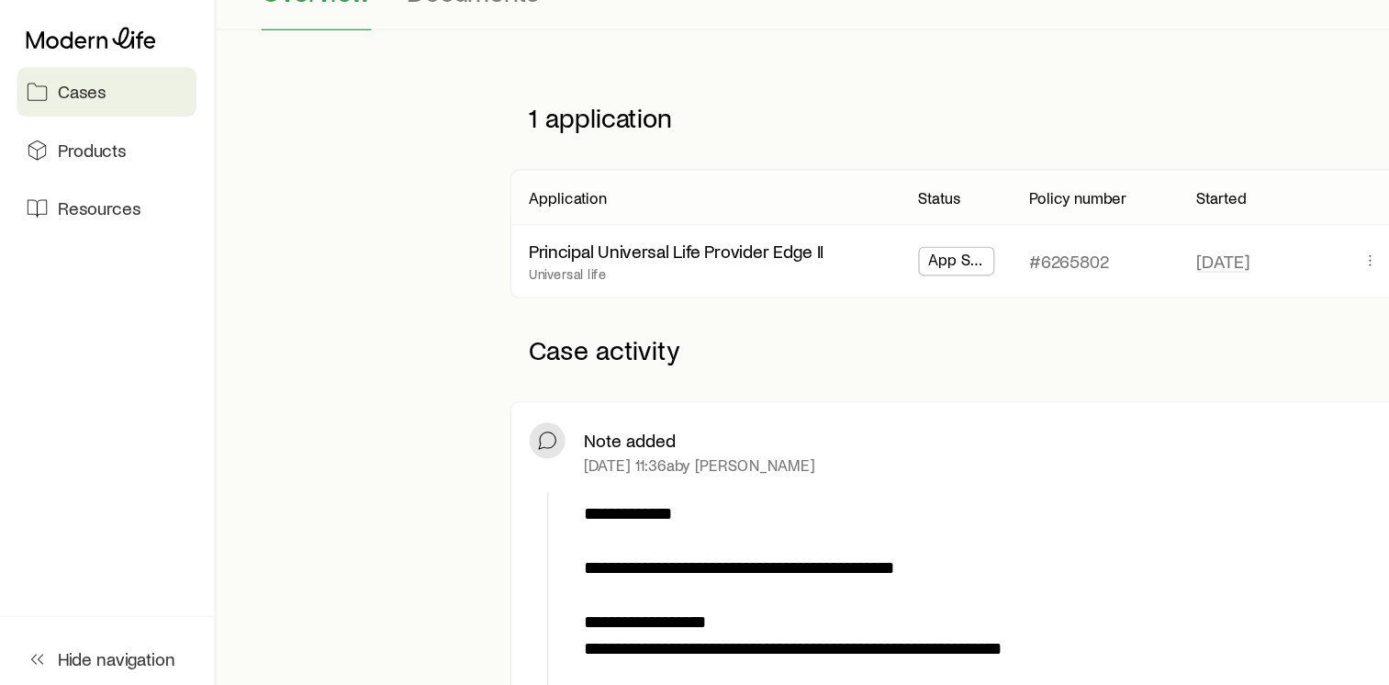
scroll to position [202, 0]
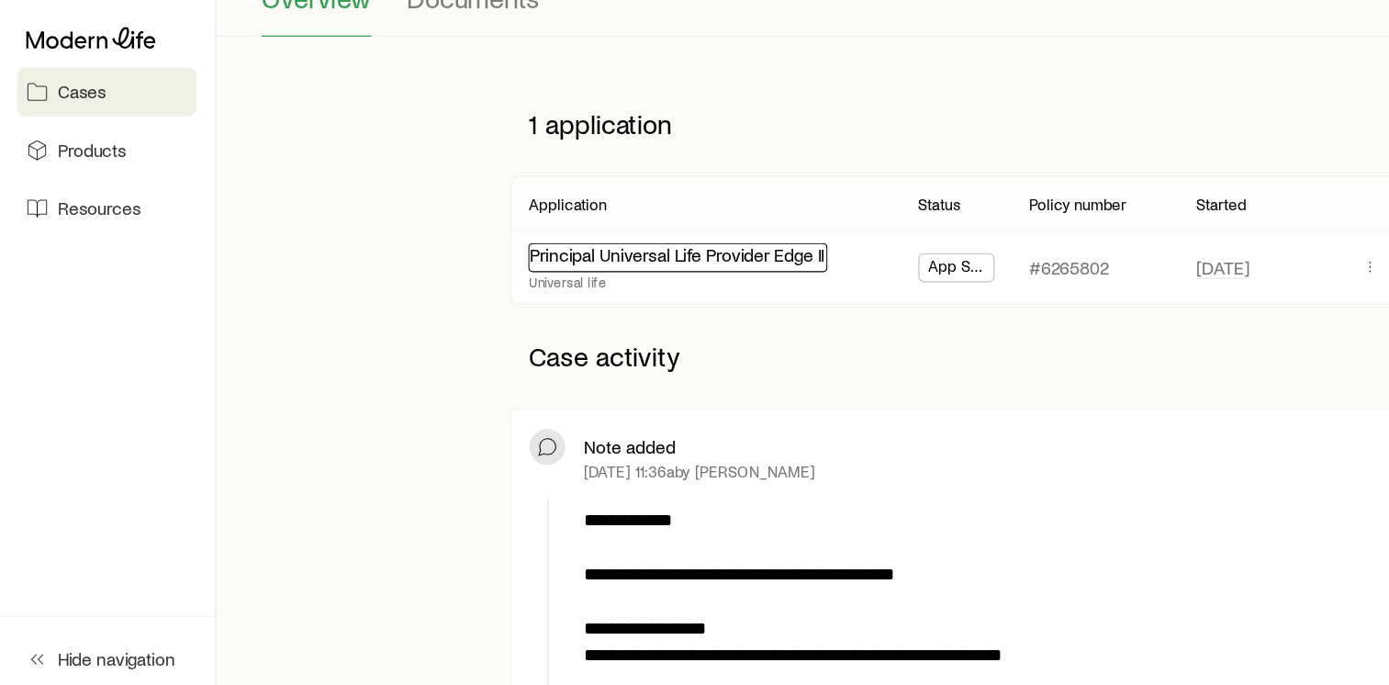
click at [481, 209] on link "Principal Universal Life Provider Edge II" at bounding box center [554, 208] width 241 height 17
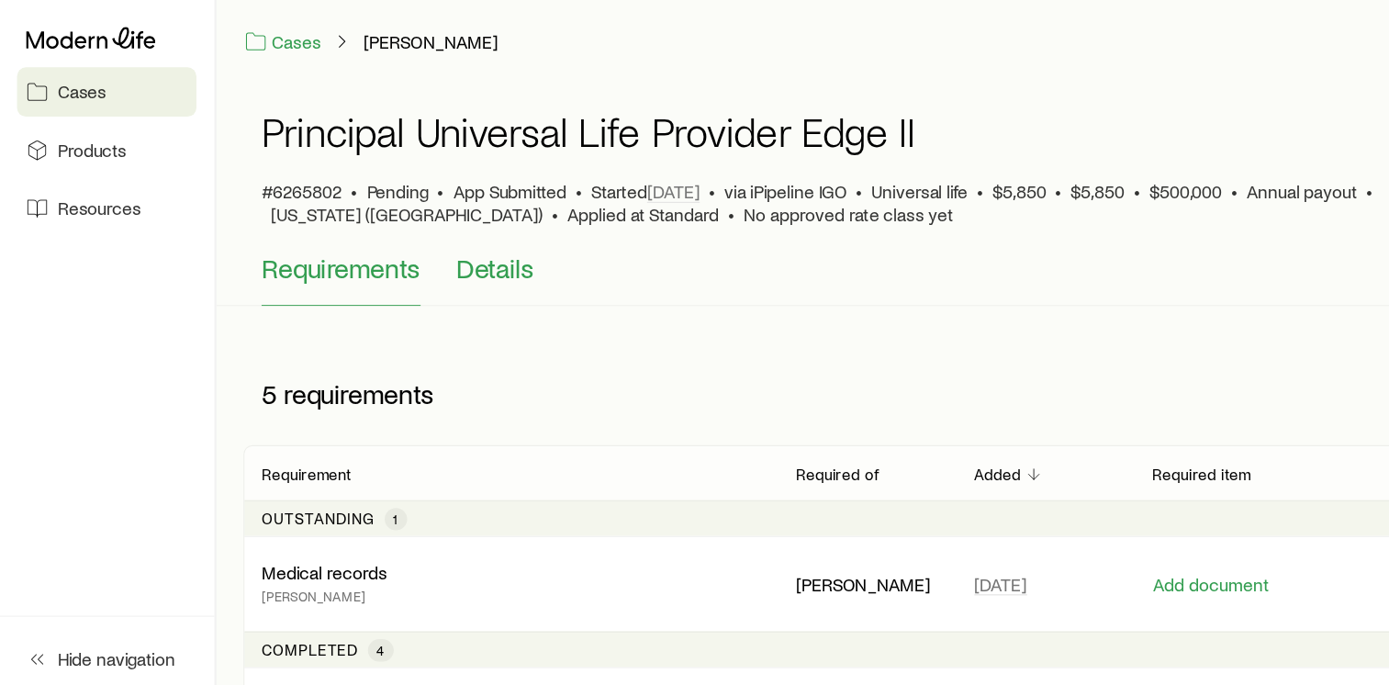
click at [406, 213] on span "Details" at bounding box center [405, 220] width 63 height 26
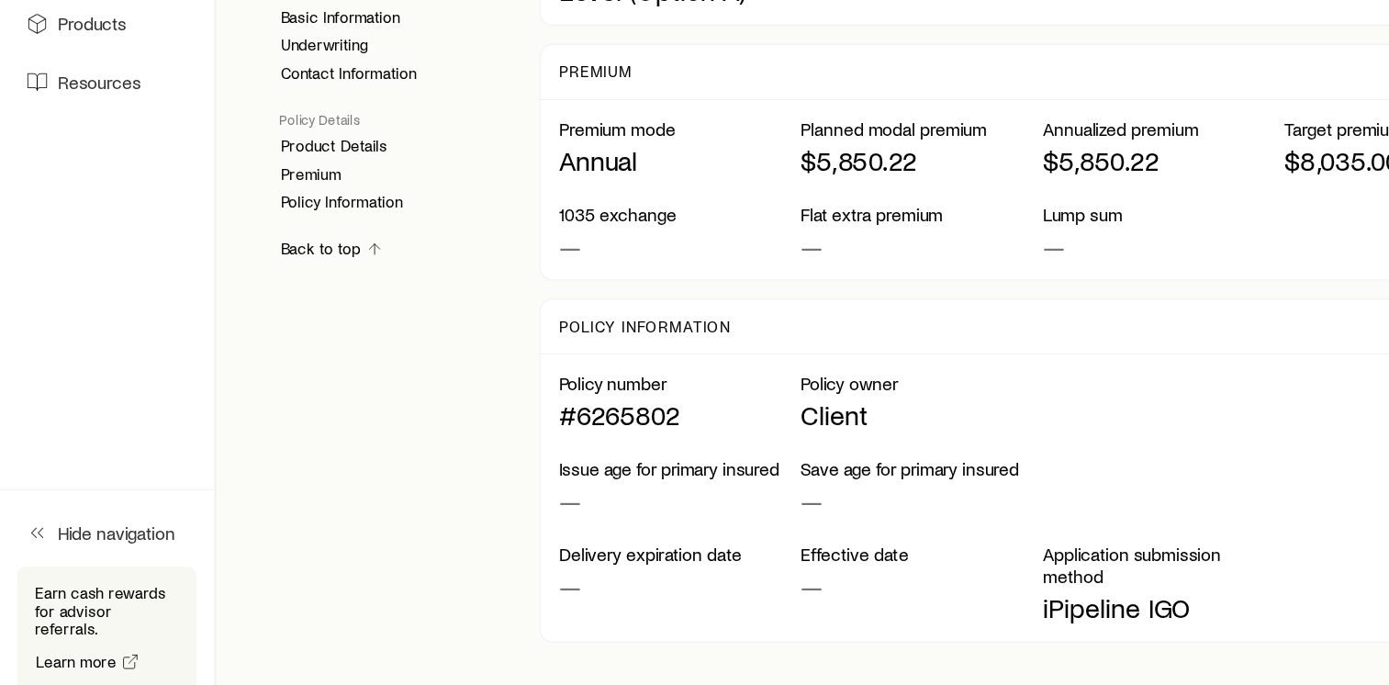
scroll to position [1546, 0]
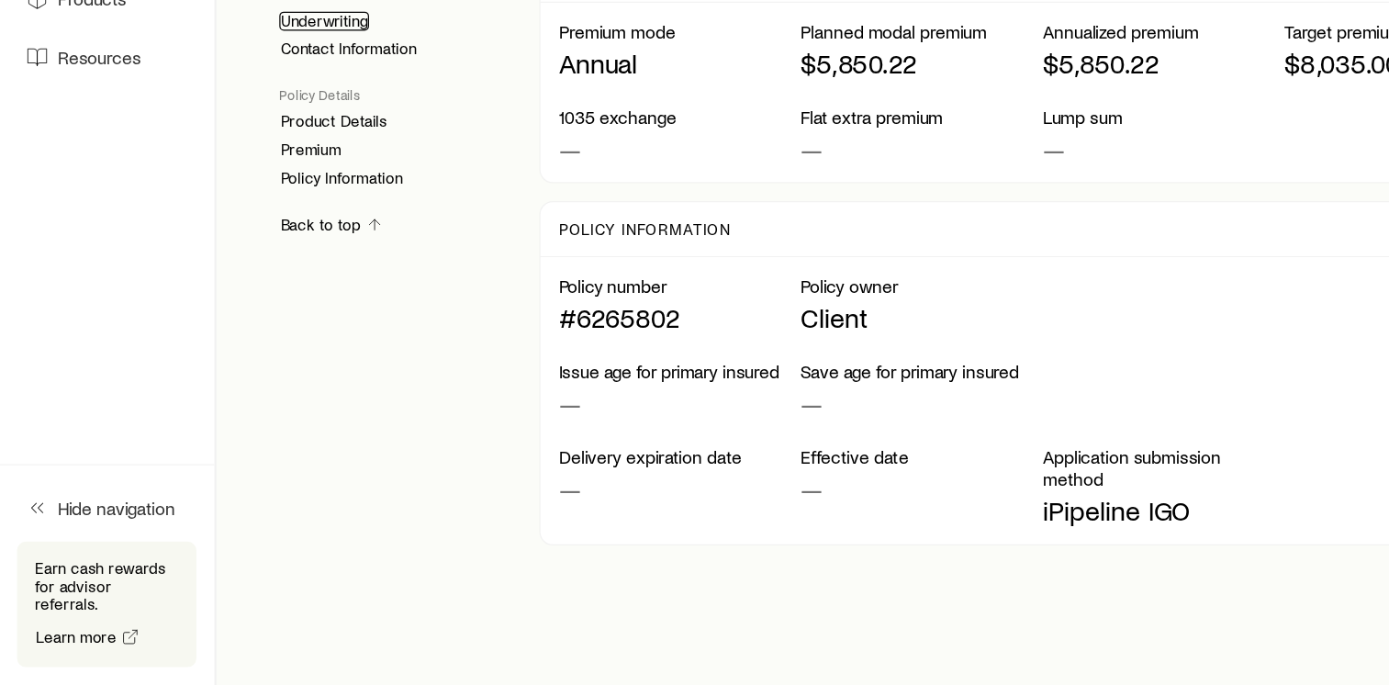
click at [281, 141] on link "Underwriting" at bounding box center [265, 141] width 73 height 16
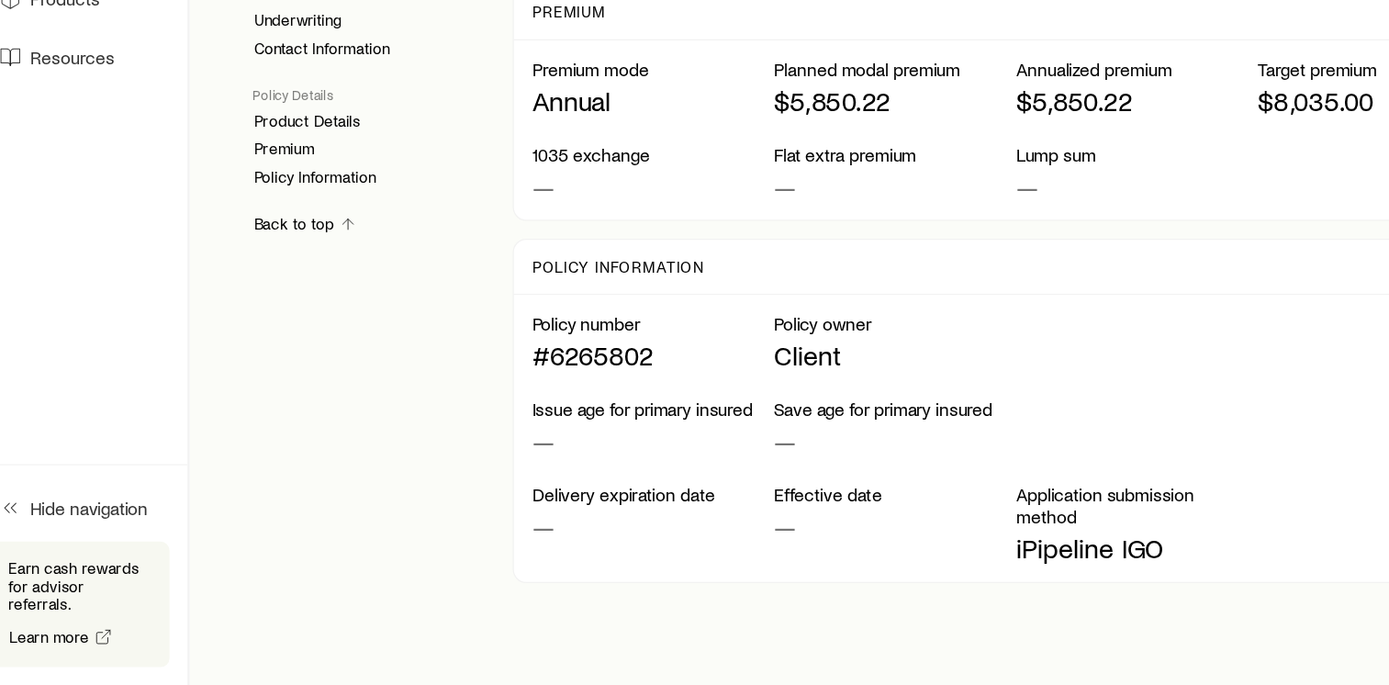
scroll to position [1526, 0]
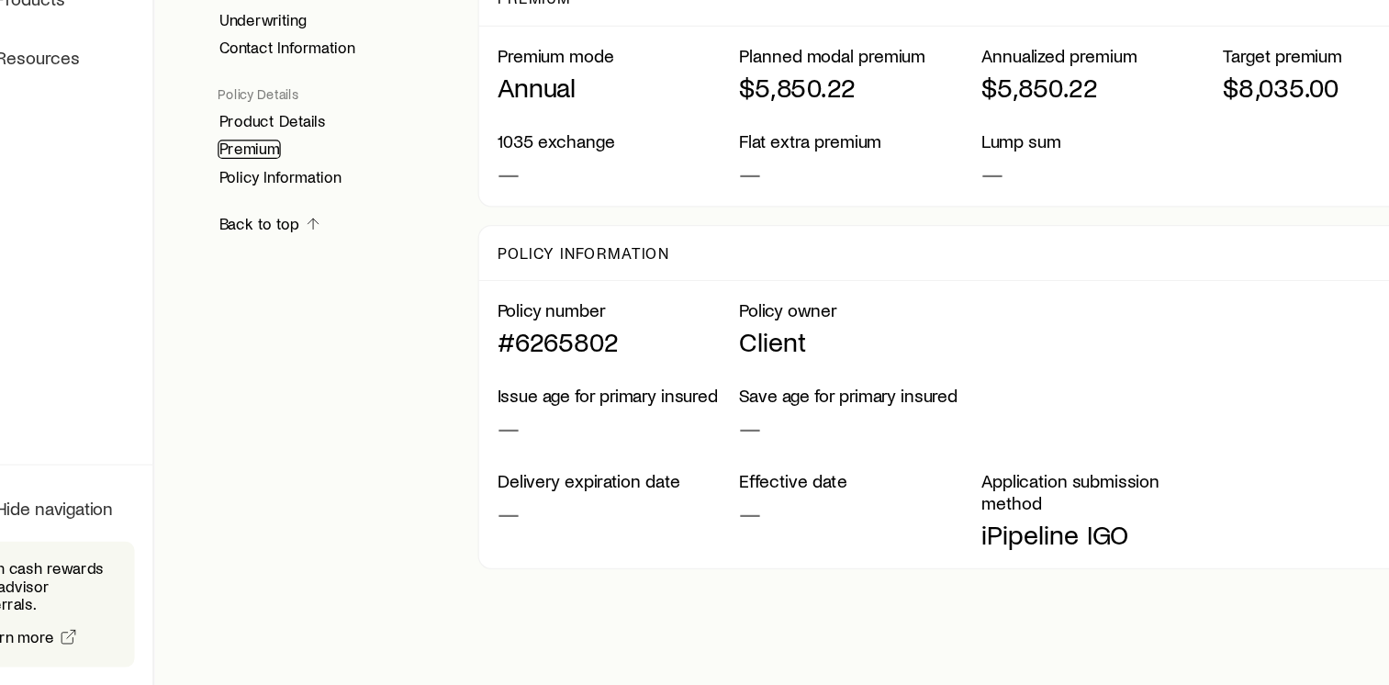
click at [267, 242] on link "Premium" at bounding box center [254, 247] width 51 height 16
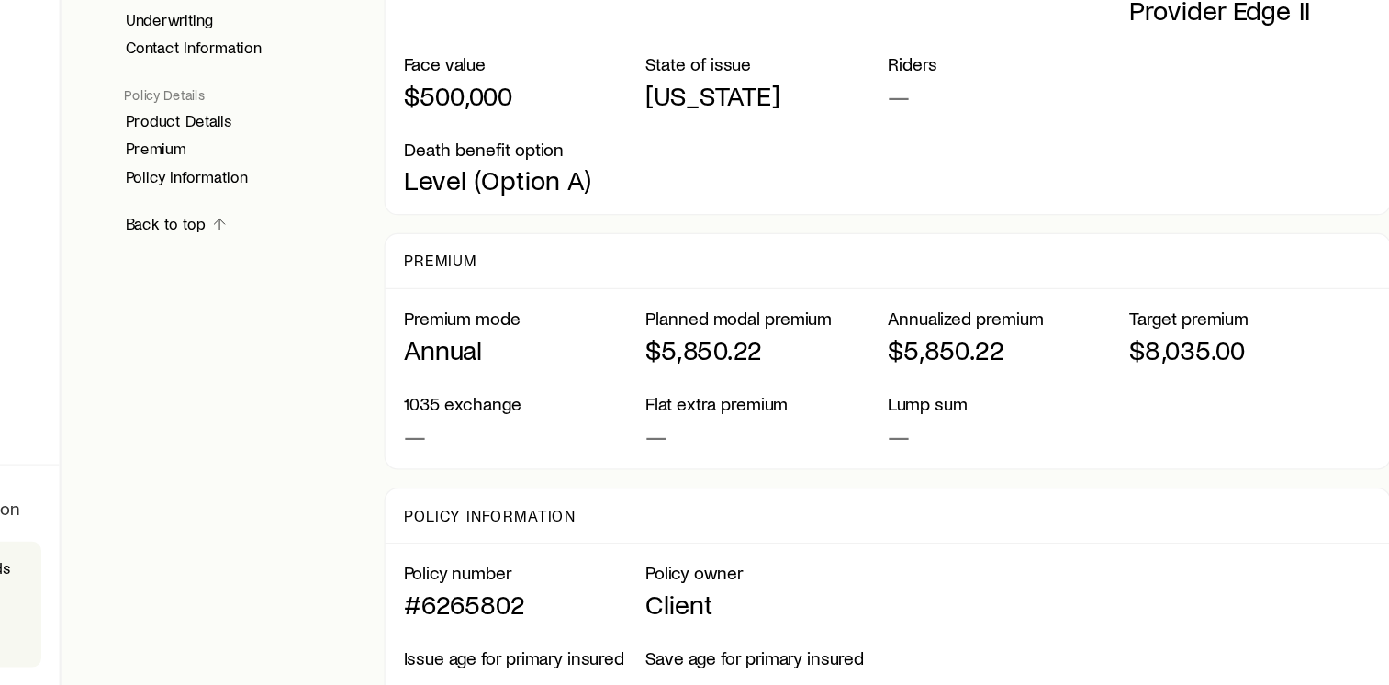
scroll to position [1322, 0]
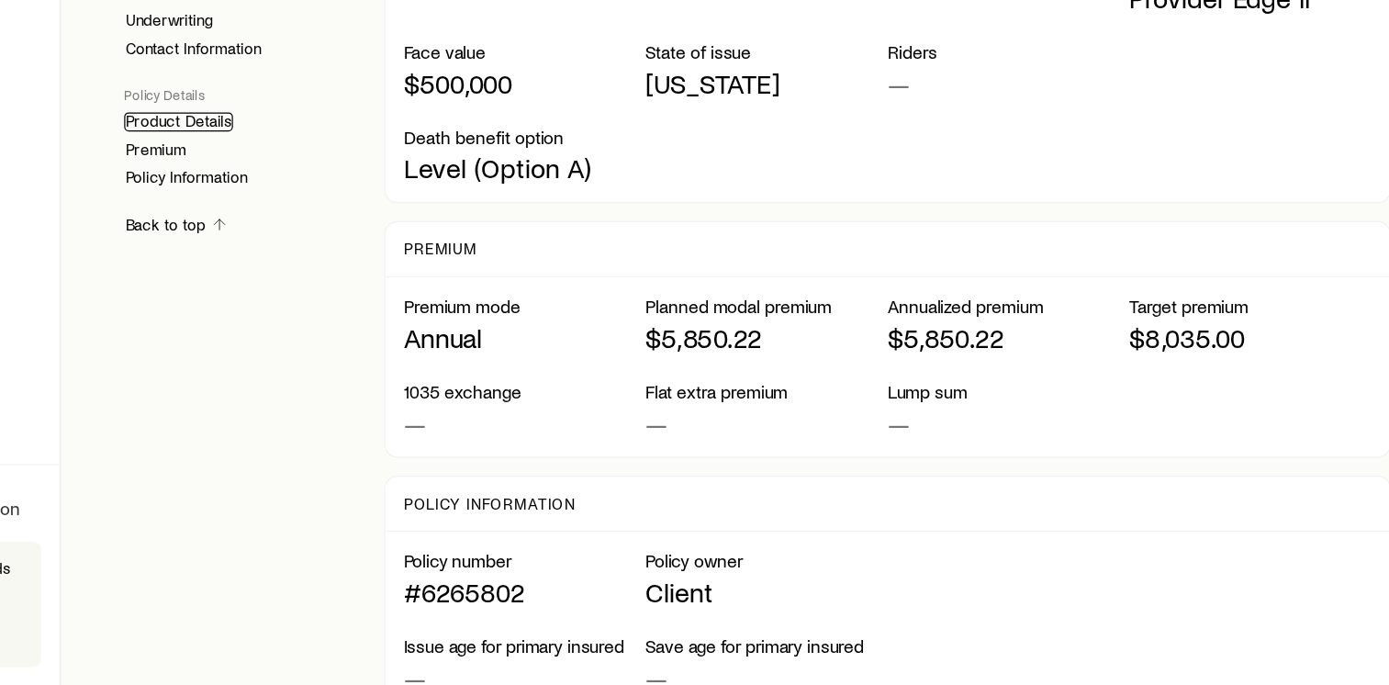
click at [262, 222] on link "Product Details" at bounding box center [273, 224] width 89 height 16
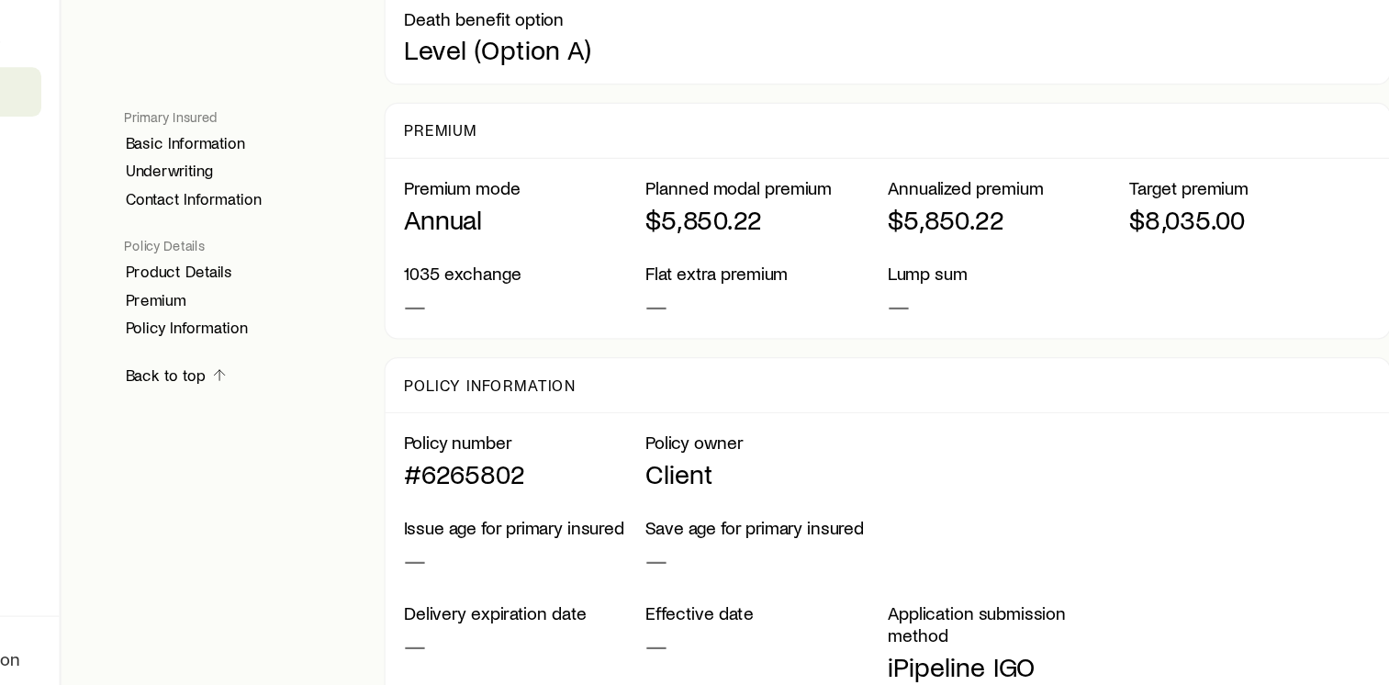
scroll to position [1540, 0]
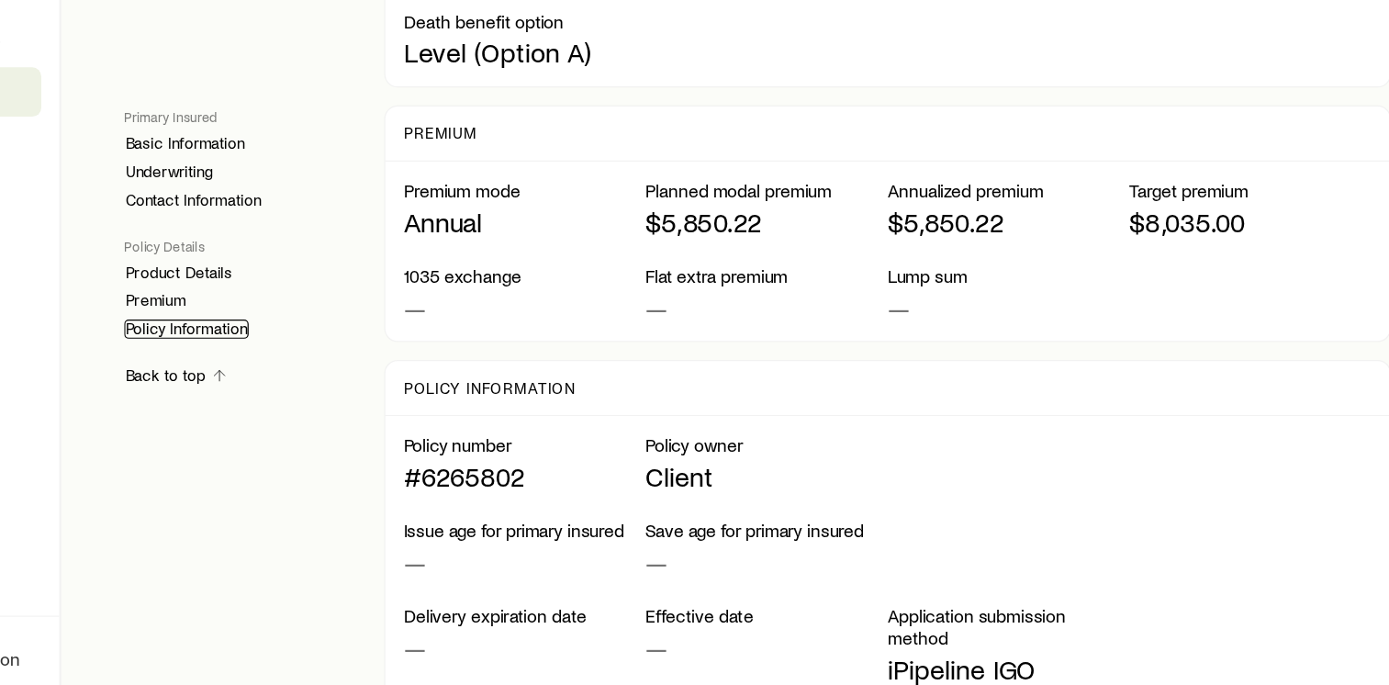
click at [298, 267] on link "Policy Information" at bounding box center [280, 270] width 102 height 16
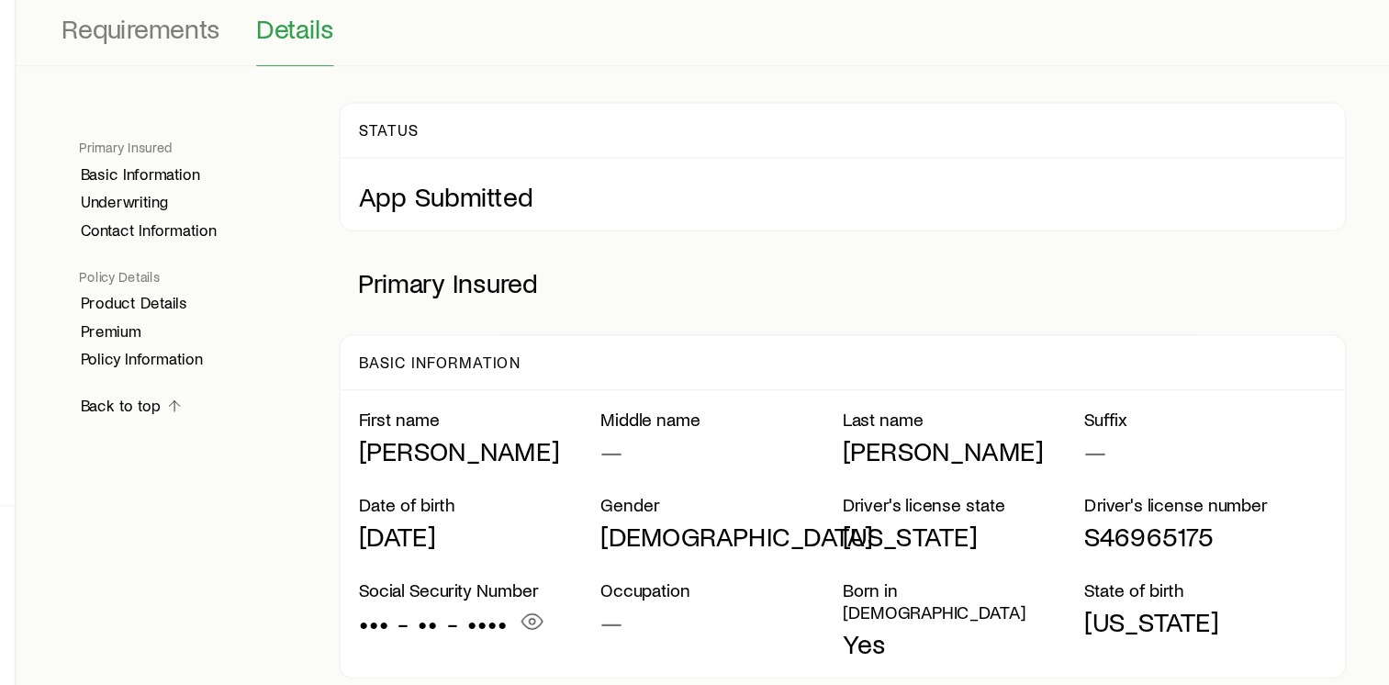
scroll to position [106, 0]
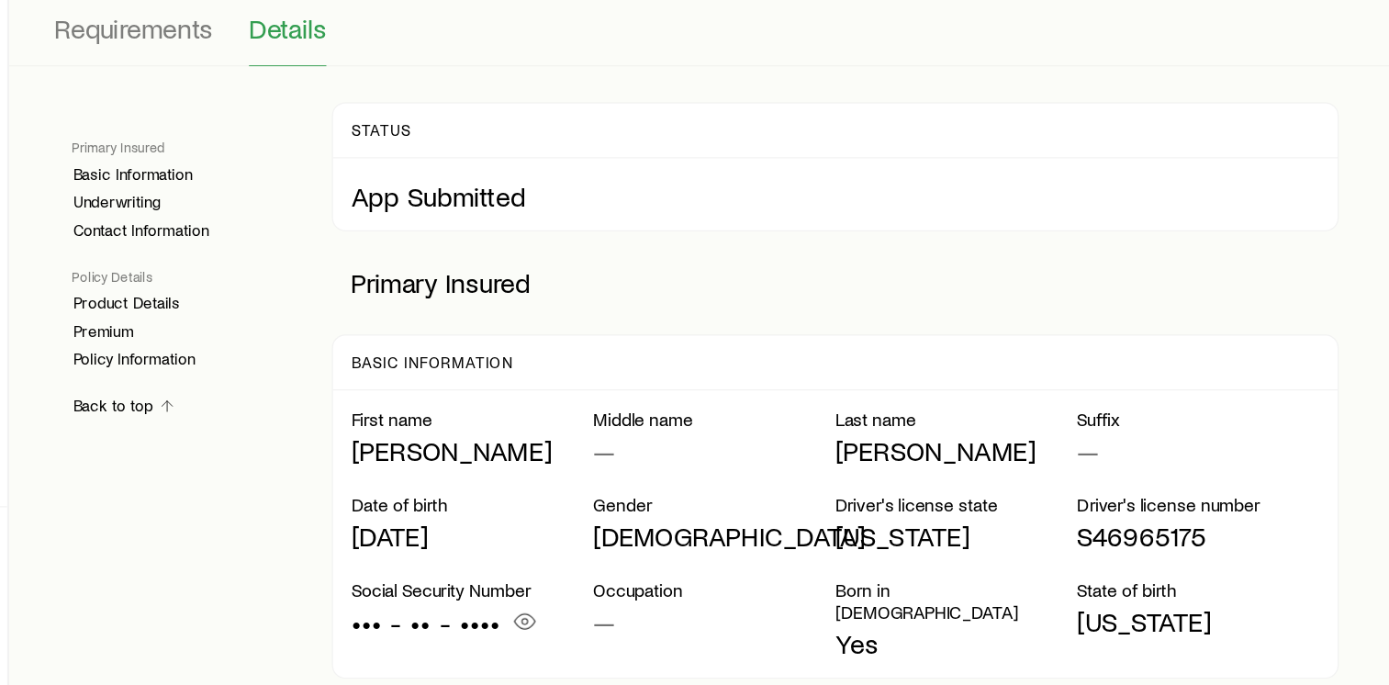
click at [593, 294] on p "Primary Insured" at bounding box center [853, 321] width 823 height 55
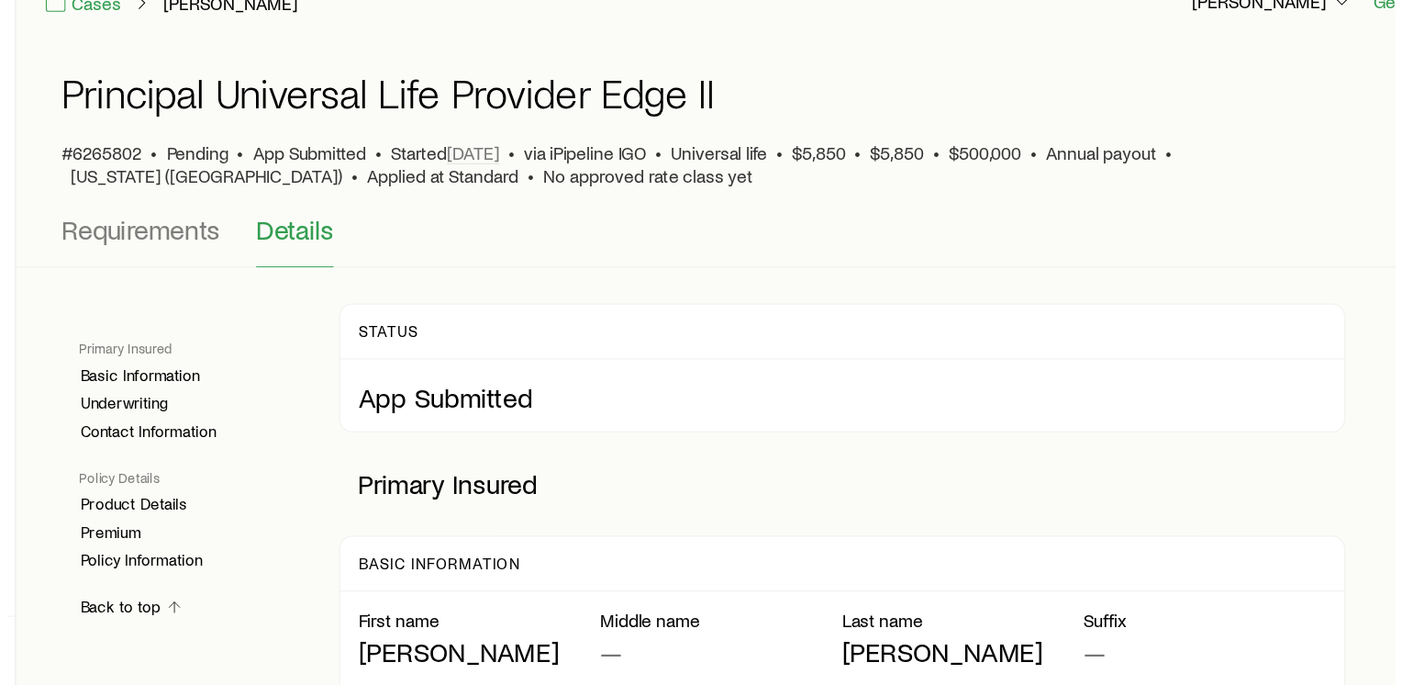
scroll to position [0, 0]
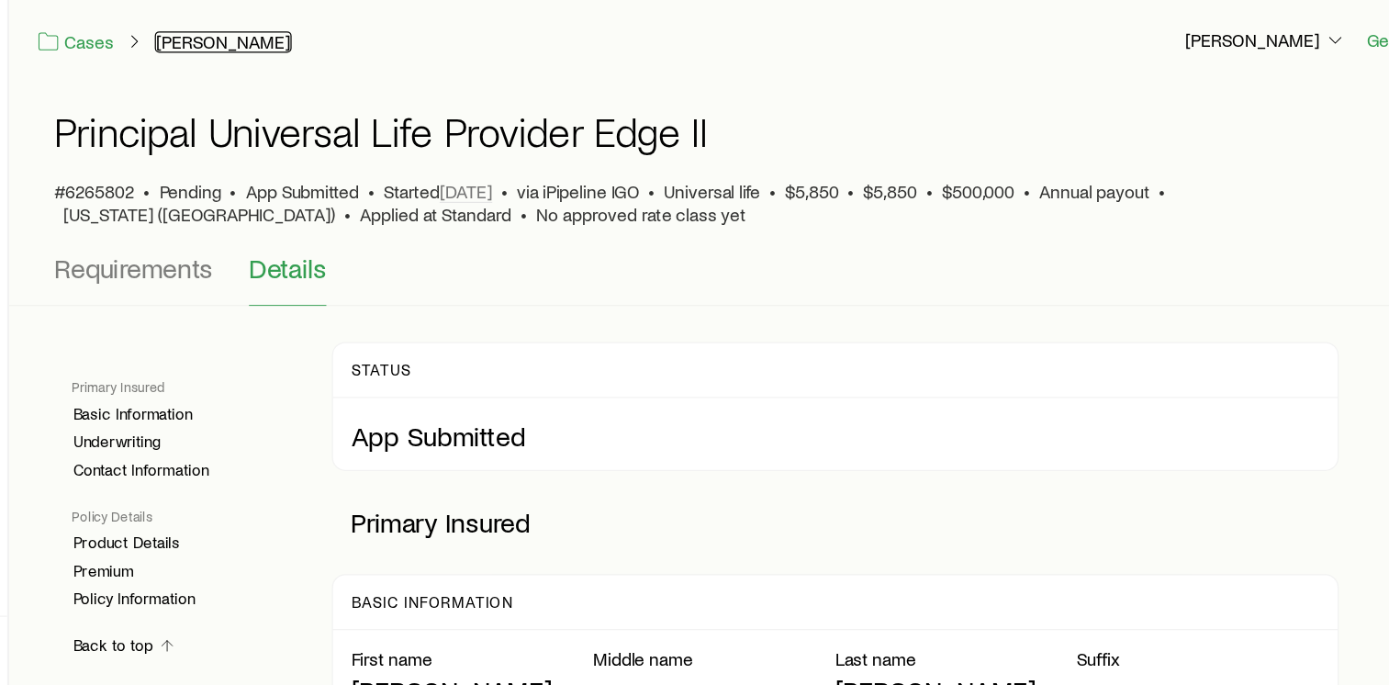
click at [338, 37] on link "[PERSON_NAME]" at bounding box center [353, 34] width 112 height 17
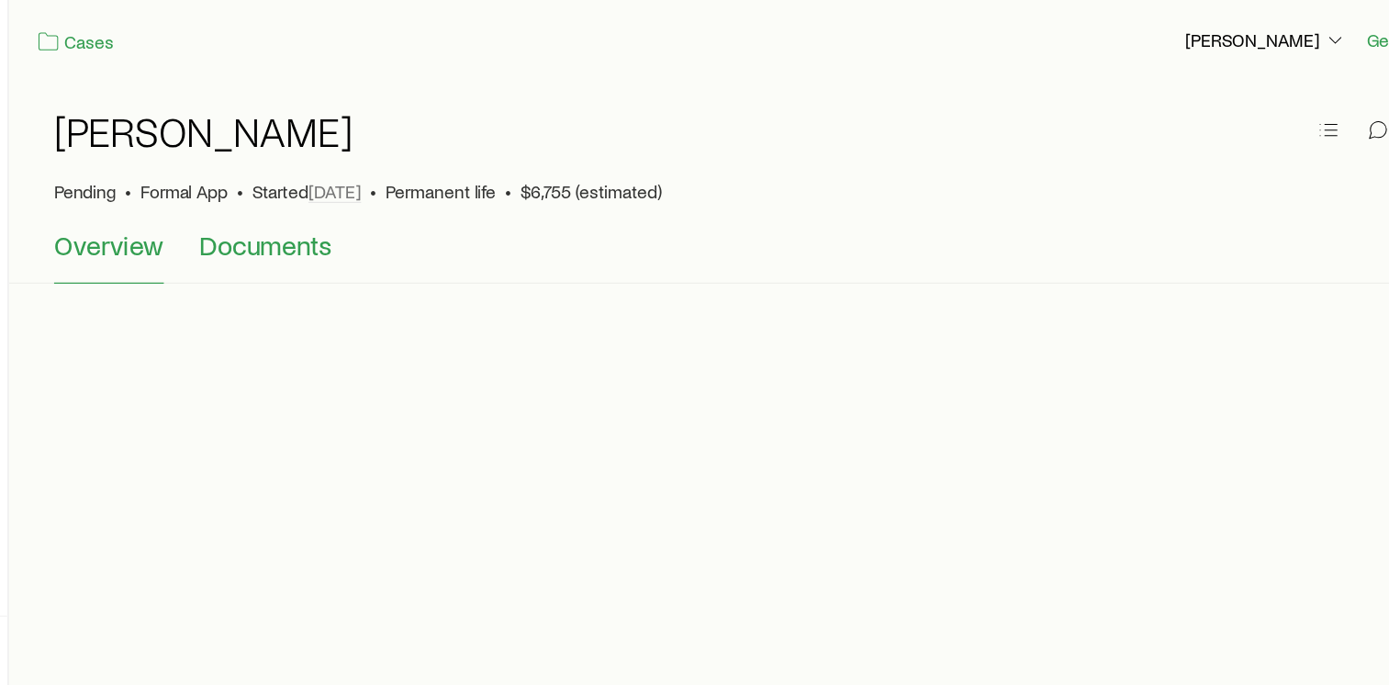
click at [381, 211] on span "Documents" at bounding box center [388, 201] width 108 height 26
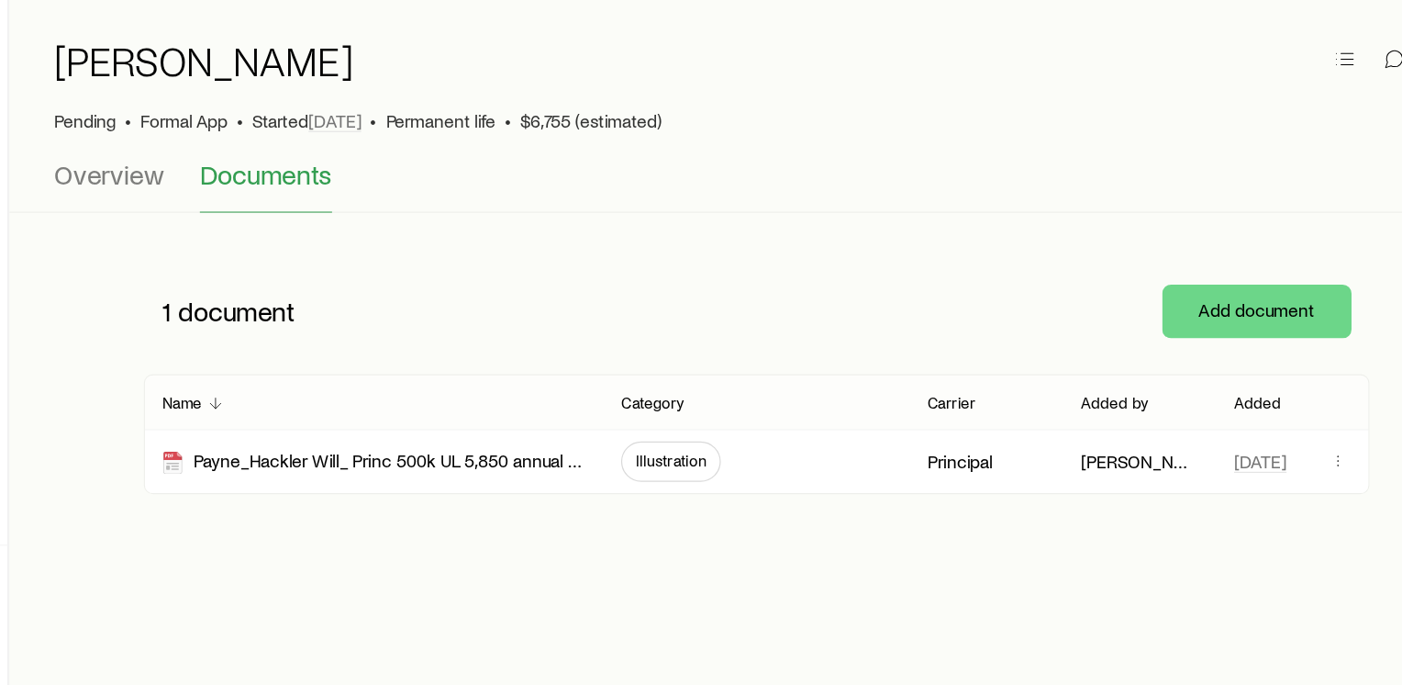
click at [260, 115] on h1 "[PERSON_NAME]" at bounding box center [337, 107] width 245 height 37
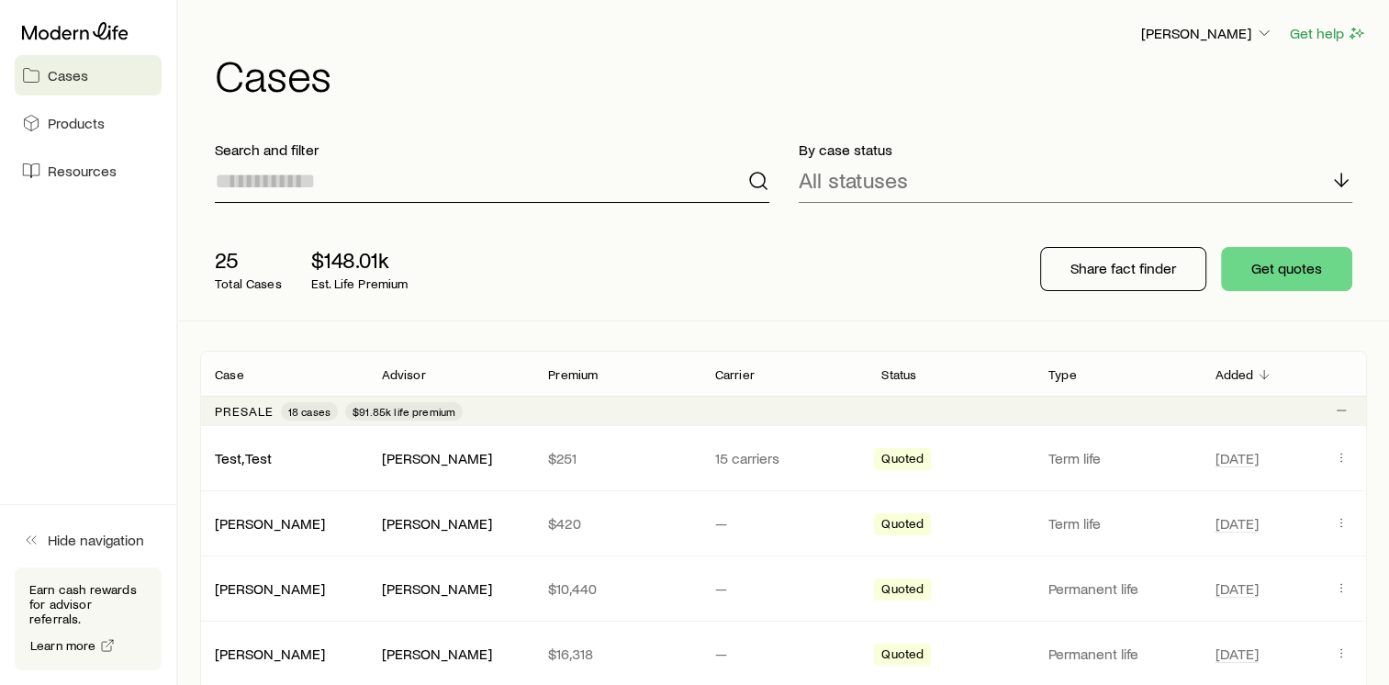
click at [446, 194] on input at bounding box center [492, 181] width 554 height 44
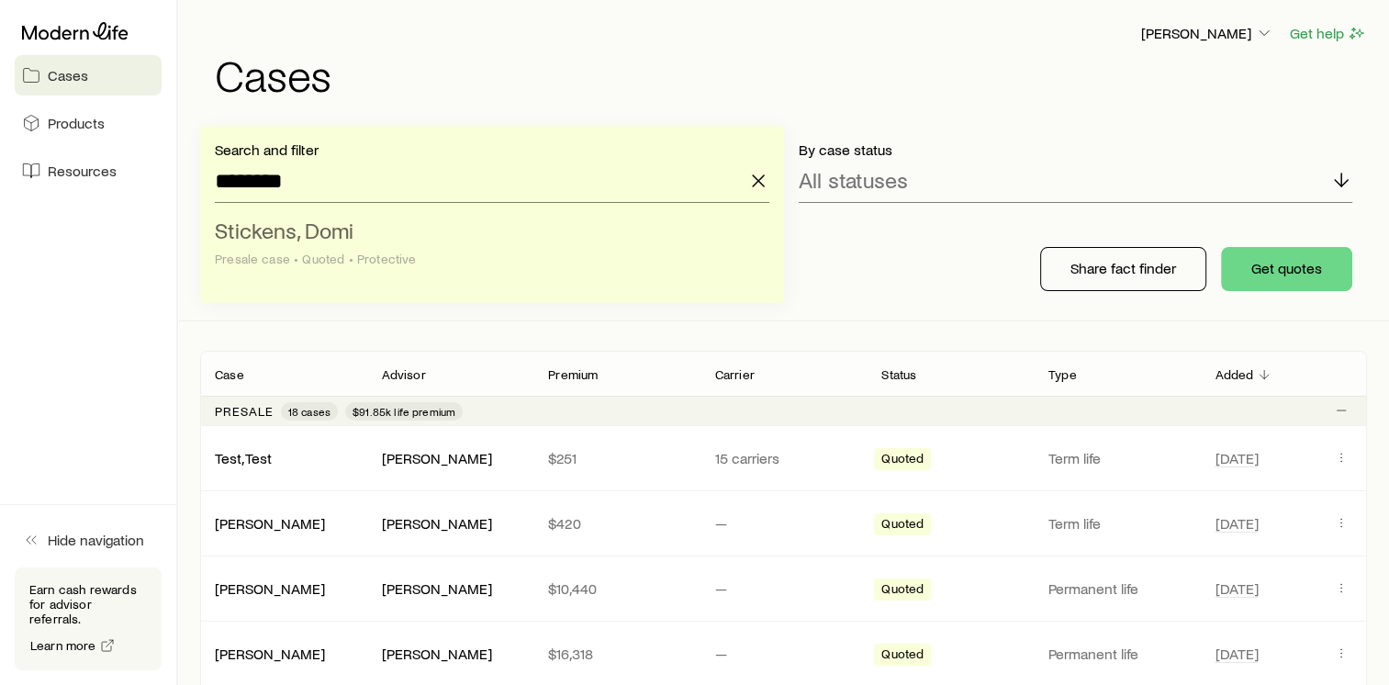
click at [402, 236] on li "Stickens, Domi Presale case • Quoted • Protective" at bounding box center [486, 245] width 543 height 71
type input "**********"
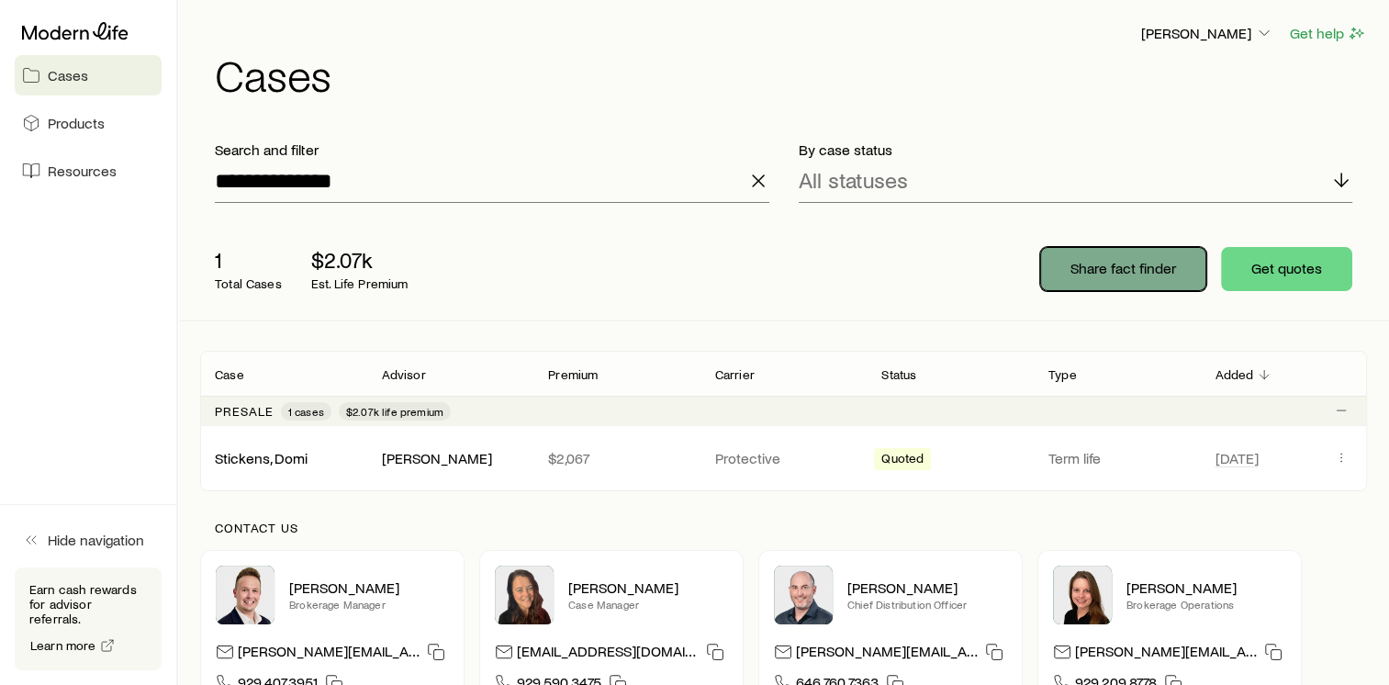
click at [1069, 277] on button "Share fact finder" at bounding box center [1123, 269] width 166 height 44
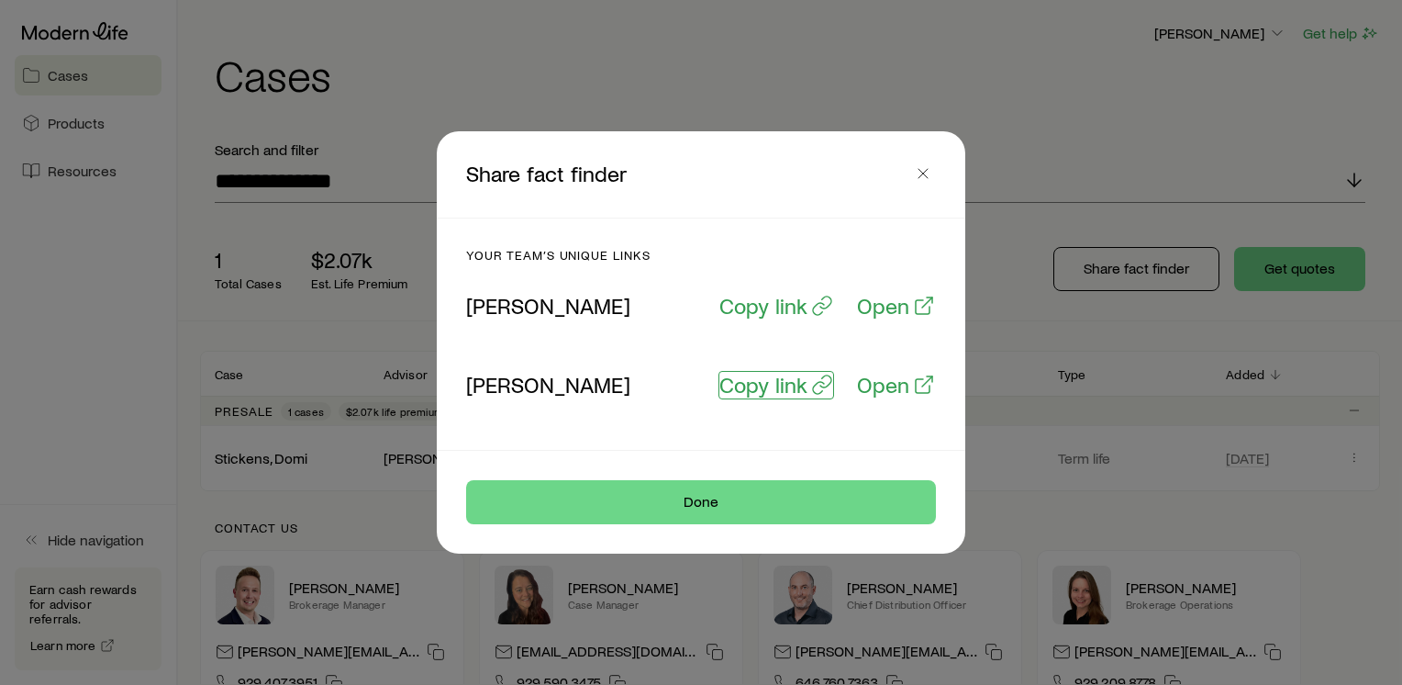
click at [788, 384] on p "Copy link" at bounding box center [764, 385] width 88 height 26
click at [738, 395] on p "Copy link" at bounding box center [764, 385] width 88 height 26
click at [789, 384] on p "Copy link" at bounding box center [764, 385] width 88 height 26
click at [782, 391] on p "Copy link" at bounding box center [764, 385] width 88 height 26
click at [927, 172] on icon "button" at bounding box center [923, 173] width 18 height 18
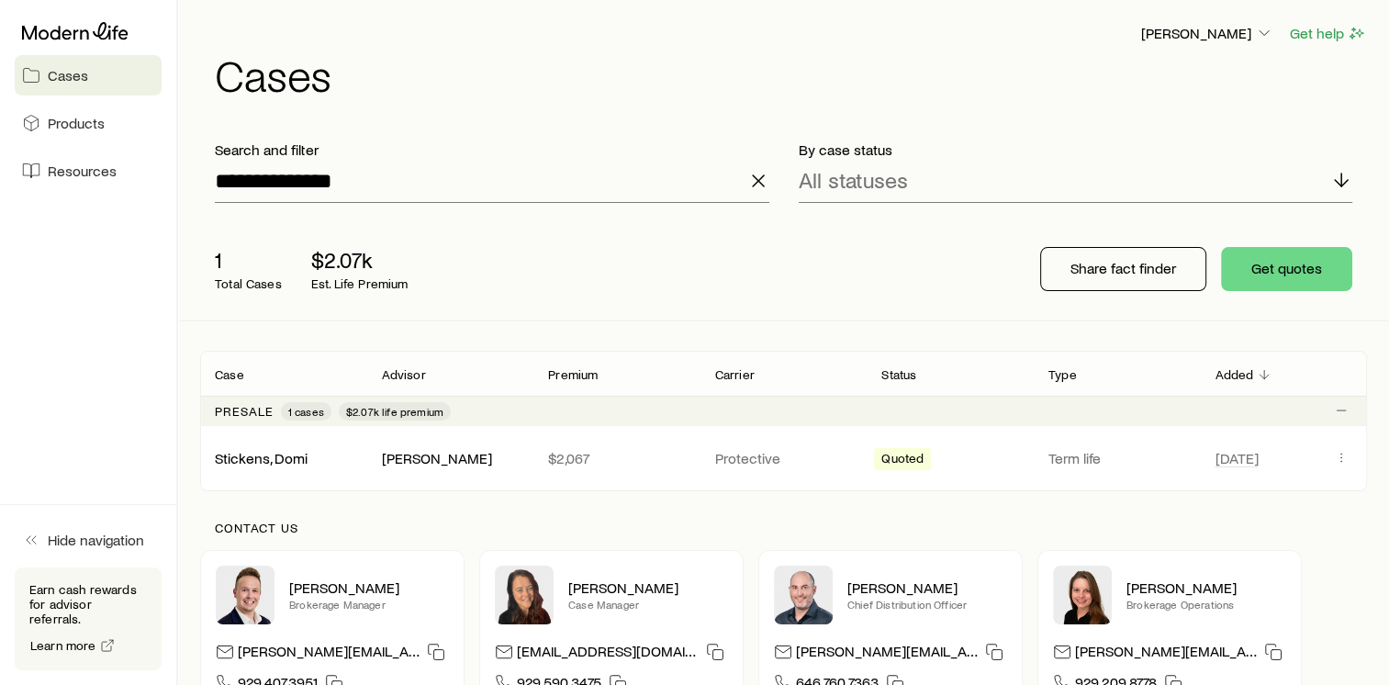
click at [81, 80] on span "Cases" at bounding box center [68, 75] width 40 height 18
click at [1339, 176] on icon at bounding box center [1341, 180] width 22 height 22
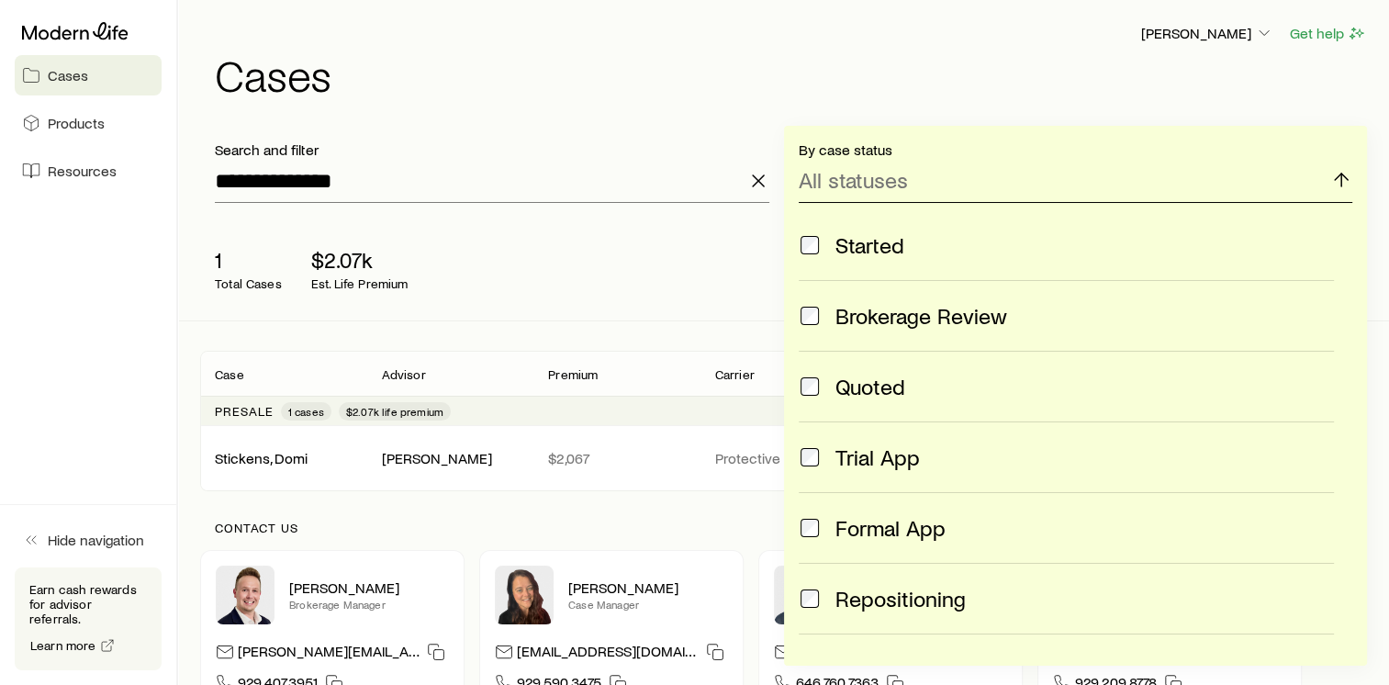
click at [832, 178] on p "All statuses" at bounding box center [852, 180] width 109 height 26
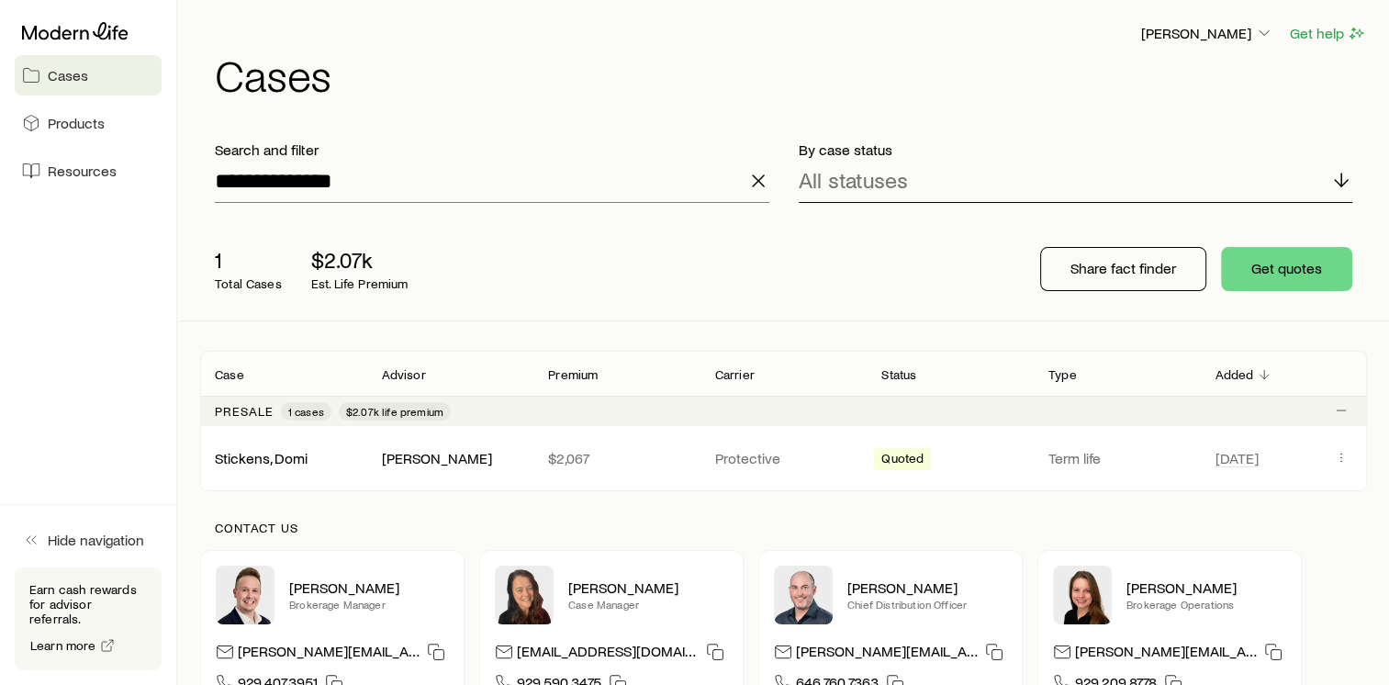
click at [832, 178] on p "All statuses" at bounding box center [852, 180] width 109 height 26
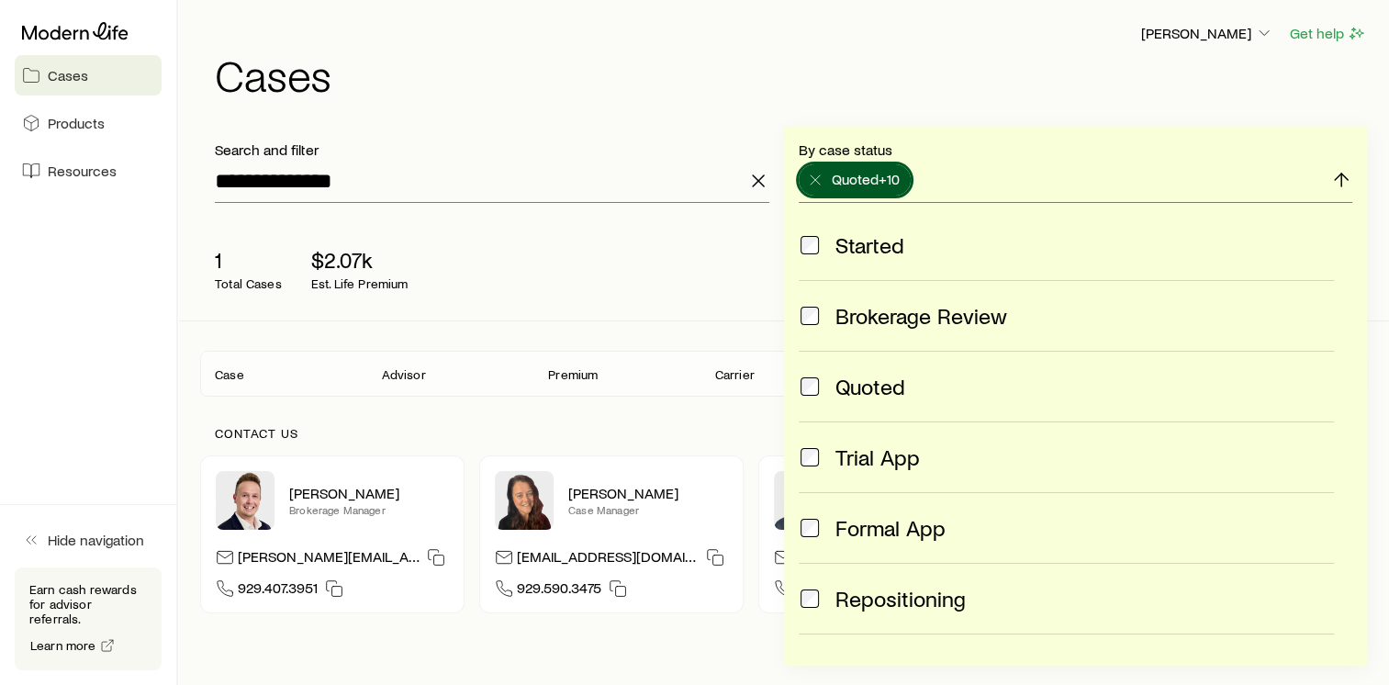
click at [809, 396] on span at bounding box center [809, 387] width 22 height 26
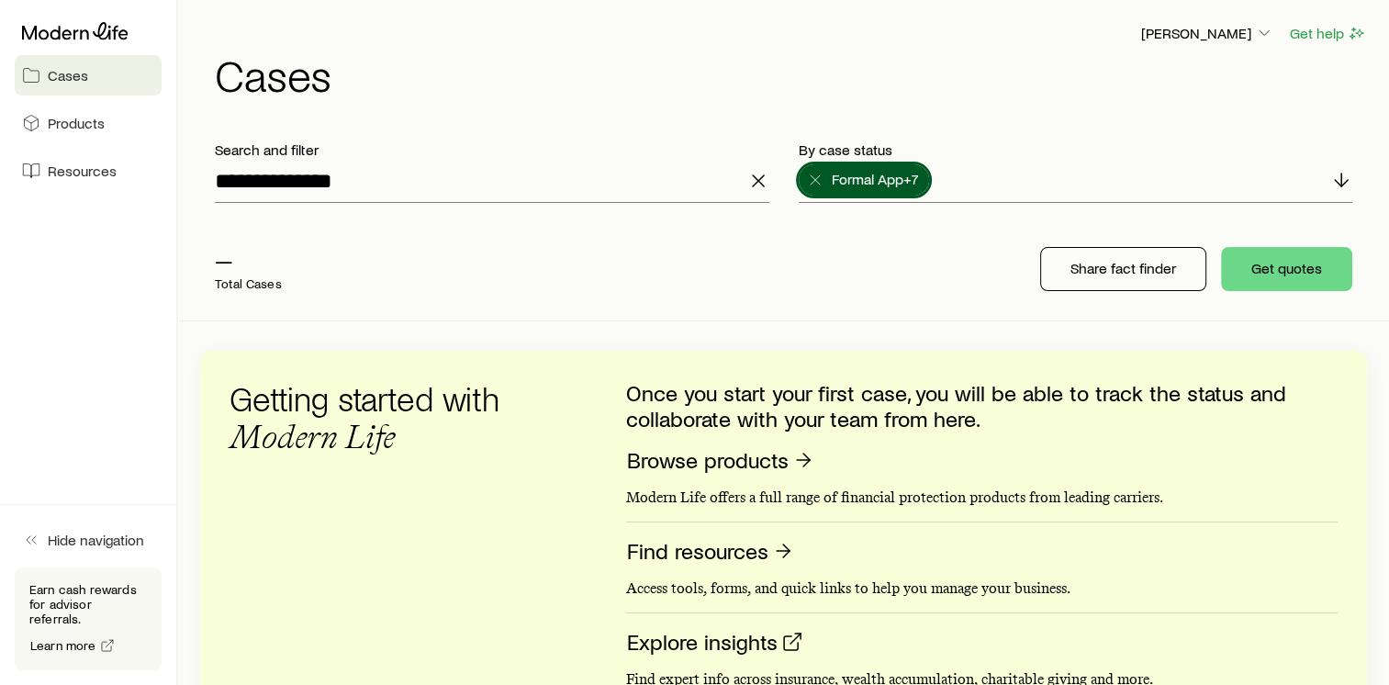
click at [561, 242] on div "— Total Cases" at bounding box center [493, 268] width 587 height 73
